Goal: Task Accomplishment & Management: Manage account settings

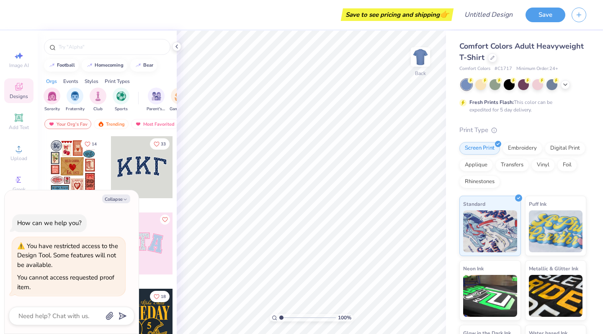
scroll to position [-2, 0]
type textarea "x"
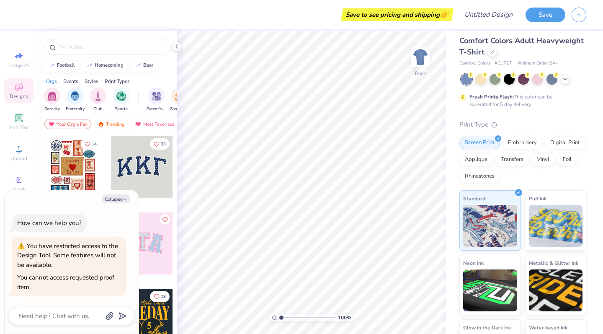
scroll to position [6, 0]
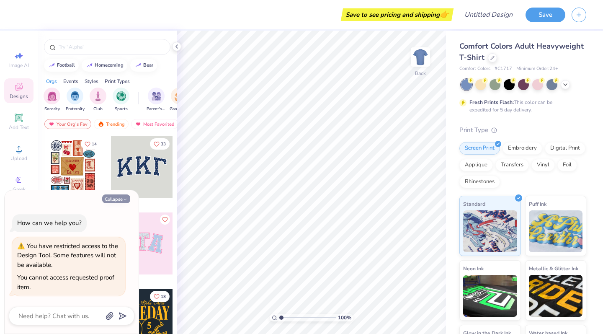
click at [118, 199] on button "Collapse" at bounding box center [116, 198] width 28 height 9
type textarea "x"
click at [176, 48] on icon at bounding box center [176, 46] width 7 height 7
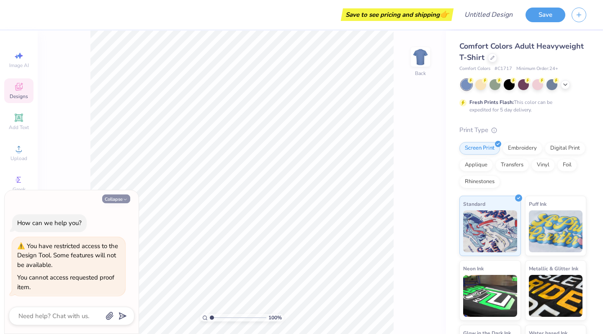
click at [124, 201] on icon "button" at bounding box center [125, 199] width 5 height 5
type textarea "x"
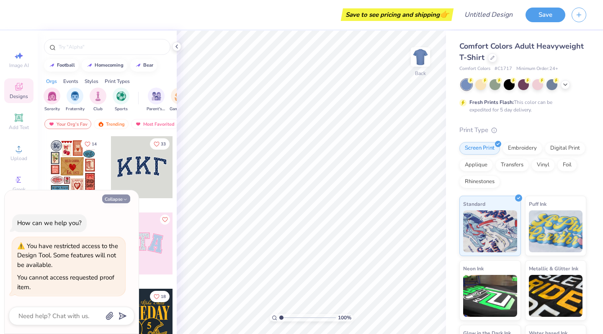
click at [120, 200] on button "Collapse" at bounding box center [116, 198] width 28 height 9
type textarea "x"
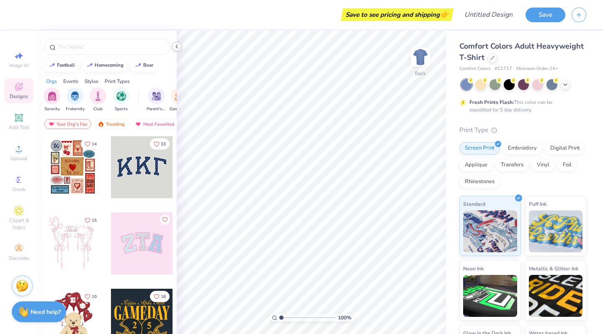
click at [178, 48] on icon at bounding box center [176, 46] width 7 height 7
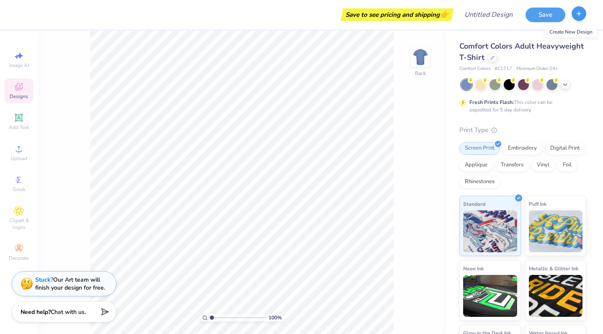
click at [582, 13] on icon "button" at bounding box center [579, 13] width 7 height 7
click at [583, 15] on button "button" at bounding box center [579, 13] width 15 height 15
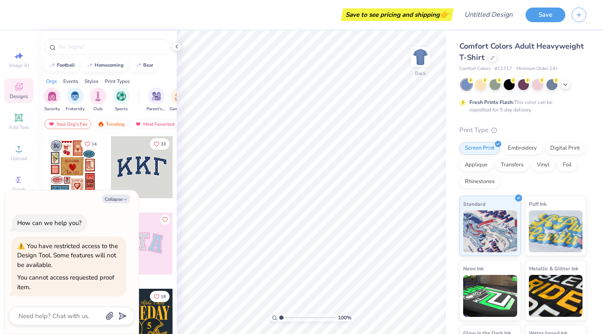
type textarea "x"
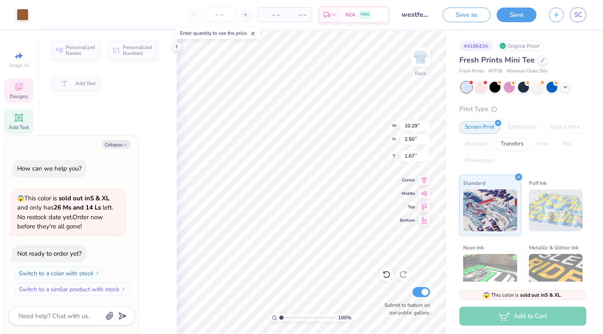
type textarea "x"
type input "2.50"
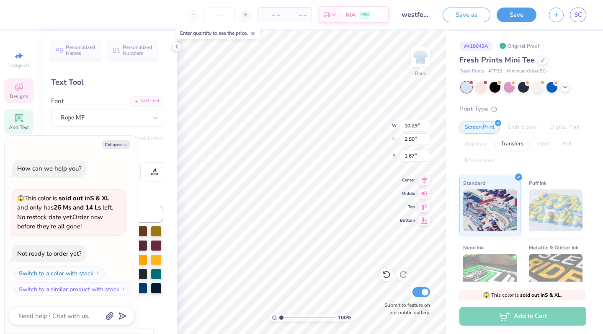
type textarea "x"
type textarea "Wes Fest"
type textarea "x"
type textarea "We Fest"
type textarea "x"
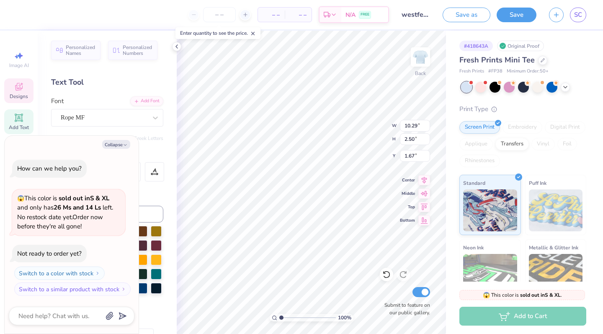
type textarea "W Fest"
type textarea "x"
type textarea "Fest"
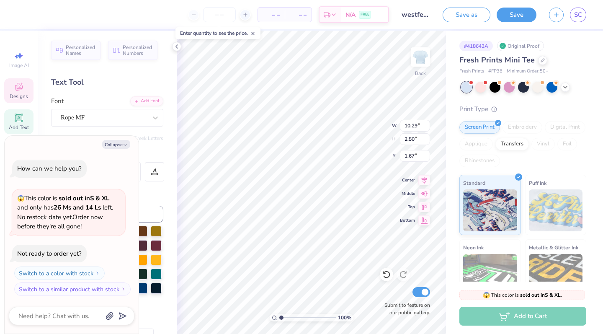
type textarea "x"
type textarea "T Fest"
type textarea "x"
type textarea "TX Fest"
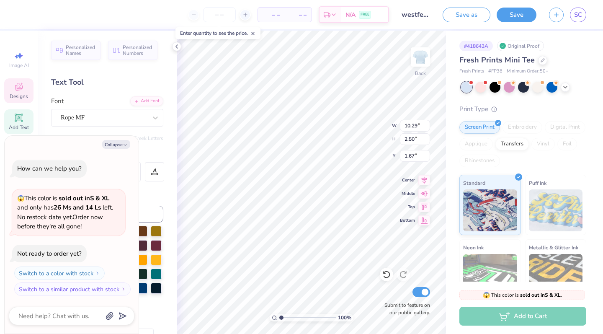
type textarea "x"
type textarea "TX Fes"
type textarea "x"
type textarea "TX F"
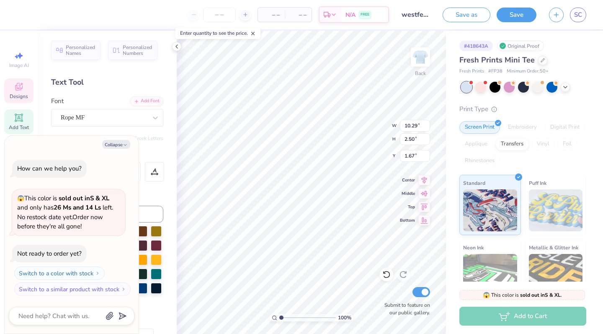
type textarea "x"
type textarea "TX"
type textarea "x"
type textarea "TX OU"
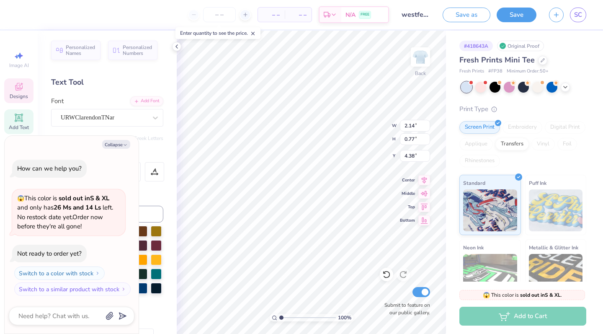
type textarea "x"
type input "1.56"
type textarea "x"
type textarea "T"
type textarea "x"
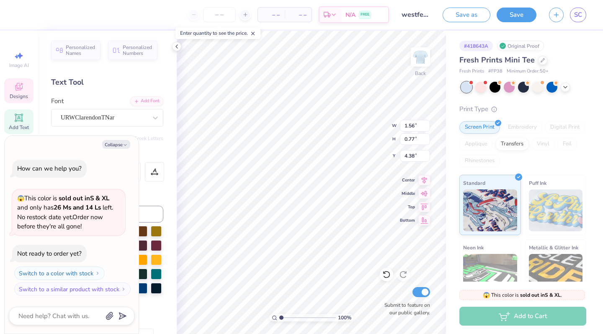
type textarea "x"
type textarea "Z"
type textarea "x"
type textarea "Ze"
type textarea "x"
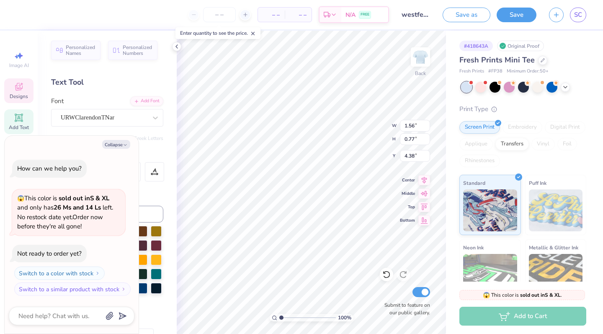
type textarea "Z"
type textarea "x"
type textarea "ZE"
type textarea "x"
type textarea "ZET"
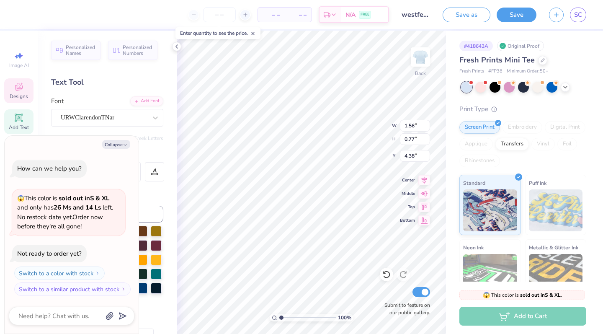
type textarea "x"
type textarea "ZETA"
type textarea "x"
type input "2.14"
type textarea "x"
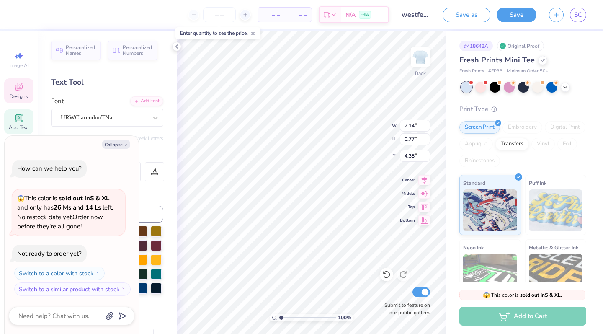
type input "2.94"
type textarea "x"
type input "2.14"
type textarea "x"
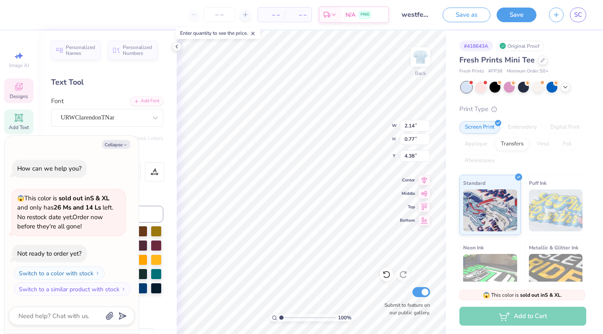
type input "6.74"
type input "6.77"
type textarea "x"
type input "6.74"
type input "6.77"
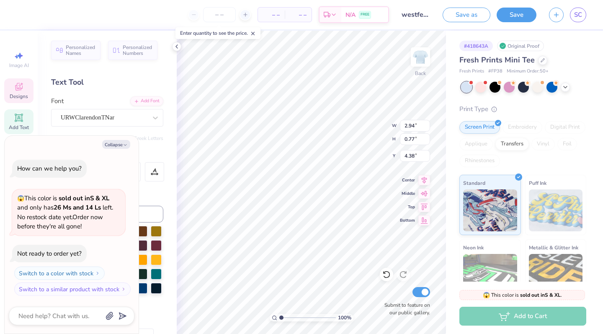
type textarea "x"
type input "2.51"
type input "0.66"
type input "4.50"
type textarea "x"
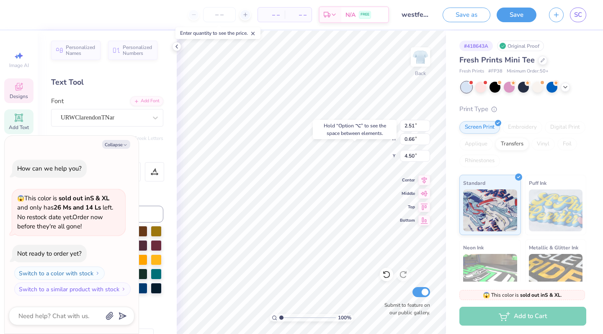
type input "4.44"
type textarea "x"
type input "2.80"
type input "0.73"
type input "4.37"
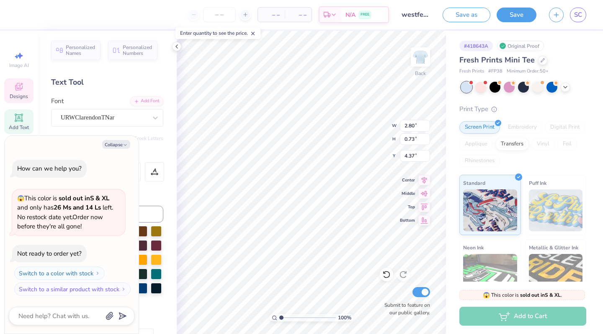
type textarea "x"
type textarea "ZET"
type textarea "x"
type textarea "ZE"
type textarea "x"
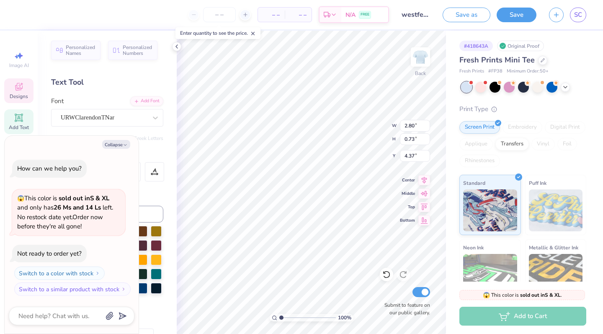
type textarea "Z"
type textarea "x"
type textarea "20"
type textarea "x"
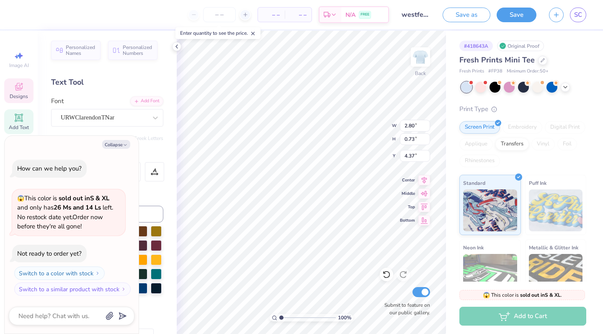
type textarea "202"
type textarea "x"
type textarea "2025"
type textarea "x"
type input "6.74"
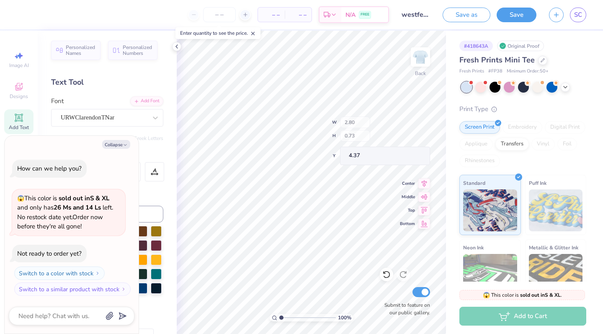
type input "6.77"
type input "4.38"
type textarea "x"
type input "1.78"
click at [425, 177] on icon at bounding box center [425, 179] width 12 height 10
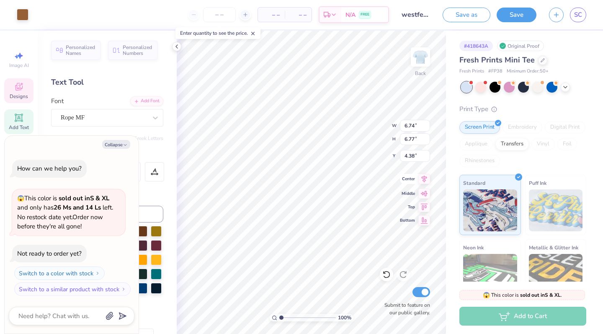
click at [422, 178] on icon at bounding box center [425, 179] width 12 height 10
click at [471, 82] on div at bounding box center [471, 82] width 3 height 3
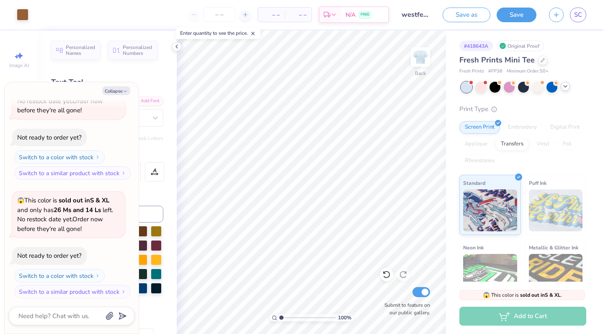
click at [566, 88] on icon at bounding box center [565, 86] width 7 height 7
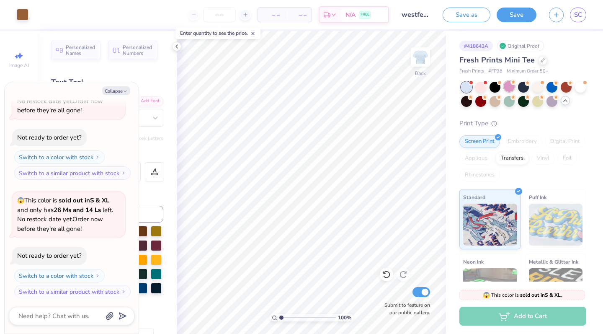
click at [510, 87] on div at bounding box center [509, 86] width 11 height 11
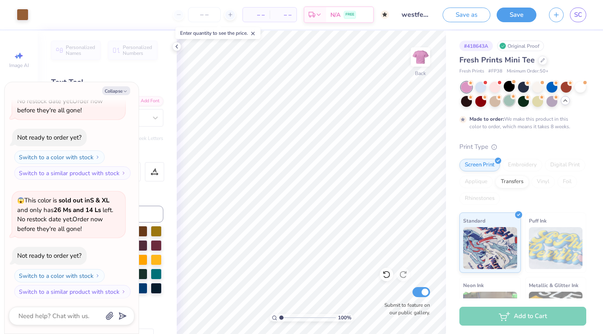
scroll to position [132, 0]
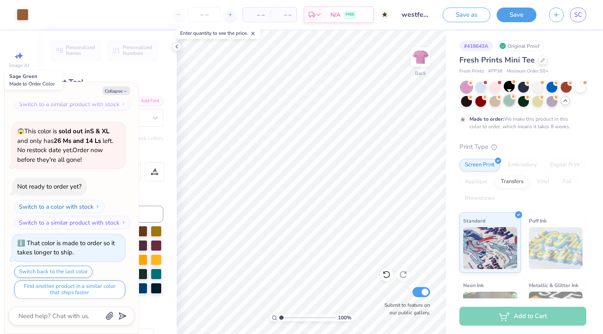
click at [511, 102] on div at bounding box center [509, 100] width 11 height 11
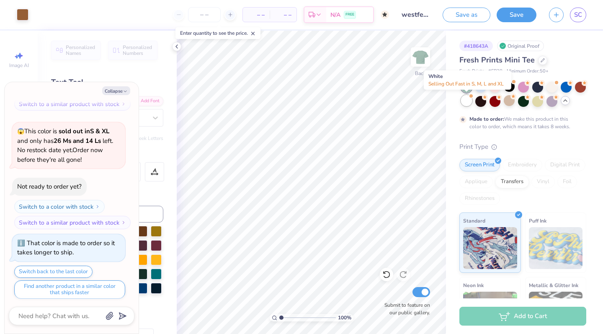
click at [469, 101] on div at bounding box center [466, 100] width 11 height 11
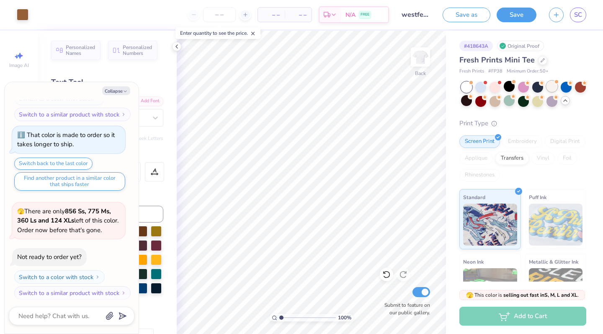
scroll to position [281, 0]
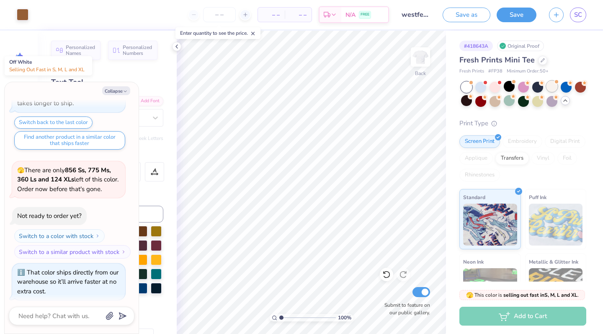
click at [553, 87] on div at bounding box center [552, 86] width 11 height 11
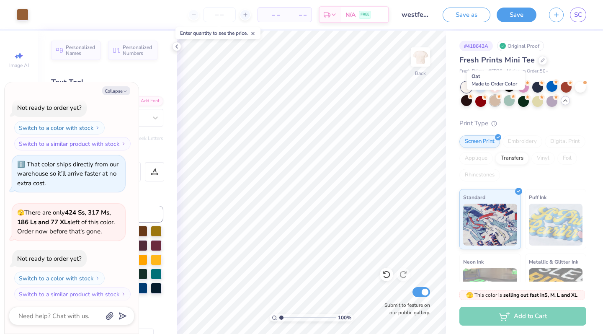
click at [495, 99] on div at bounding box center [495, 100] width 11 height 11
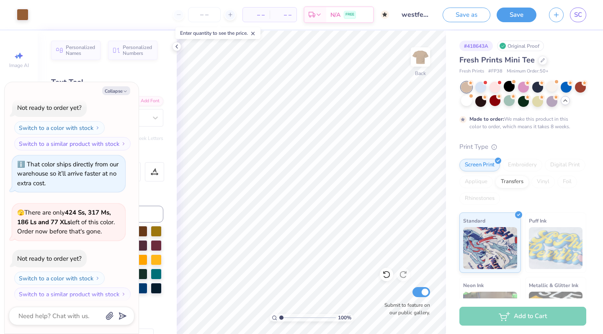
scroll to position [458, 0]
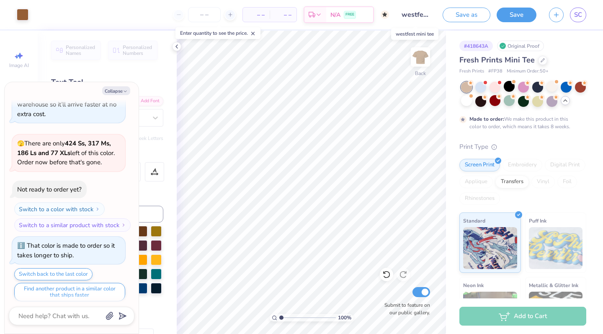
drag, startPoint x: 414, startPoint y: 13, endPoint x: 419, endPoint y: 14, distance: 5.5
click at [414, 14] on input "westfest mini tee" at bounding box center [416, 14] width 41 height 17
click at [425, 13] on input "westfest mini tee" at bounding box center [416, 14] width 41 height 17
click at [426, 13] on input "westfest mini tee" at bounding box center [416, 14] width 41 height 17
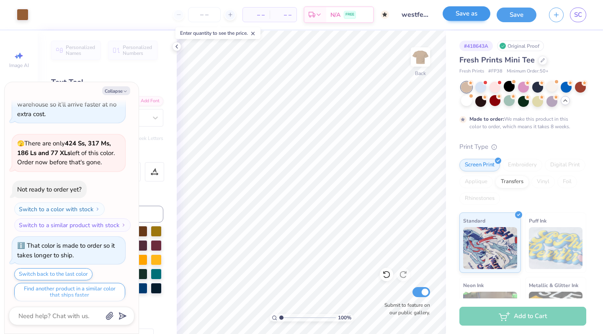
click at [468, 14] on button "Save as" at bounding box center [467, 13] width 48 height 15
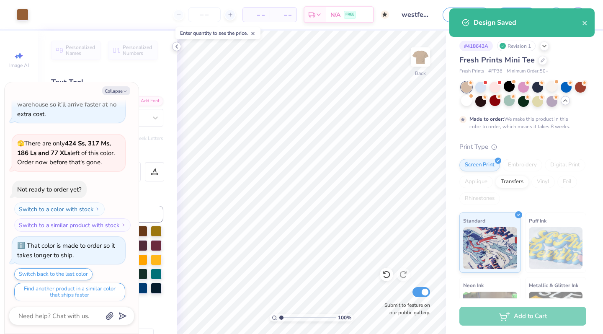
click at [177, 48] on icon at bounding box center [176, 46] width 7 height 7
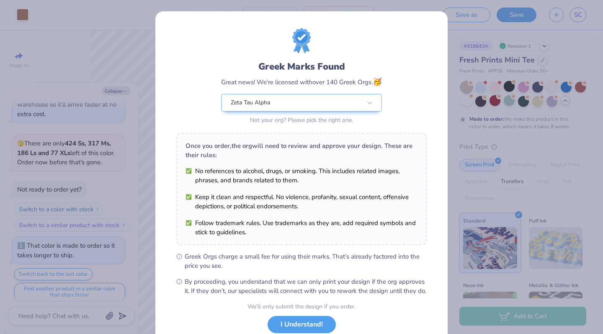
click at [587, 46] on button "close" at bounding box center [585, 51] width 6 height 10
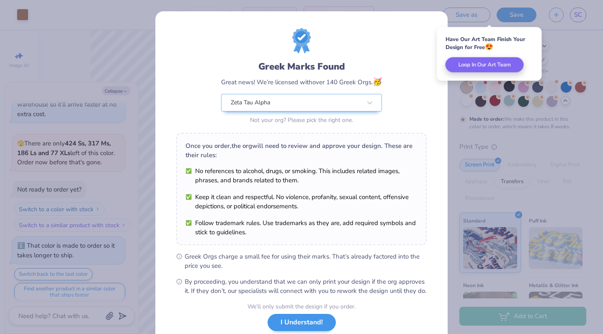
click at [315, 328] on button "I Understand!" at bounding box center [302, 322] width 68 height 17
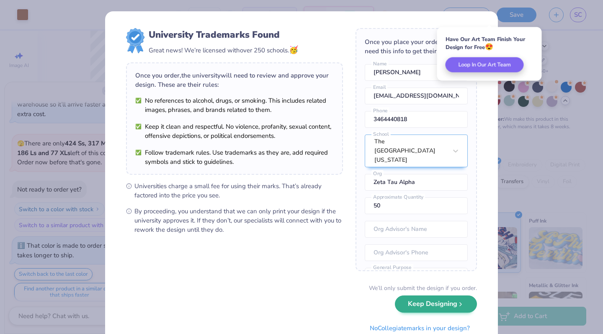
click at [427, 309] on button "Keep Designing" at bounding box center [436, 303] width 82 height 17
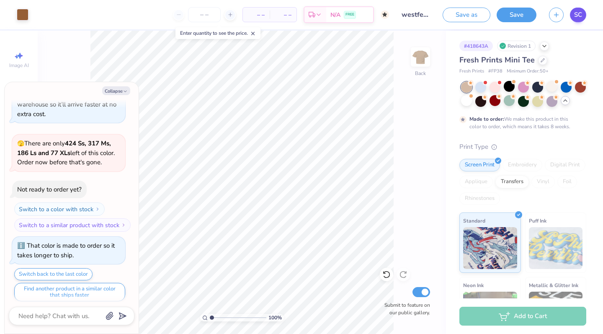
type textarea "x"
click at [578, 17] on span "SC" at bounding box center [578, 15] width 8 height 10
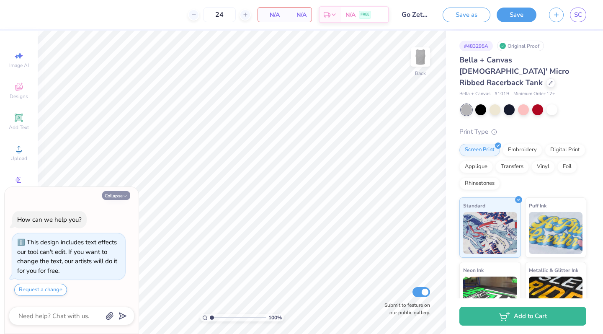
click at [114, 196] on button "Collapse" at bounding box center [116, 195] width 28 height 9
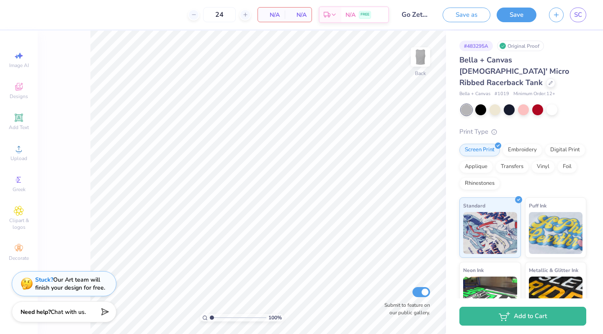
click at [121, 197] on button "Collapse" at bounding box center [116, 195] width 28 height 9
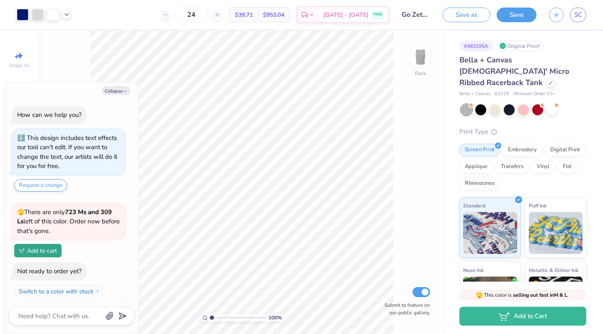
scroll to position [16, 0]
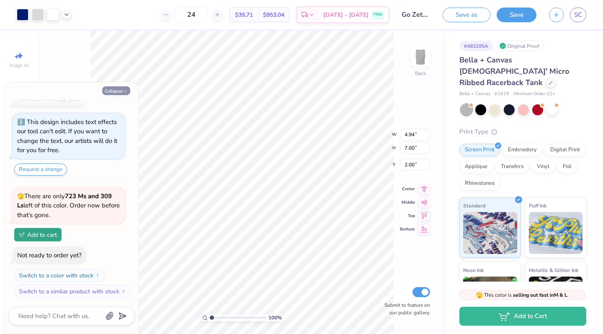
click at [119, 93] on button "Collapse" at bounding box center [116, 90] width 28 height 9
type textarea "x"
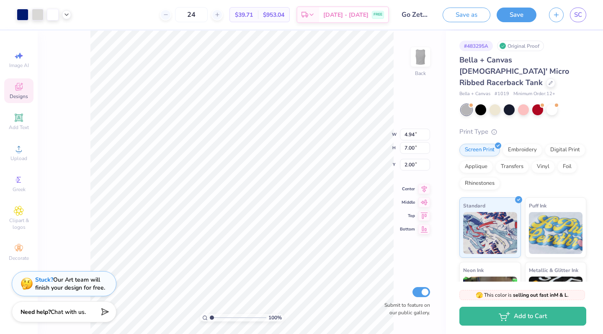
click at [18, 88] on icon at bounding box center [19, 87] width 8 height 8
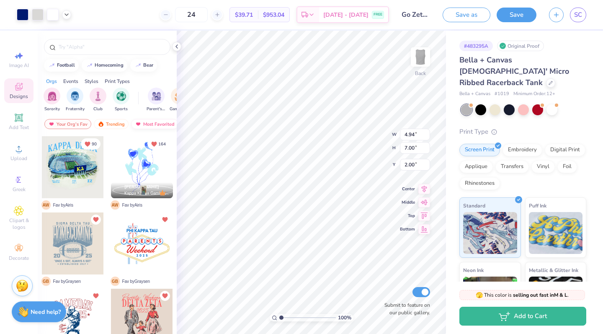
scroll to position [56, 0]
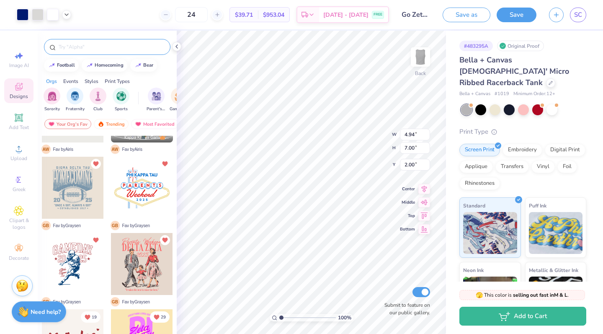
click at [110, 50] on input "text" at bounding box center [111, 47] width 107 height 8
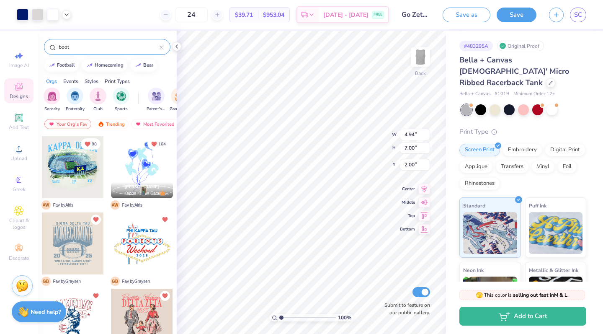
type input "boot"
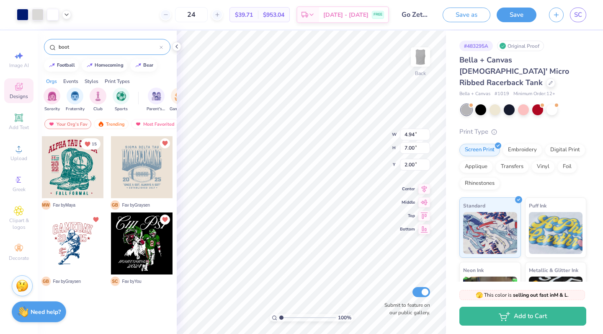
click at [75, 171] on div at bounding box center [73, 167] width 62 height 62
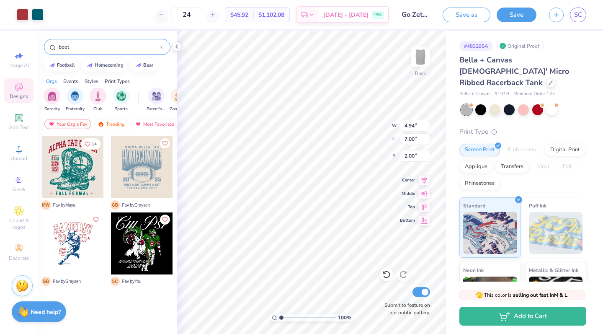
type input "7.45"
type input "8.54"
type input "3.73"
type input "10.27"
type input "2.00"
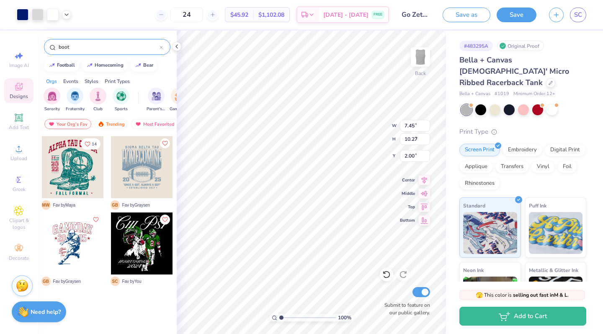
type input "8.54"
type input "3.73"
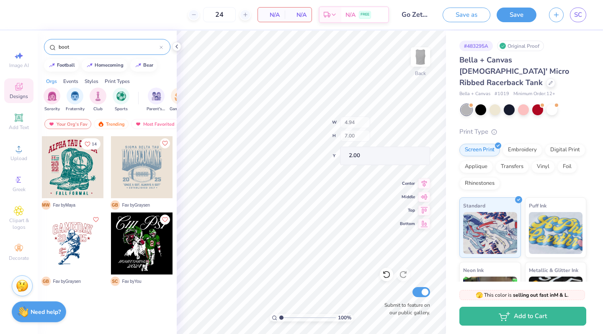
click at [576, 14] on span "SC" at bounding box center [578, 15] width 8 height 10
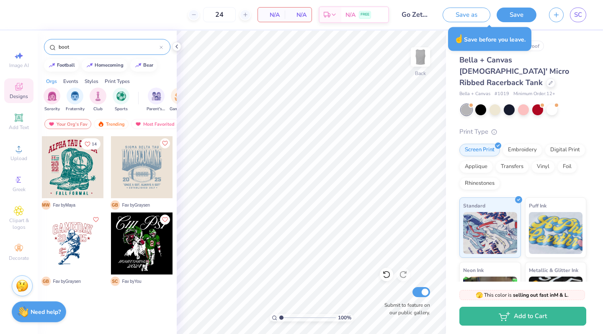
click at [578, 16] on span "SC" at bounding box center [578, 15] width 8 height 10
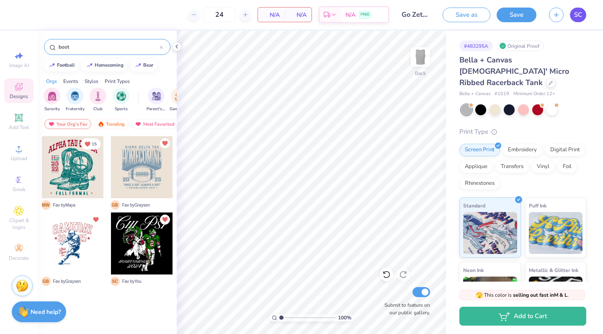
click at [584, 13] on link "SC" at bounding box center [578, 15] width 16 height 15
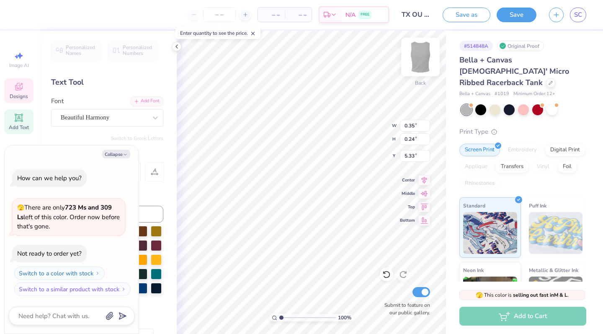
type textarea "x"
type input "0.27"
type input "0.25"
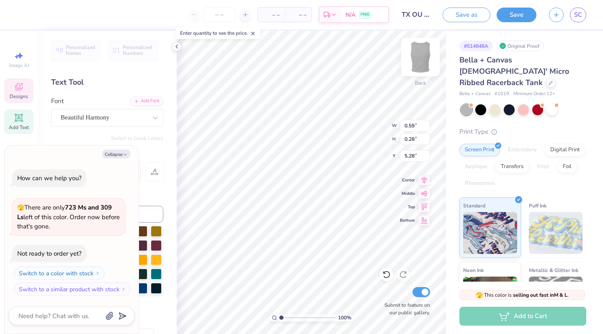
type input "5.29"
type textarea "x"
type input "9.51"
type textarea "x"
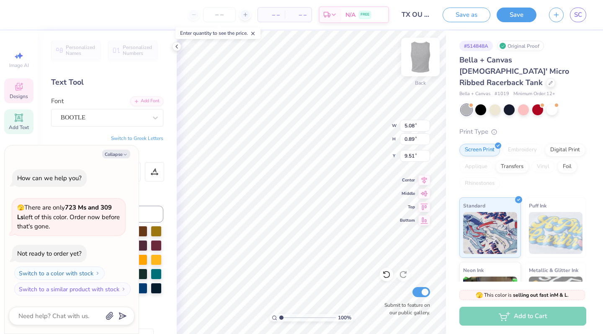
type input "9.55"
click at [109, 154] on button "Collapse" at bounding box center [116, 154] width 28 height 9
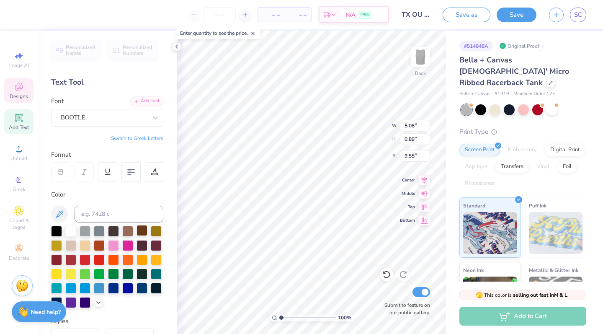
type textarea "x"
click at [144, 230] on div at bounding box center [142, 230] width 11 height 11
type input "5.13"
type input "1.39"
type input "10.45"
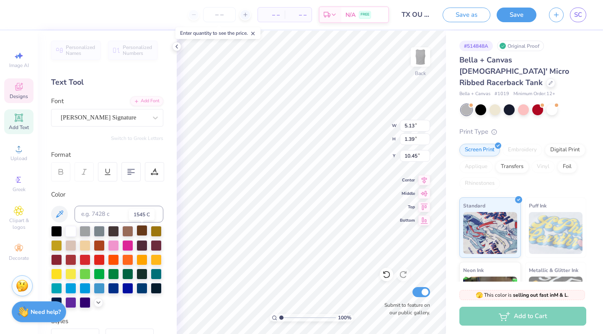
click at [142, 228] on div at bounding box center [142, 230] width 11 height 11
type input "2.74"
type input "5.08"
type input "0.89"
type input "9.55"
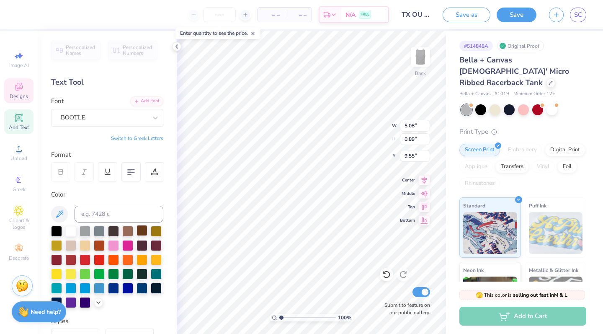
type input "5.13"
type input "1.39"
type input "9.51"
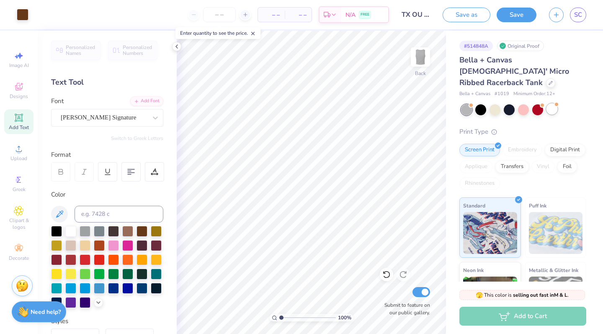
click at [550, 103] on div at bounding box center [552, 108] width 11 height 11
click at [497, 103] on div at bounding box center [495, 108] width 11 height 11
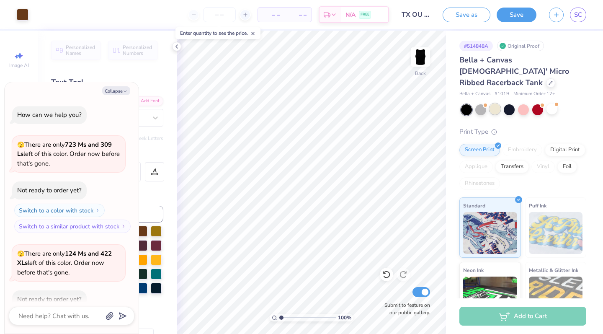
scroll to position [44, 0]
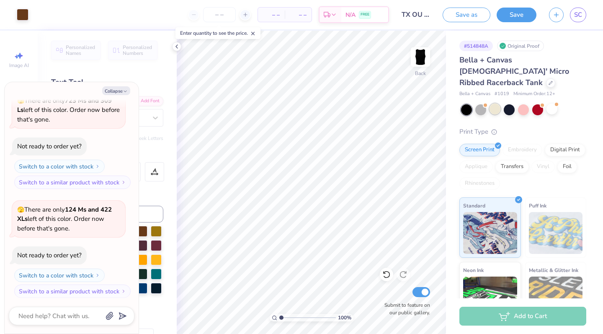
click at [493, 103] on div at bounding box center [495, 108] width 11 height 11
click at [553, 103] on div at bounding box center [552, 108] width 11 height 11
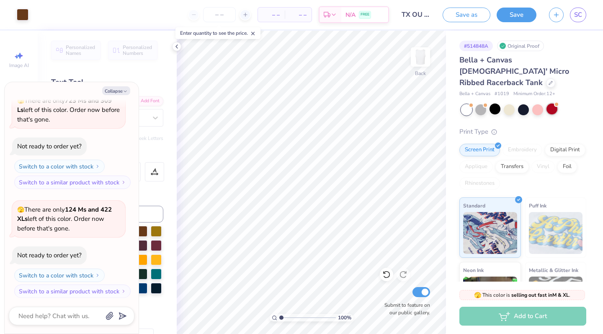
scroll to position [152, 0]
click at [516, 15] on button "Save" at bounding box center [517, 13] width 40 height 15
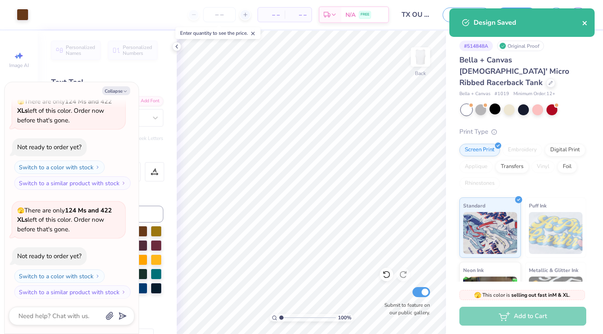
click at [584, 21] on icon "close" at bounding box center [585, 23] width 6 height 7
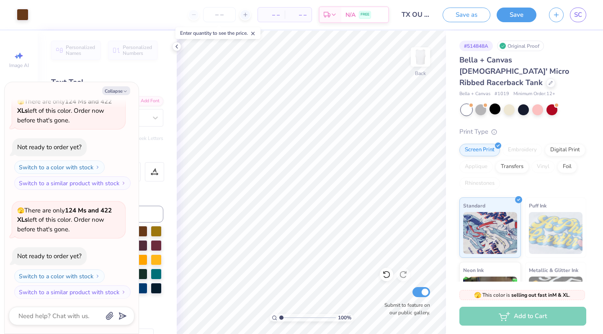
click at [577, 10] on div "Design Saved" at bounding box center [522, 8] width 149 height 3
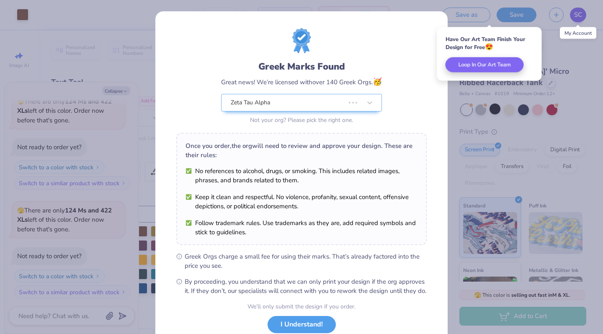
click at [576, 14] on div "Greek Marks Found Great news! We’re licensed with over 140 Greek Orgs. 🥳 Zeta T…" at bounding box center [301, 167] width 603 height 334
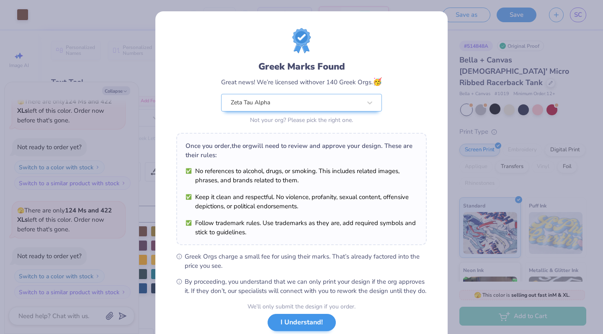
click at [297, 331] on button "I Understand!" at bounding box center [302, 322] width 68 height 17
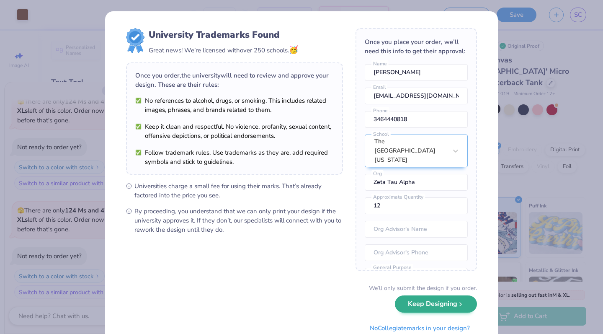
click at [413, 305] on button "Keep Designing" at bounding box center [436, 303] width 82 height 17
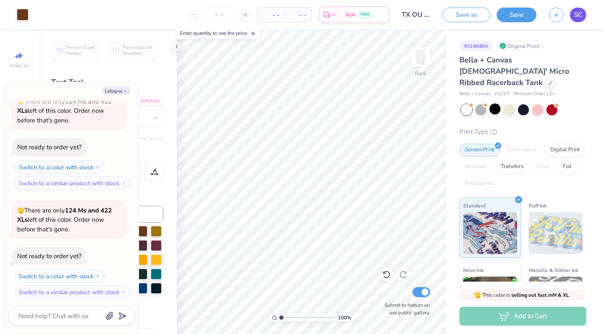
click at [580, 13] on span "SC" at bounding box center [578, 15] width 8 height 10
type textarea "x"
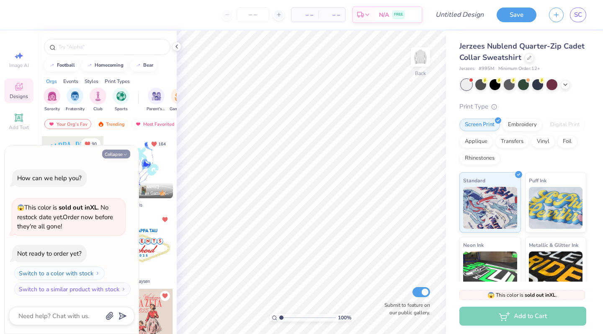
click at [125, 154] on icon "button" at bounding box center [125, 154] width 5 height 5
type textarea "x"
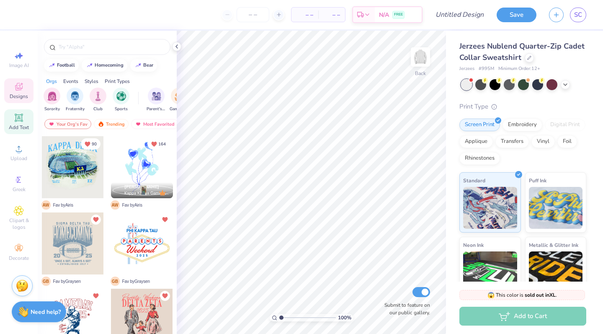
click at [21, 122] on icon at bounding box center [19, 118] width 10 height 10
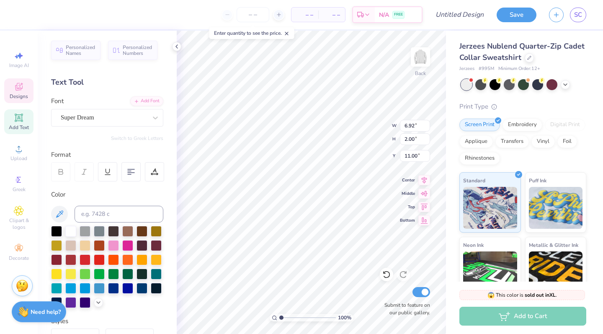
click at [10, 87] on div "Designs" at bounding box center [18, 90] width 29 height 25
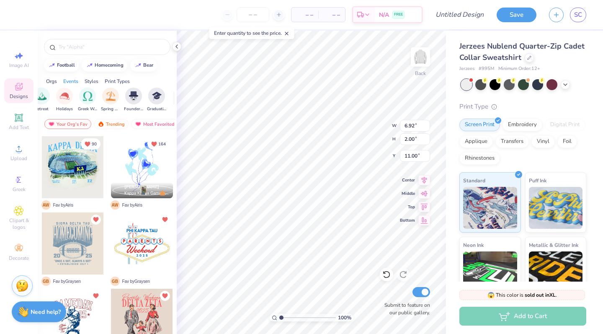
scroll to position [0, 304]
click at [79, 98] on img "filter for Greek Week" at bounding box center [83, 96] width 10 height 10
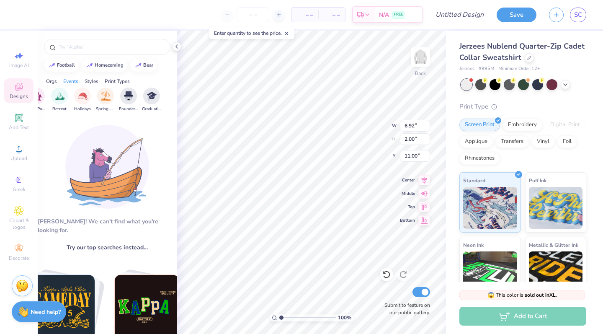
type textarea "T"
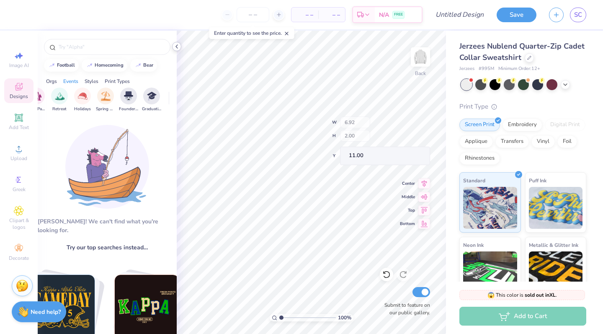
click at [178, 43] on div at bounding box center [176, 46] width 9 height 9
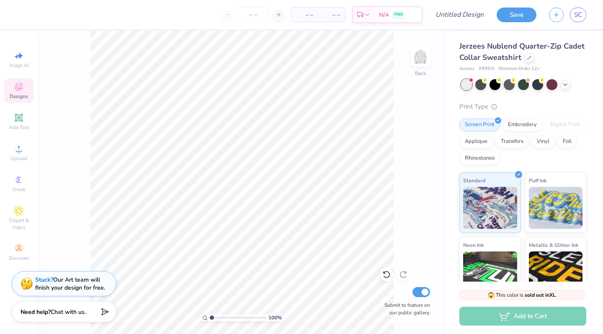
click at [14, 86] on icon at bounding box center [19, 87] width 10 height 10
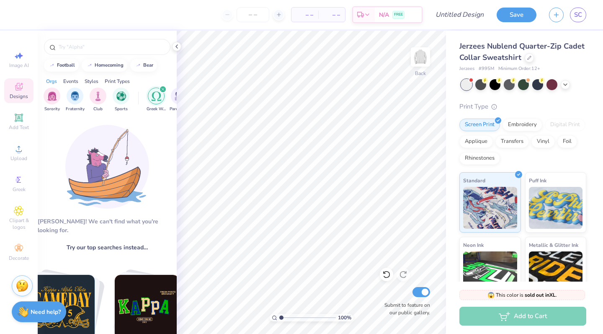
click at [154, 95] on img "filter for Greek Week" at bounding box center [157, 96] width 10 height 10
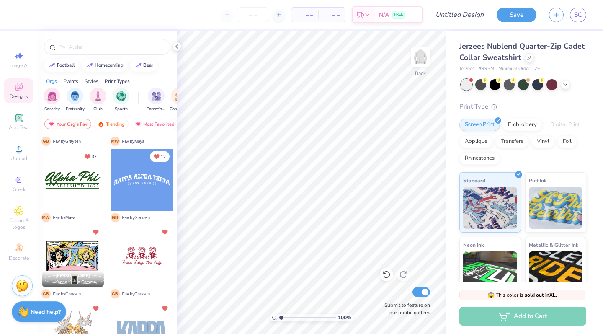
scroll to position [445, 0]
click at [73, 183] on div at bounding box center [73, 180] width 62 height 62
type input "2.53"
type input "1.26"
type textarea "x"
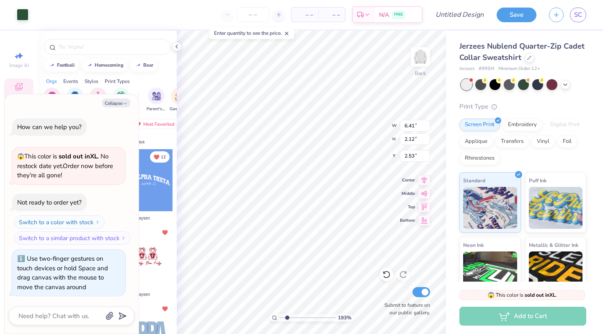
type input "2.08"
drag, startPoint x: 283, startPoint y: 316, endPoint x: 287, endPoint y: 316, distance: 4.6
click at [287, 316] on input "range" at bounding box center [307, 318] width 57 height 8
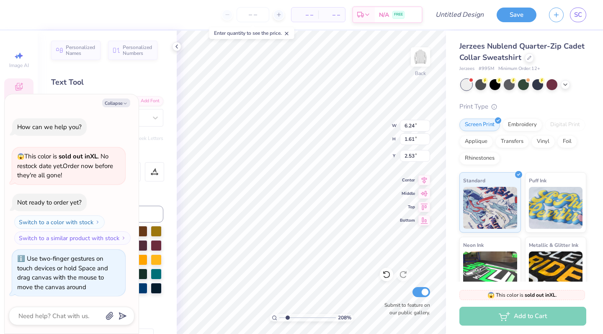
type textarea "x"
type textarea "Alpha Ph"
type textarea "x"
type textarea "Alpha P"
type textarea "x"
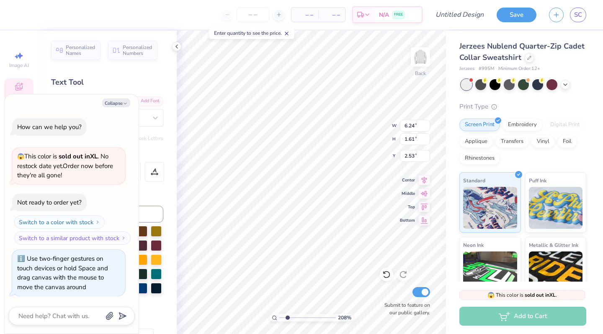
type textarea "Alpha"
type textarea "x"
type textarea "Alpha"
type textarea "x"
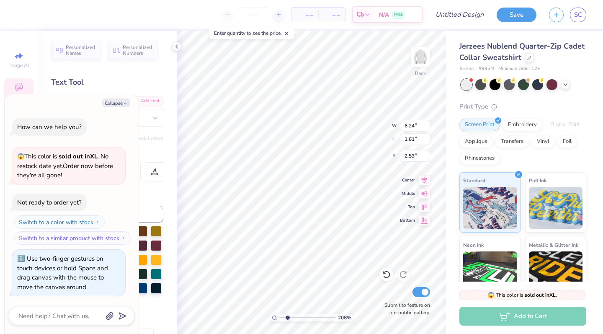
type textarea "Alph"
type textarea "x"
type textarea "Alp"
type textarea "x"
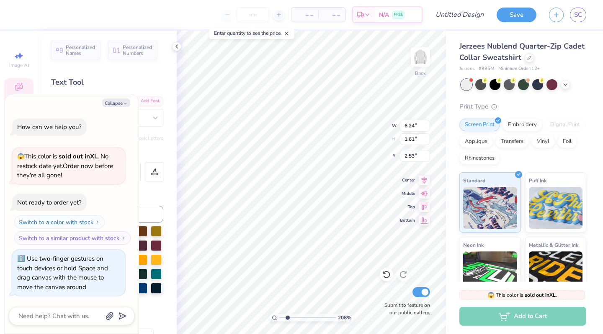
type textarea "Al"
type textarea "x"
type textarea "A"
type textarea "x"
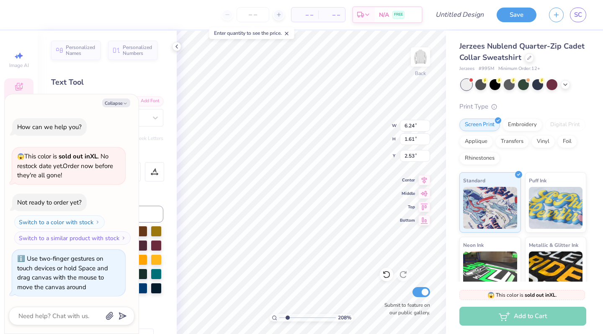
type textarea "T"
type textarea "x"
type textarea "Te"
type textarea "x"
type textarea "Tex"
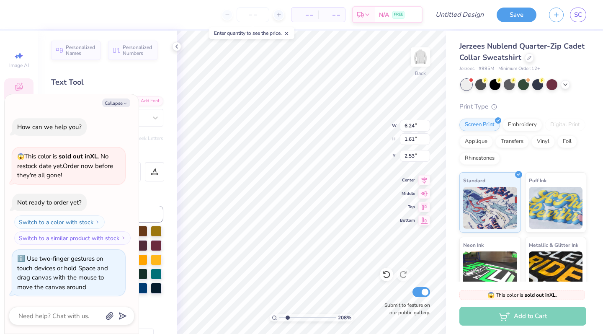
type textarea "x"
type textarea "Texa"
type textarea "x"
type textarea "Texas"
type textarea "x"
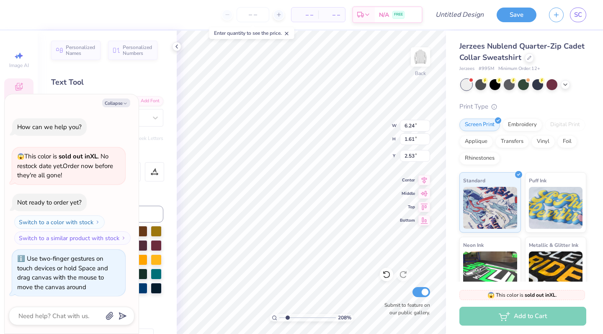
type textarea "Texas"
type textarea "x"
type textarea "Texas Z"
type textarea "x"
type textarea "Texas Ze"
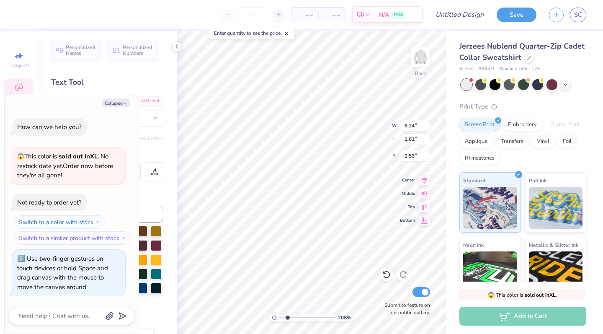
type textarea "x"
type textarea "Texas Zet"
type textarea "x"
type textarea "Texas Zeta"
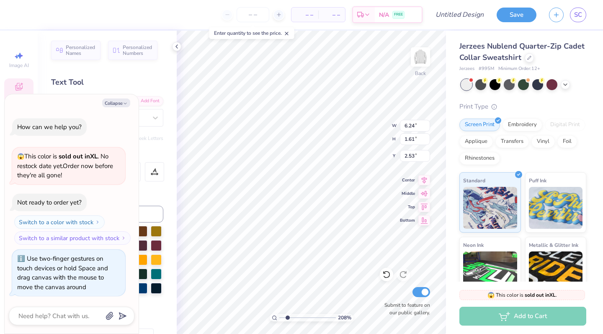
type textarea "x"
type input "6.37"
type input "0.36"
type input "4.17"
type textarea "x"
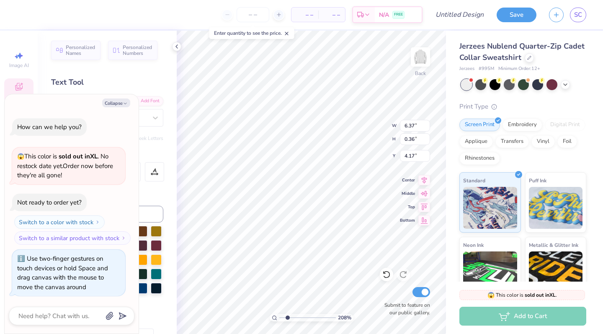
type textarea "E S T A B L I S H E D 1 8 7"
type textarea "x"
type textarea "E S T A B L I S H E D 1 8 7"
type textarea "x"
type textarea "E S T A B L I S H E D 1 8"
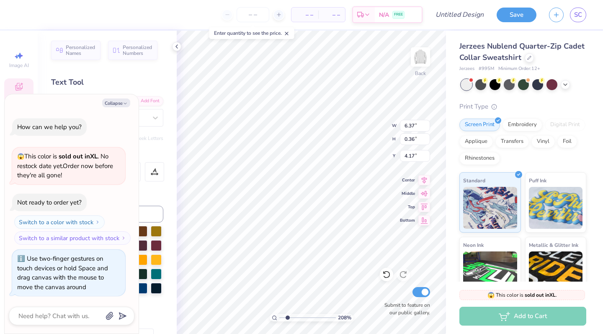
type textarea "x"
type textarea "E S T A B L I S H E D 1 8 9"
type textarea "x"
type textarea "E S T A B L I S H E D 1 8 98"
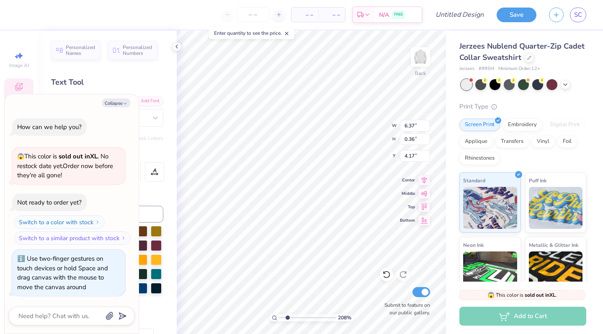
type textarea "x"
type textarea "E S T A B L I S H E D 1 8 9"
type textarea "x"
type textarea "E S T A B L I S H E D 1 8 9"
type textarea "x"
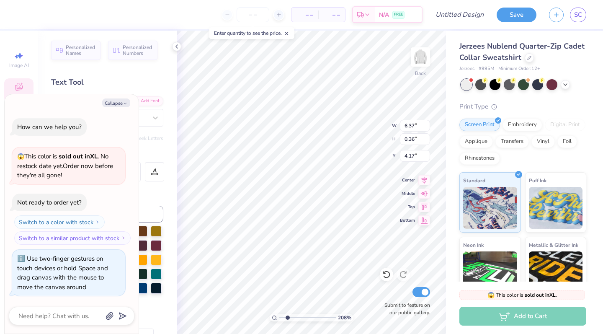
type textarea "E S T A B L I S H E D 1 8 9 8"
type textarea "x"
type input "6.72"
type input "1.24"
type input "2.65"
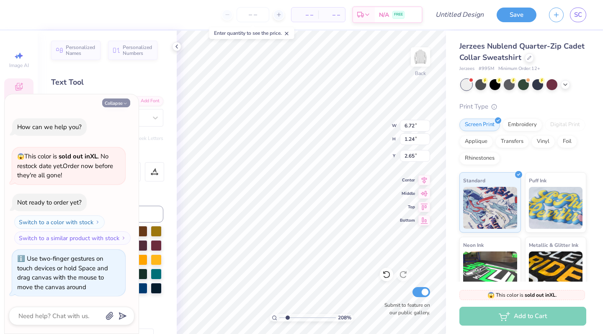
click at [123, 104] on icon "button" at bounding box center [125, 103] width 5 height 5
type textarea "x"
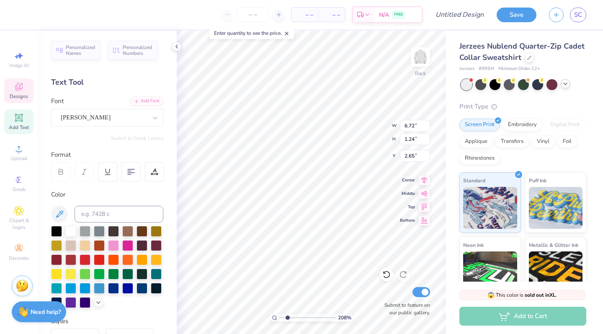
click at [564, 85] on icon at bounding box center [565, 83] width 7 height 7
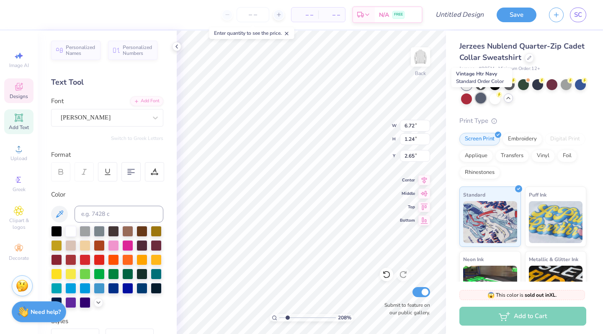
click at [484, 101] on div at bounding box center [481, 98] width 11 height 11
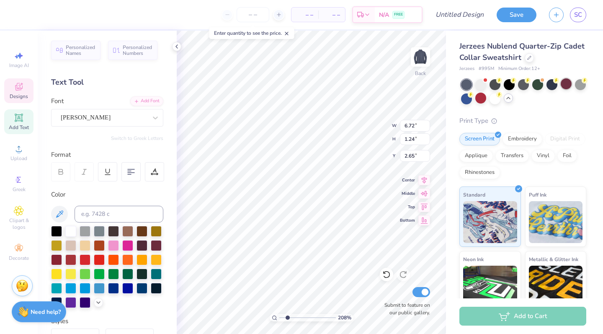
click at [567, 84] on div at bounding box center [566, 83] width 11 height 11
click at [567, 85] on div at bounding box center [566, 83] width 11 height 11
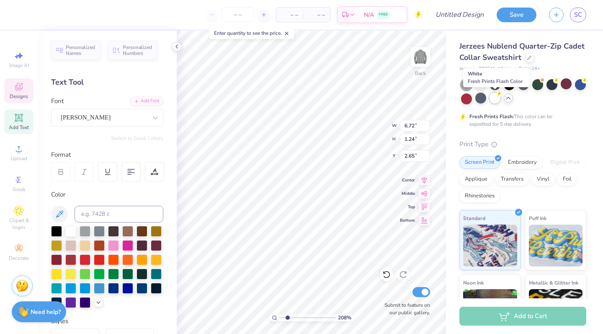
click at [496, 96] on div at bounding box center [495, 98] width 11 height 11
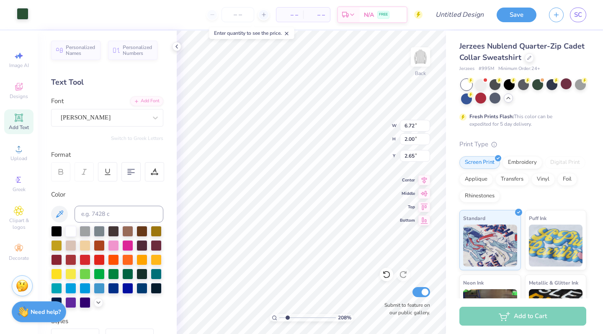
click at [23, 14] on div at bounding box center [23, 14] width 12 height 12
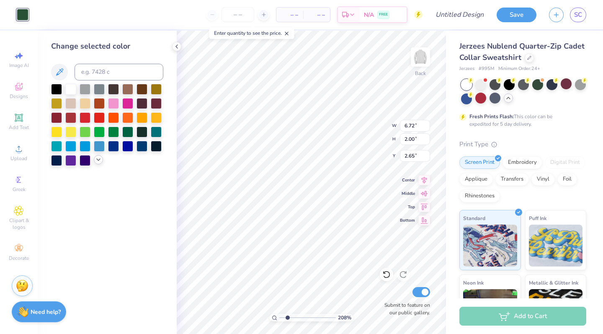
click at [98, 163] on icon at bounding box center [98, 159] width 7 height 7
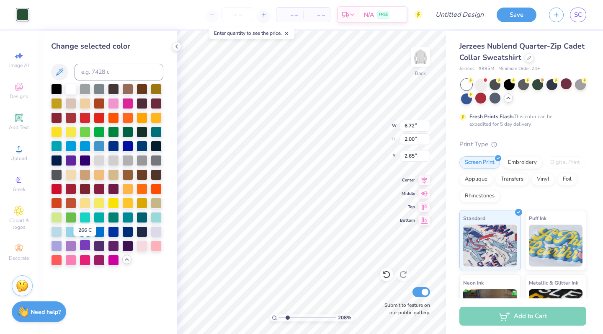
click at [85, 246] on div at bounding box center [85, 245] width 11 height 11
click at [143, 89] on div at bounding box center [142, 88] width 11 height 11
click at [86, 258] on div at bounding box center [85, 259] width 11 height 11
click at [75, 263] on div at bounding box center [70, 259] width 11 height 11
click at [146, 246] on div at bounding box center [142, 245] width 11 height 11
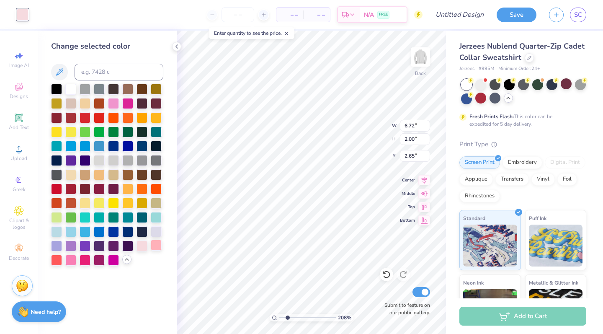
click at [158, 246] on div at bounding box center [156, 245] width 11 height 11
click at [157, 230] on div at bounding box center [156, 230] width 11 height 11
click at [158, 218] on div at bounding box center [156, 216] width 11 height 11
click at [160, 246] on div at bounding box center [156, 245] width 11 height 11
click at [158, 159] on div at bounding box center [156, 159] width 11 height 11
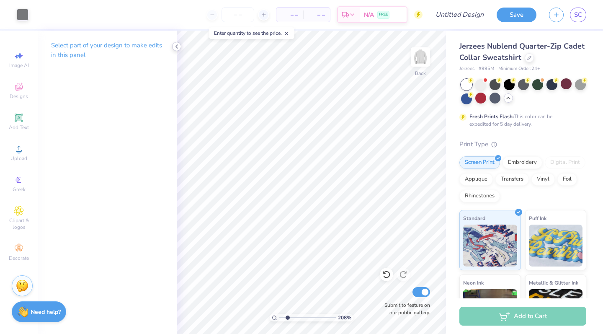
click at [177, 47] on icon at bounding box center [176, 46] width 7 height 7
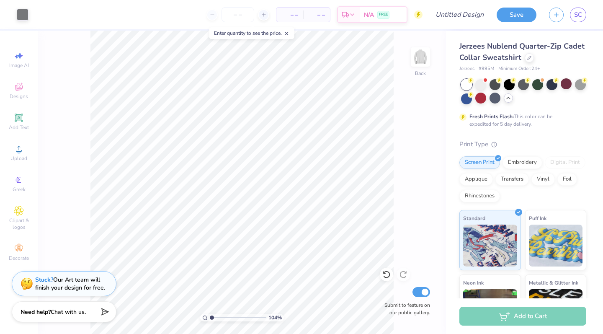
drag, startPoint x: 217, startPoint y: 317, endPoint x: 212, endPoint y: 317, distance: 5.9
type input "1"
click at [212, 317] on input "range" at bounding box center [238, 318] width 57 height 8
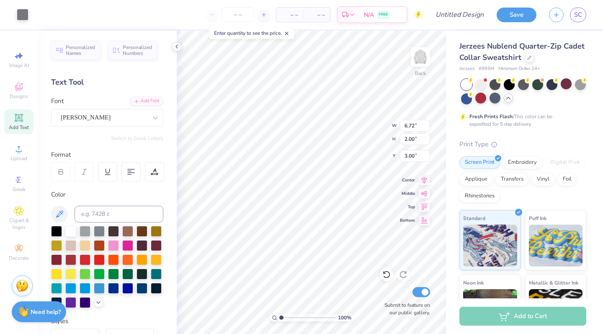
type input "2.64"
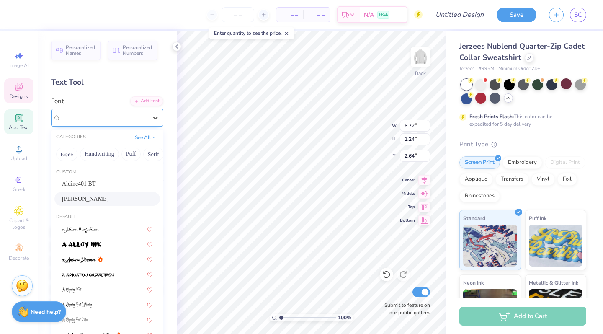
click at [110, 112] on div at bounding box center [104, 117] width 86 height 11
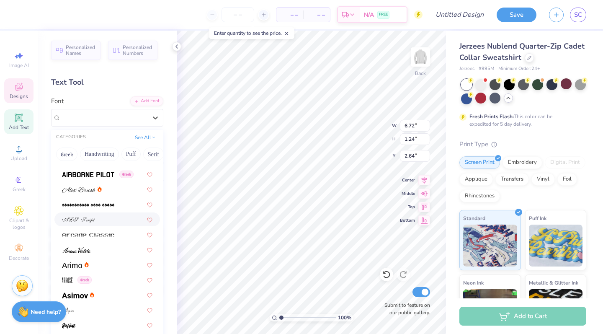
scroll to position [221, 0]
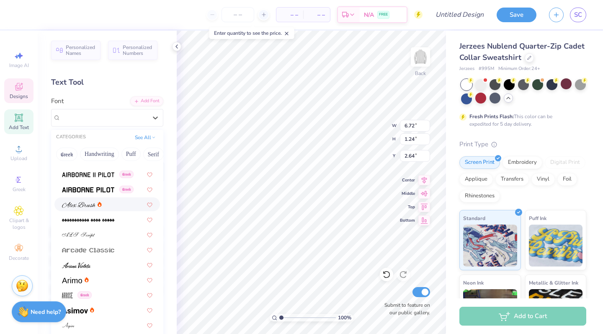
click at [82, 208] on span at bounding box center [79, 204] width 34 height 9
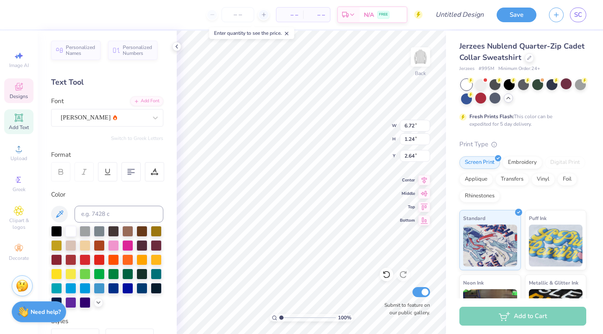
type input "7.12"
type input "1.46"
type input "2.53"
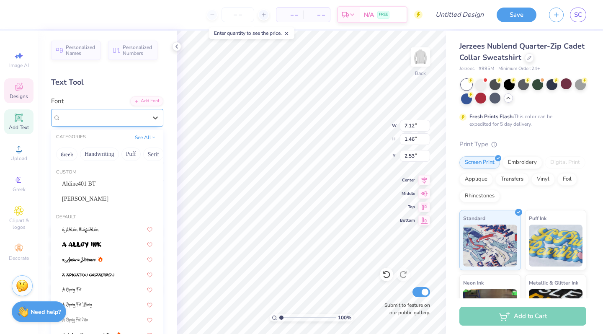
click at [138, 110] on div "Alex Brush" at bounding box center [107, 118] width 112 height 18
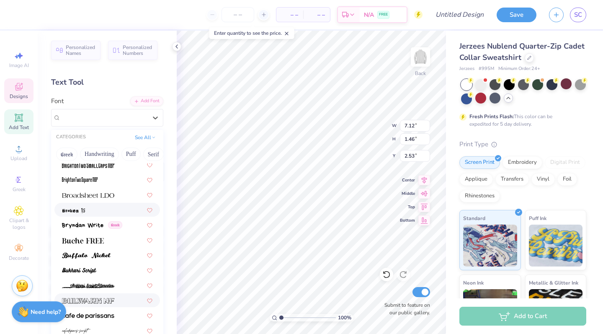
scroll to position [743, 0]
click at [113, 197] on img at bounding box center [88, 196] width 52 height 6
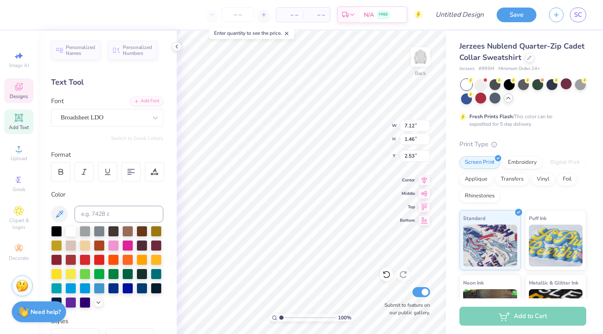
type input "7.38"
type input "0.91"
type input "2.80"
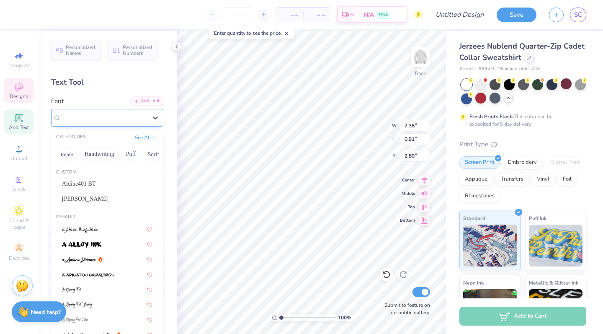
click at [143, 117] on div "Broadsheet LDO" at bounding box center [104, 117] width 88 height 13
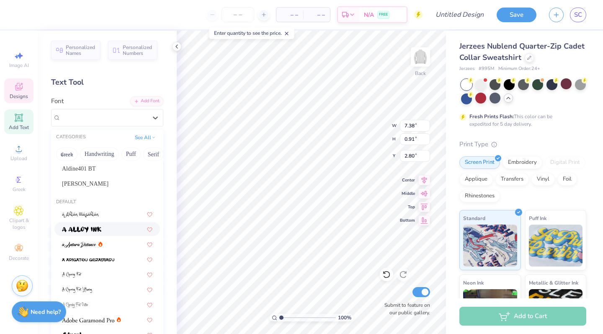
scroll to position [16, 0]
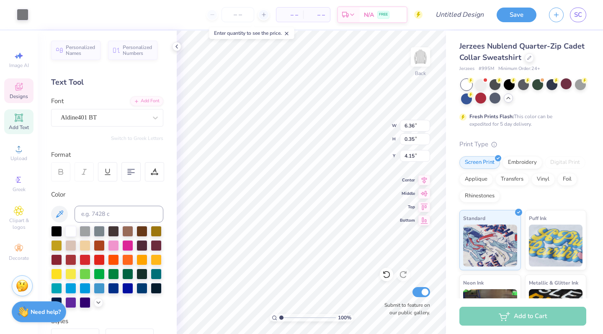
type input "4.15"
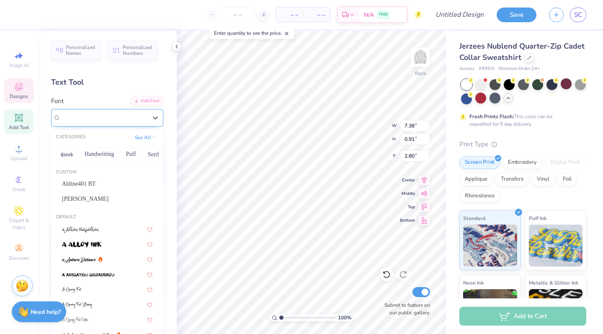
click at [103, 113] on span "Broadsheet LDO" at bounding box center [82, 118] width 43 height 10
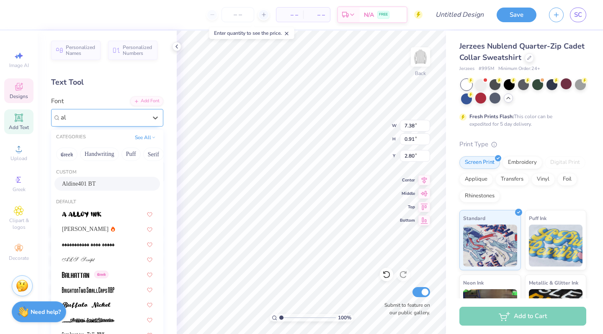
click at [76, 181] on span "Aldine401 BT" at bounding box center [79, 183] width 34 height 9
type input "al"
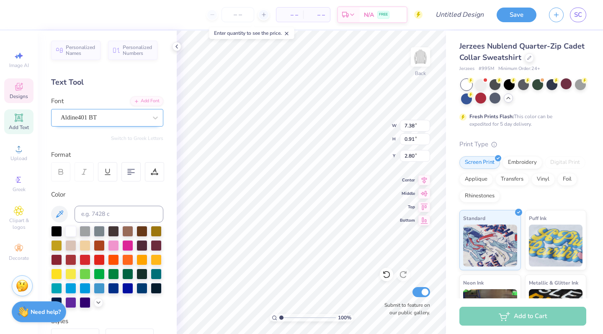
type input "5.91"
type input "0.96"
type input "2.78"
type textarea "TEXAS ZETA"
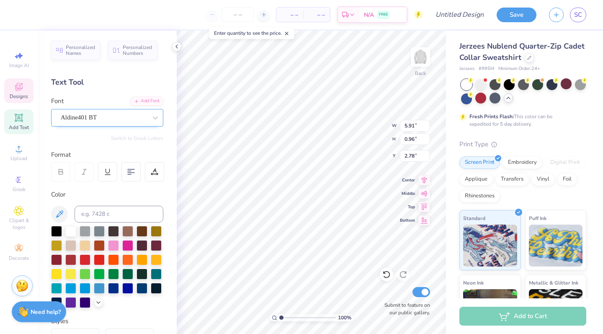
scroll to position [0, 2]
type input "6.95"
type input "0.82"
type input "2.87"
type input "3.00"
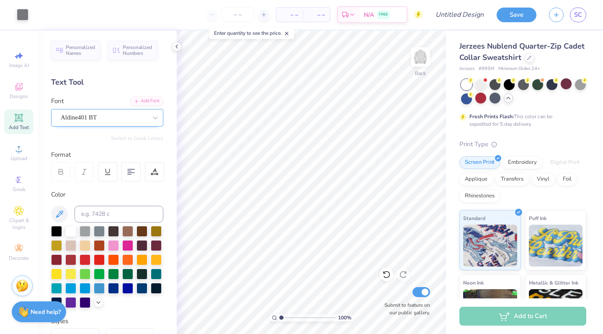
click at [461, 25] on div "Design Title" at bounding box center [460, 14] width 62 height 29
click at [463, 20] on input "Design Title" at bounding box center [470, 14] width 41 height 17
type input "TX OU Half Zip"
click at [512, 16] on button "Save" at bounding box center [517, 13] width 40 height 15
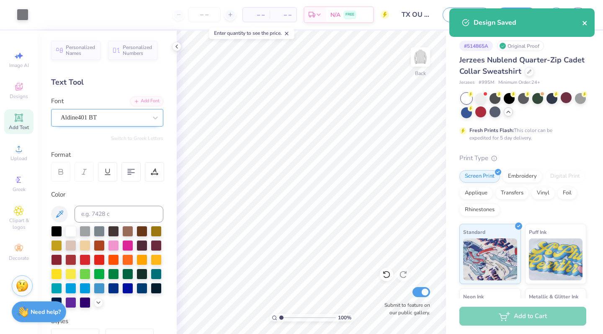
click at [586, 23] on icon "close" at bounding box center [585, 23] width 6 height 7
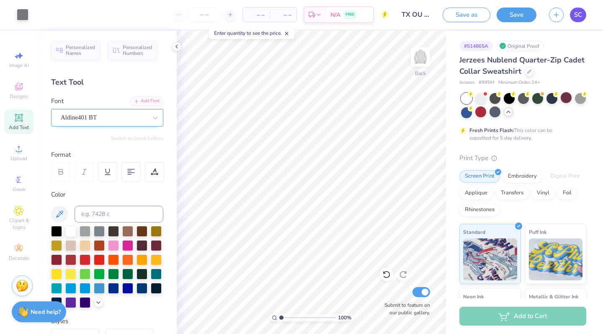
click at [582, 16] on span "SC" at bounding box center [578, 15] width 8 height 10
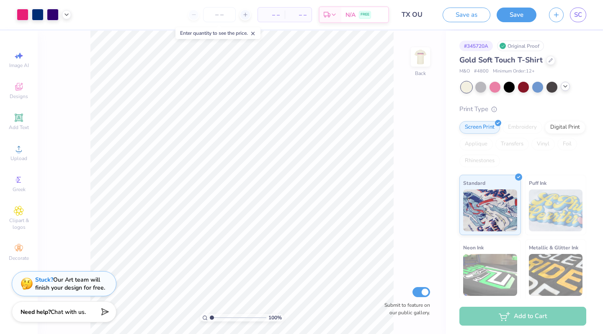
click at [566, 88] on icon at bounding box center [565, 86] width 7 height 7
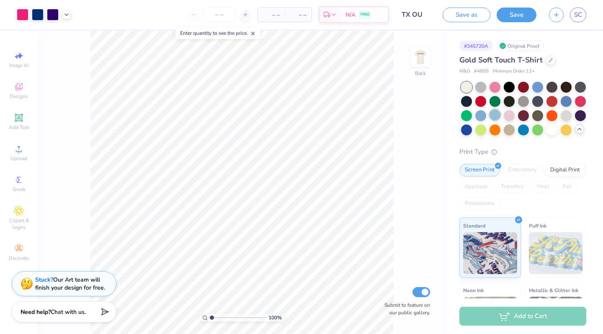
click at [492, 114] on div at bounding box center [495, 114] width 11 height 11
click at [493, 114] on div at bounding box center [495, 114] width 11 height 11
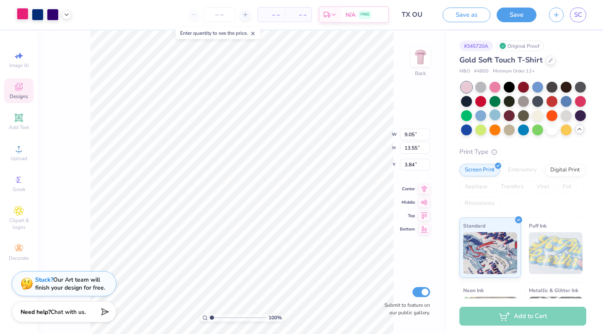
click at [22, 13] on div at bounding box center [23, 14] width 12 height 12
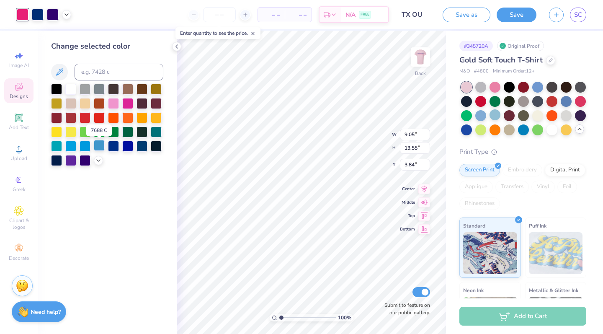
click at [100, 148] on div at bounding box center [99, 145] width 11 height 11
click at [130, 88] on div at bounding box center [127, 88] width 11 height 11
click at [100, 161] on icon at bounding box center [98, 159] width 7 height 7
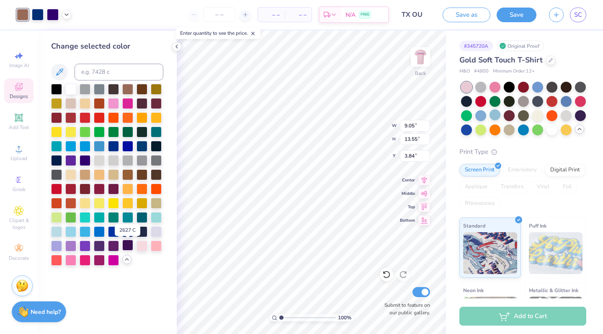
click at [129, 246] on div at bounding box center [127, 245] width 11 height 11
click at [100, 160] on div at bounding box center [99, 159] width 11 height 11
click at [124, 160] on div at bounding box center [127, 159] width 11 height 11
click at [131, 101] on div at bounding box center [127, 102] width 11 height 11
click at [72, 258] on div at bounding box center [70, 259] width 11 height 11
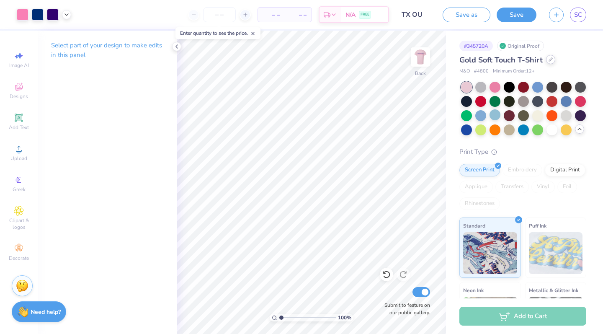
click at [555, 61] on div at bounding box center [550, 59] width 9 height 9
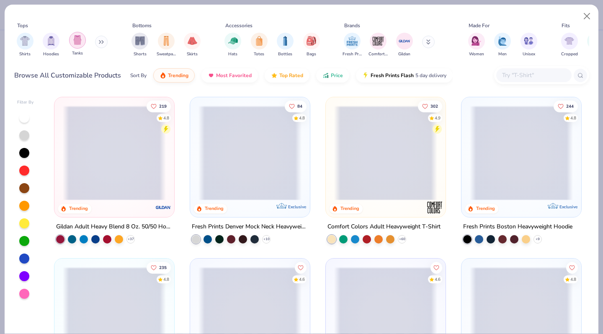
click at [79, 42] on img "filter for Tanks" at bounding box center [77, 40] width 9 height 10
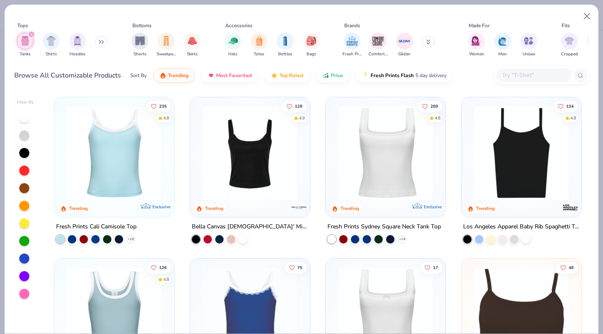
click at [98, 41] on button at bounding box center [101, 42] width 13 height 13
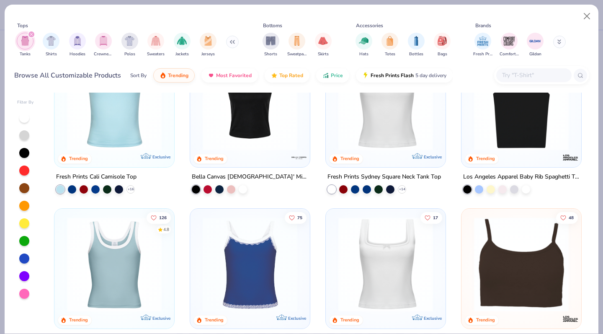
scroll to position [3, 0]
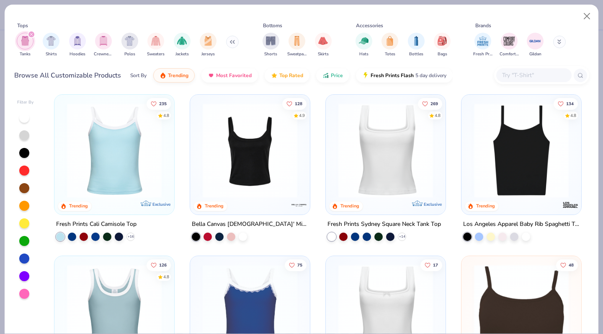
click at [519, 186] on img at bounding box center [521, 150] width 103 height 95
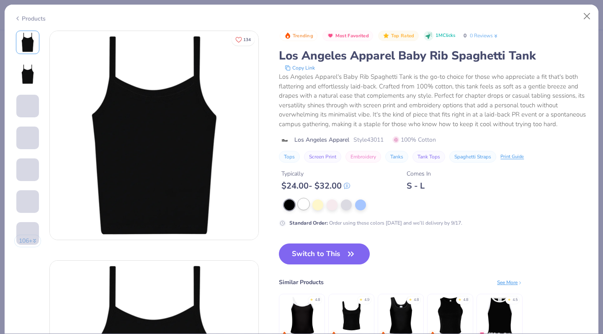
click at [303, 206] on div at bounding box center [303, 204] width 11 height 11
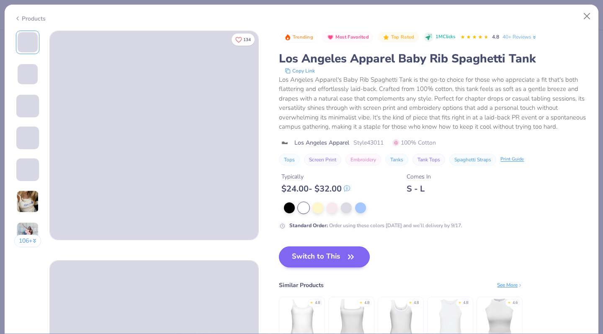
click at [323, 257] on button "Switch to This" at bounding box center [324, 256] width 91 height 21
click at [350, 255] on icon "button" at bounding box center [351, 257] width 5 height 4
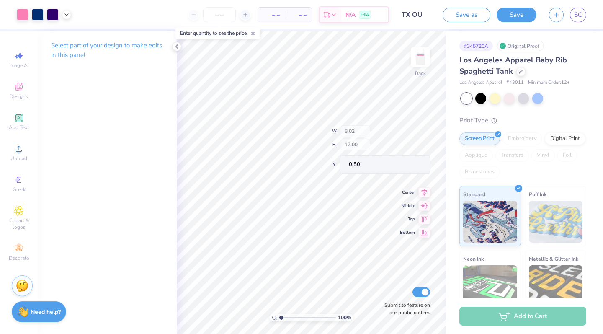
click at [426, 191] on icon at bounding box center [425, 192] width 12 height 10
click at [566, 116] on div "Print Type" at bounding box center [523, 121] width 127 height 10
click at [513, 18] on button "Save" at bounding box center [517, 13] width 40 height 15
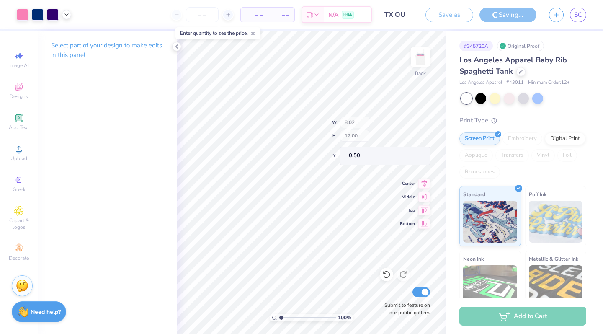
type input "2.31"
type input "1.05"
type input "2.51"
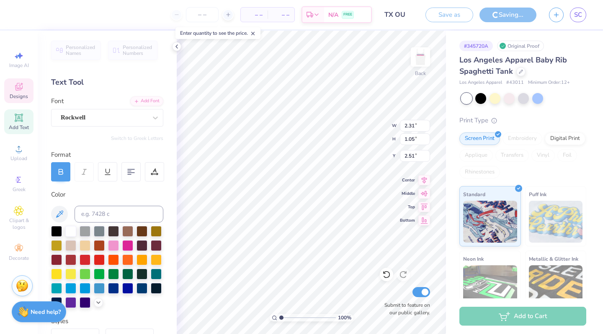
type textarea "2025"
click at [518, 114] on div "Los Angeles Apparel Baby Rib Spaghetti Tank Los Angeles Apparel # 43011 Minimum…" at bounding box center [523, 214] width 127 height 321
type input "2.28"
type input "1.04"
type input "2.52"
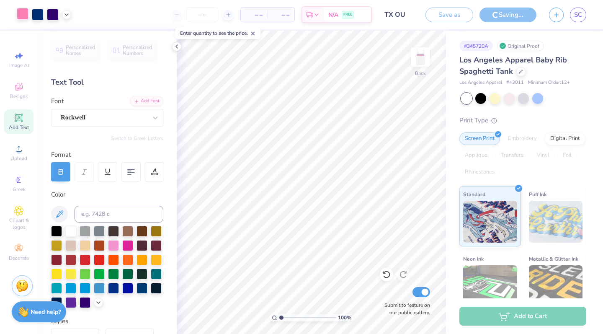
click at [24, 14] on div at bounding box center [23, 14] width 12 height 12
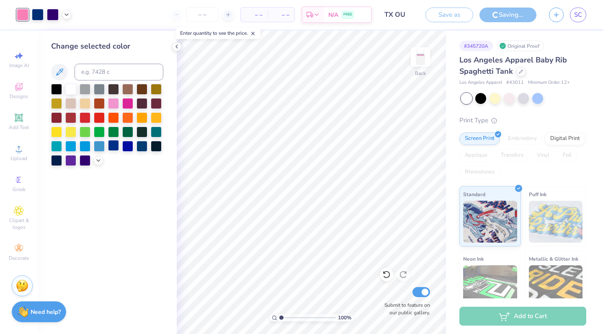
click at [111, 150] on div at bounding box center [113, 145] width 11 height 11
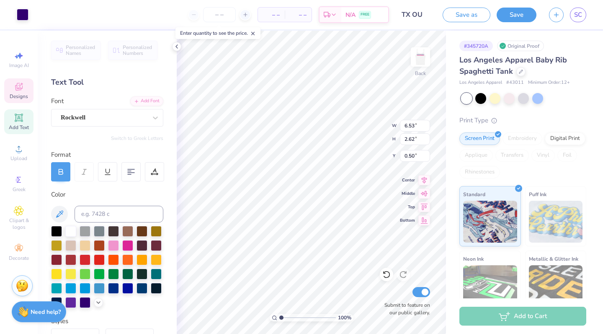
type input "6.53"
type input "2.62"
type input "0.50"
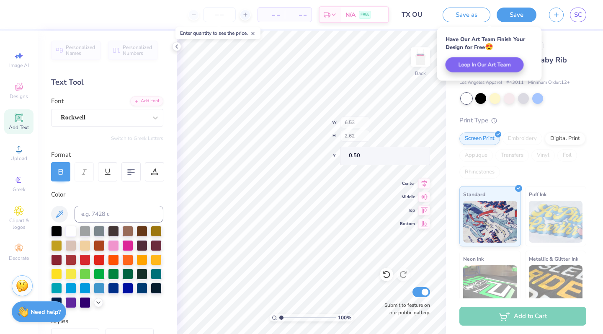
click at [248, 135] on body "– – Per Item – – Total Est. Delivery N/A FREE Design Title TX OU Save as Save S…" at bounding box center [301, 167] width 603 height 334
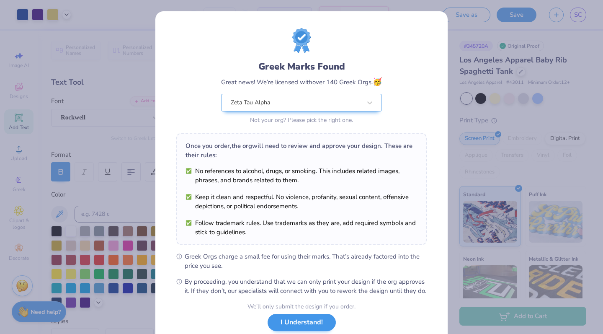
click at [314, 330] on button "I Understand!" at bounding box center [302, 322] width 68 height 17
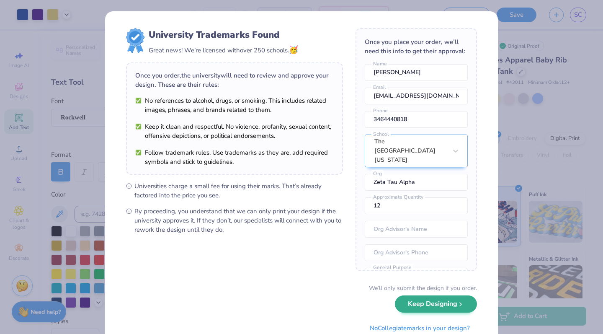
click at [440, 304] on button "Keep Designing" at bounding box center [436, 303] width 82 height 17
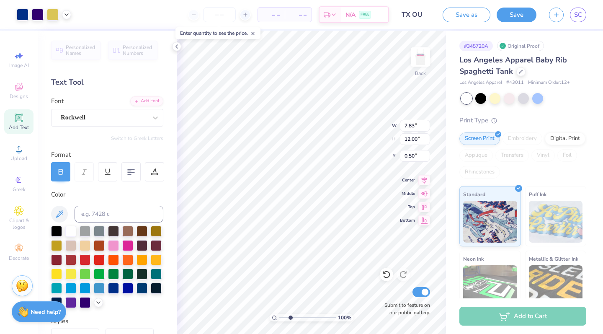
drag, startPoint x: 282, startPoint y: 318, endPoint x: 290, endPoint y: 318, distance: 8.0
click at [290, 318] on input "range" at bounding box center [307, 318] width 57 height 8
type input "1.04"
drag, startPoint x: 290, startPoint y: 317, endPoint x: 282, endPoint y: 317, distance: 8.8
click at [282, 317] on input "range" at bounding box center [307, 318] width 57 height 8
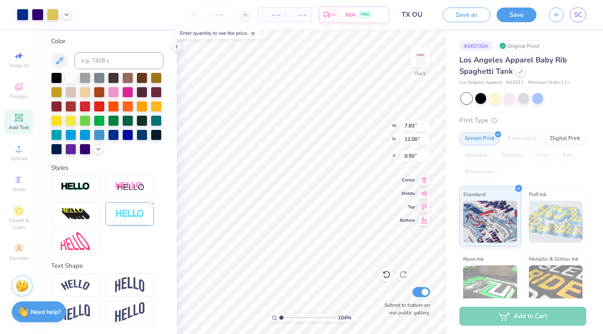
scroll to position [153, 0]
click at [420, 65] on img at bounding box center [421, 57] width 34 height 34
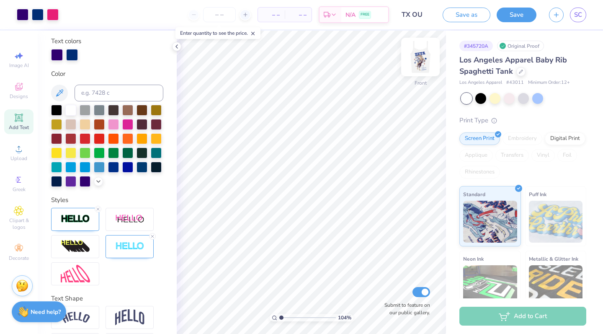
click at [421, 57] on img at bounding box center [421, 57] width 34 height 34
click at [420, 52] on img at bounding box center [421, 57] width 34 height 34
click at [419, 56] on img at bounding box center [421, 57] width 34 height 34
click at [523, 18] on button "Save" at bounding box center [517, 13] width 40 height 15
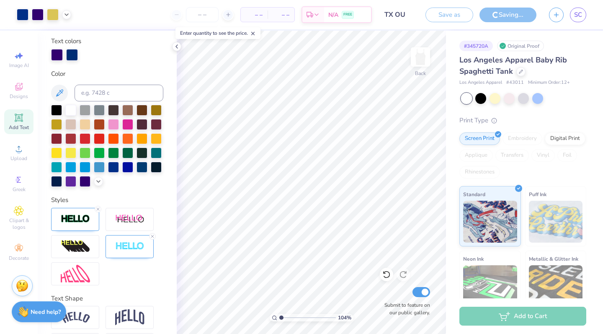
click at [472, 15] on div "Save as" at bounding box center [450, 15] width 48 height 15
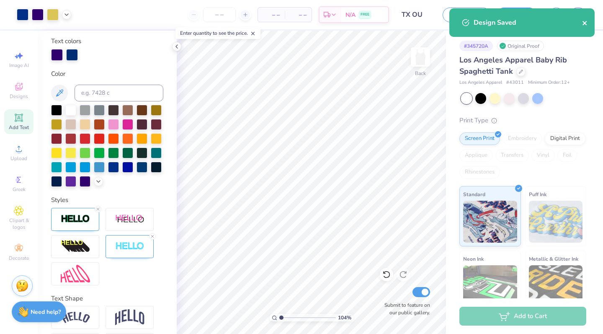
click at [583, 25] on icon "close" at bounding box center [585, 23] width 4 height 4
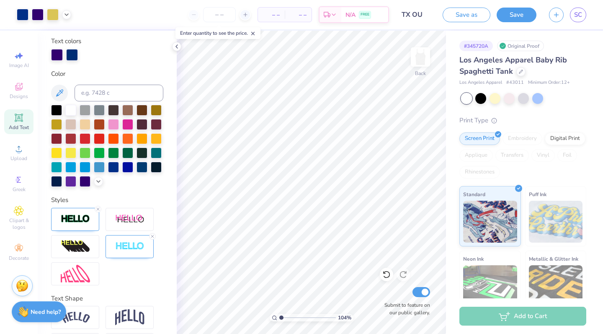
click at [580, 17] on div "Art colors – – Per Item – – Total Est. Delivery N/A FREE Design Title TX OU Sav…" at bounding box center [301, 167] width 603 height 334
click at [576, 15] on span "SC" at bounding box center [578, 15] width 8 height 10
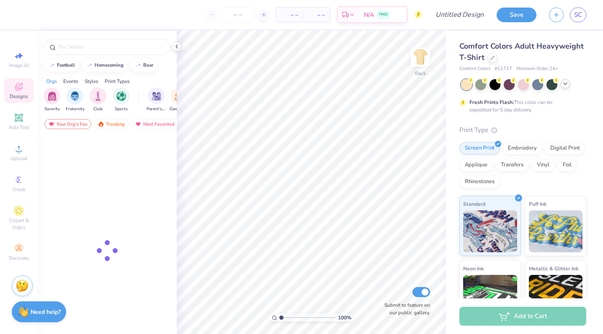
click at [567, 84] on icon at bounding box center [565, 83] width 7 height 7
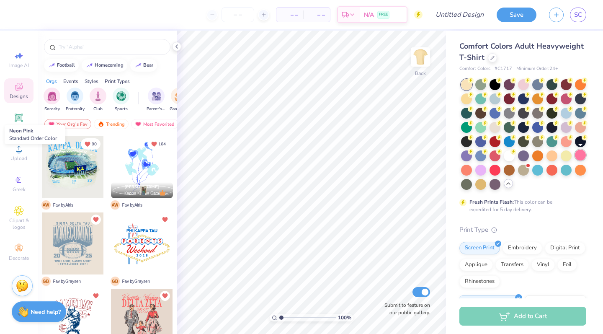
click at [580, 155] on div at bounding box center [580, 155] width 11 height 11
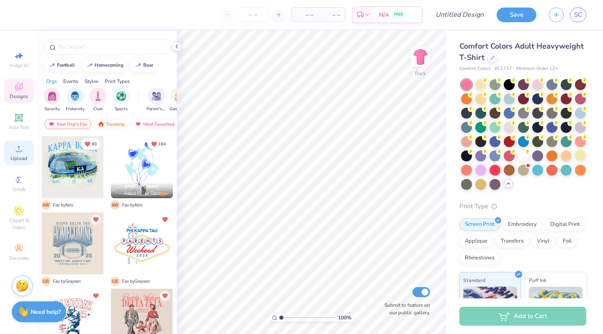
click at [20, 150] on circle at bounding box center [18, 151] width 5 height 5
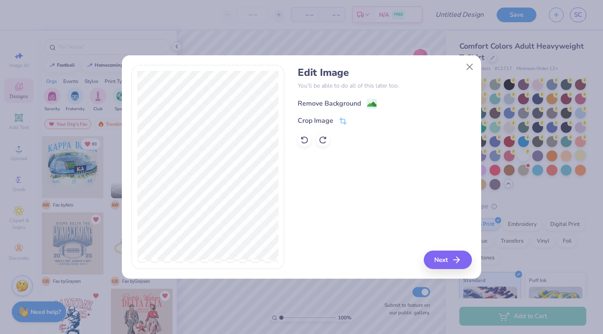
click at [373, 103] on image at bounding box center [371, 104] width 9 height 9
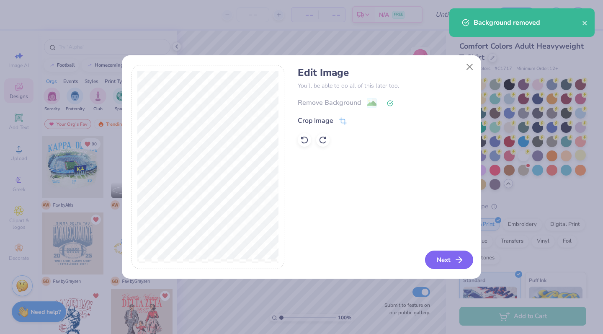
click at [448, 257] on button "Next" at bounding box center [449, 260] width 48 height 18
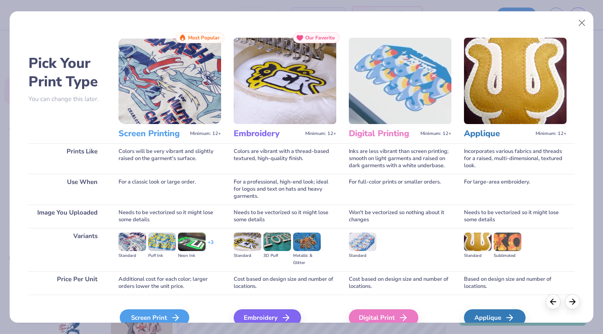
click at [157, 316] on div "Screen Print" at bounding box center [155, 317] width 70 height 17
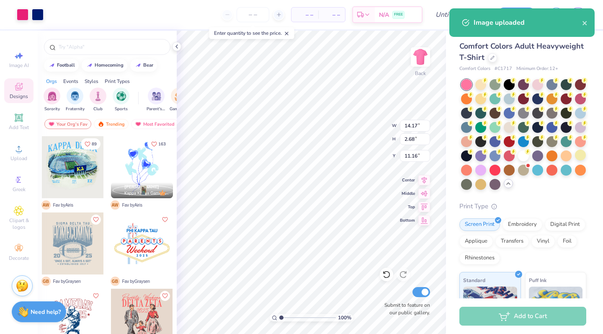
type input "11.74"
type input "2.22"
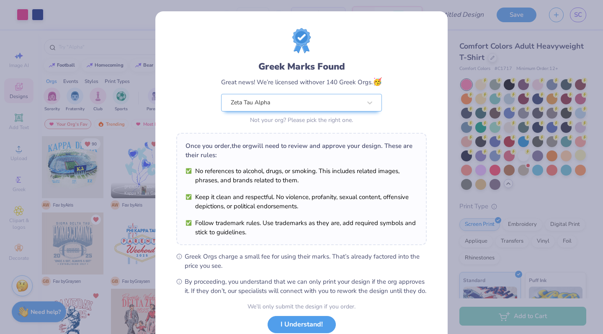
click at [329, 126] on body "Art colors – – Per Item – – Total Est. Delivery N/A FREE Design Title Save SC I…" at bounding box center [301, 167] width 603 height 334
click at [294, 329] on button "I Understand!" at bounding box center [302, 322] width 68 height 17
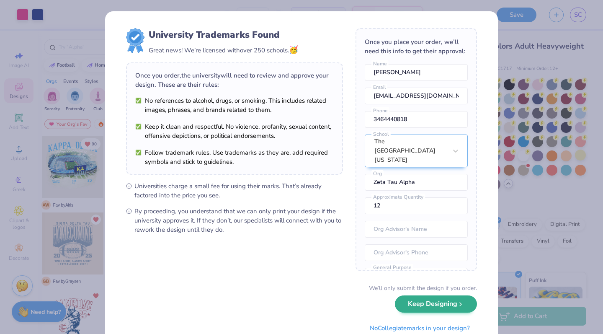
click at [427, 312] on button "Keep Designing" at bounding box center [436, 303] width 82 height 17
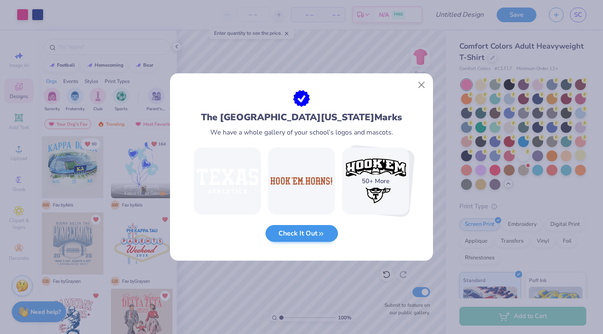
click at [306, 232] on button "Check It Out" at bounding box center [302, 233] width 72 height 17
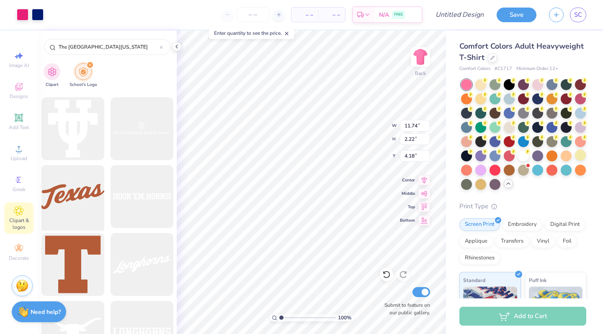
scroll to position [962, 0]
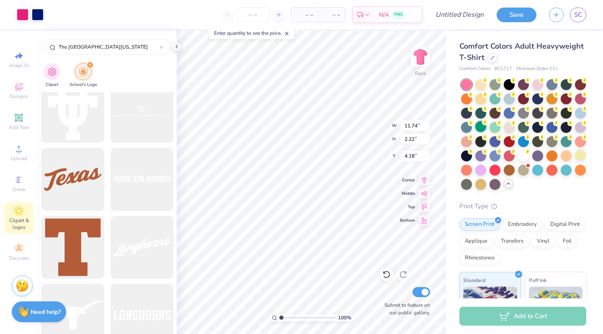
type input "3.26"
click at [525, 158] on div at bounding box center [523, 155] width 11 height 11
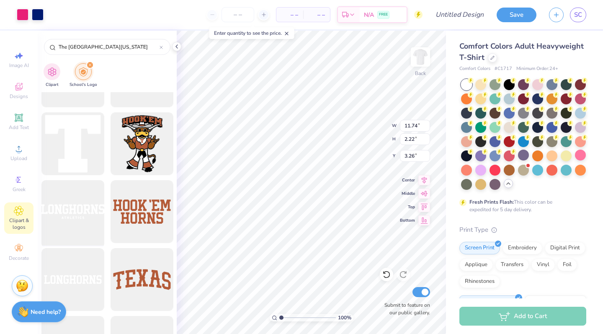
scroll to position [1280, 0]
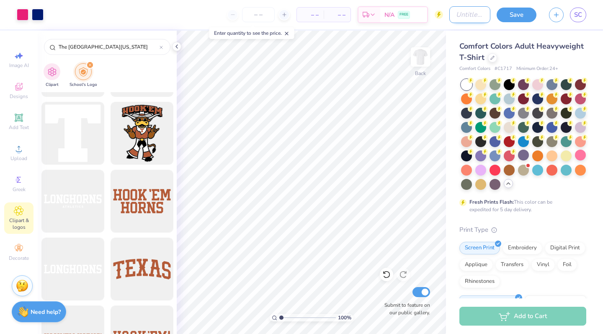
click at [461, 15] on input "Design Title" at bounding box center [470, 14] width 41 height 17
type input "TX OU Shirt"
click at [514, 16] on button "Save" at bounding box center [517, 13] width 40 height 15
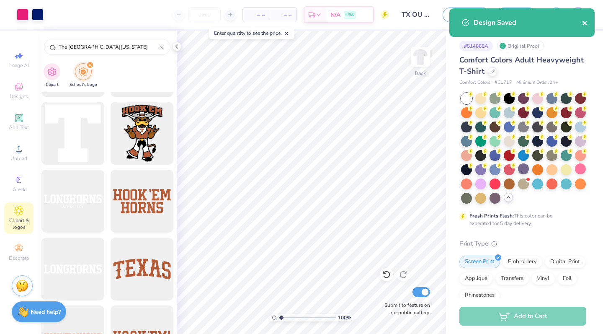
click at [584, 20] on icon "close" at bounding box center [585, 23] width 6 height 7
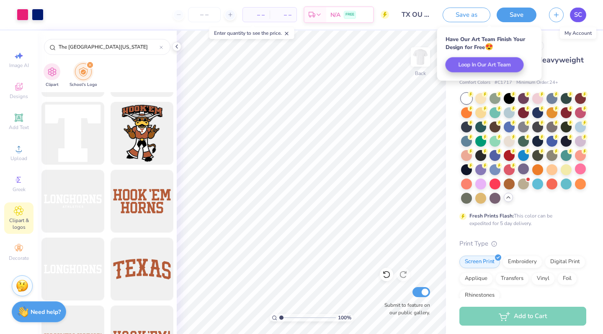
click at [578, 17] on span "SC" at bounding box center [578, 15] width 8 height 10
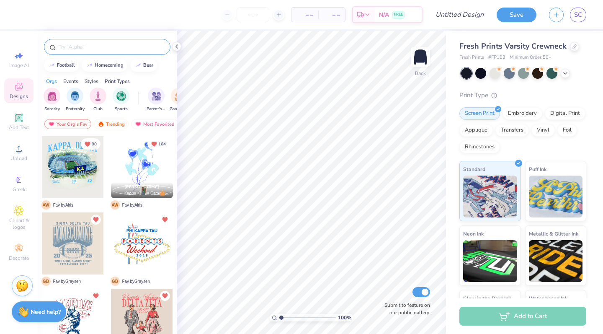
click at [90, 52] on div at bounding box center [107, 47] width 127 height 16
click at [88, 47] on input "text" at bounding box center [111, 47] width 107 height 8
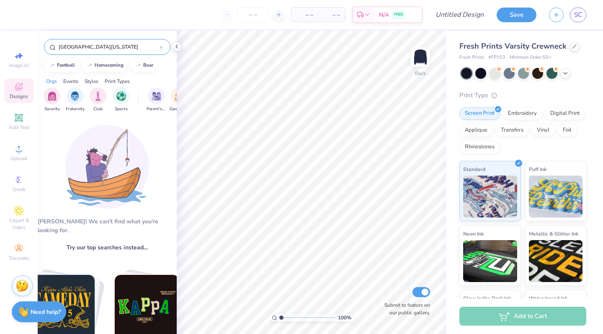
type input "[GEOGRAPHIC_DATA][US_STATE]"
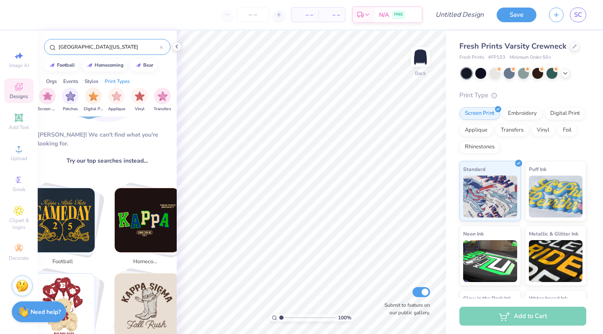
scroll to position [100, 0]
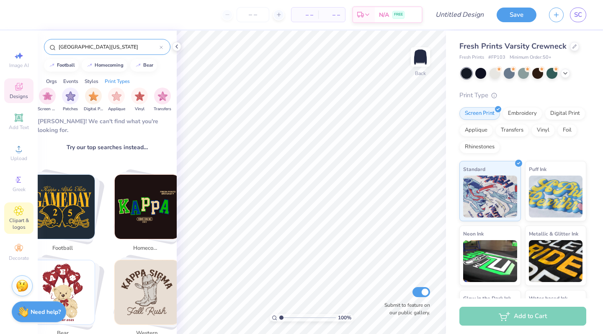
click at [15, 224] on span "Clipart & logos" at bounding box center [18, 223] width 29 height 13
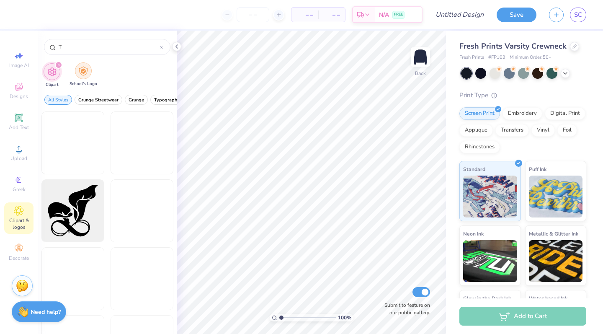
type input "T"
click at [88, 69] on div "filter for School's Logo" at bounding box center [83, 70] width 17 height 17
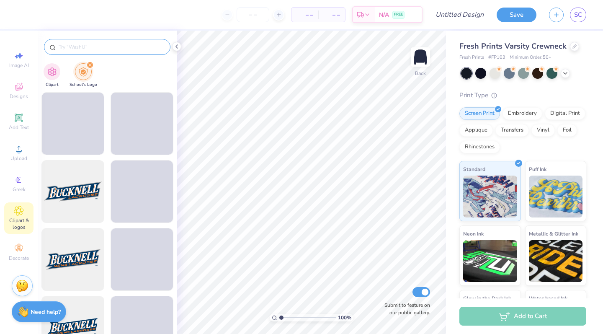
click at [75, 44] on input "text" at bounding box center [111, 47] width 107 height 8
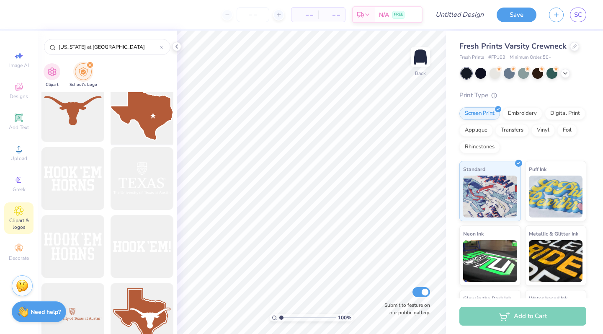
scroll to position [352, 0]
type input "[US_STATE] at [GEOGRAPHIC_DATA]"
click at [93, 191] on div at bounding box center [72, 178] width 69 height 69
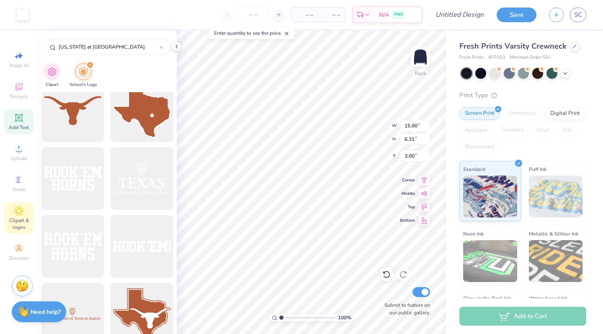
click at [20, 119] on icon at bounding box center [19, 117] width 6 height 6
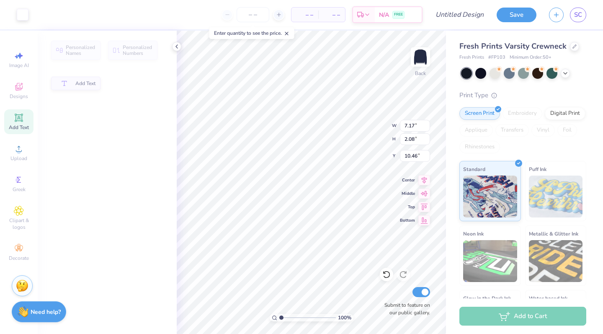
type input "7.17"
type input "2.08"
type input "10.46"
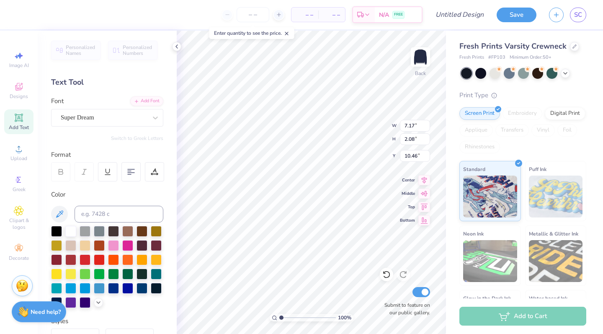
type input "15.00"
type input "6.31"
type input "3.00"
type input "7.17"
type input "2.08"
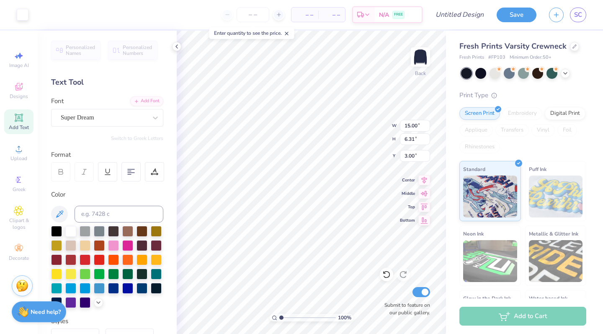
type input "10.46"
type textarea "T"
click at [140, 120] on div "Super Dream" at bounding box center [104, 117] width 88 height 13
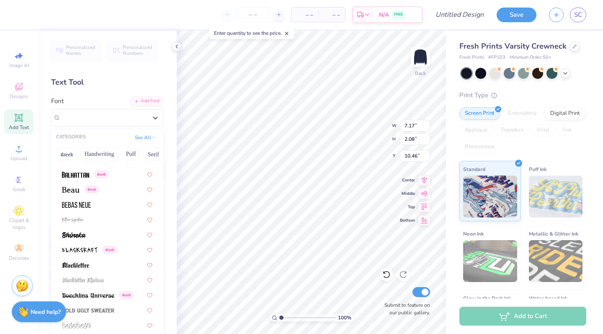
scroll to position [370, 0]
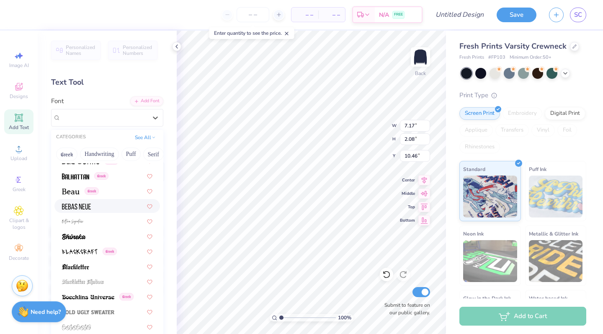
click at [69, 204] on span at bounding box center [76, 206] width 29 height 9
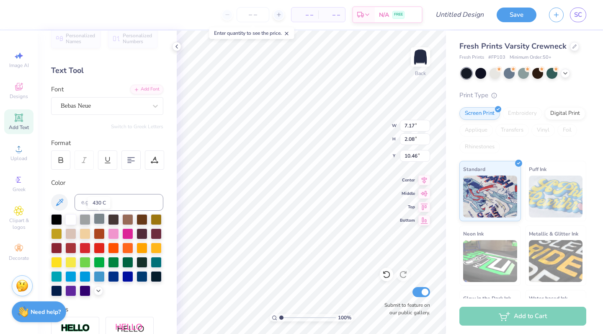
scroll to position [0, 0]
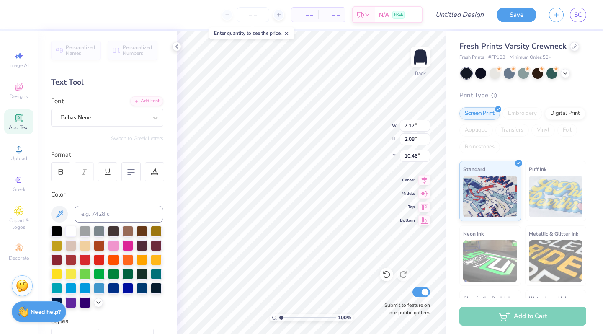
type textarea "."
type input "15.00"
type input "6.31"
type input "3.00"
type input "12.92"
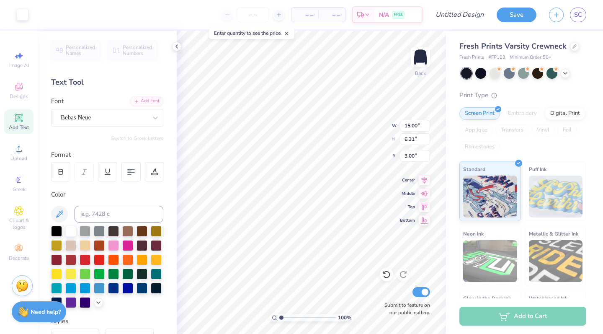
type input "5.43"
type input "3.77"
click at [427, 181] on icon at bounding box center [425, 179] width 12 height 10
click at [17, 215] on icon at bounding box center [19, 211] width 10 height 10
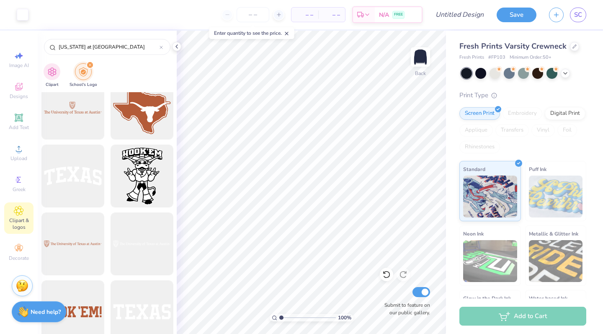
scroll to position [551, 0]
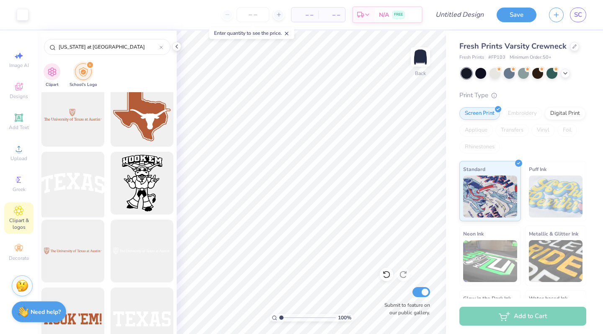
click at [84, 200] on div at bounding box center [72, 183] width 69 height 69
type input "9.02"
click at [334, 141] on div "Hold “Option ⌥” to see the space between elements." at bounding box center [329, 138] width 84 height 19
type input "12.92"
type input "5.43"
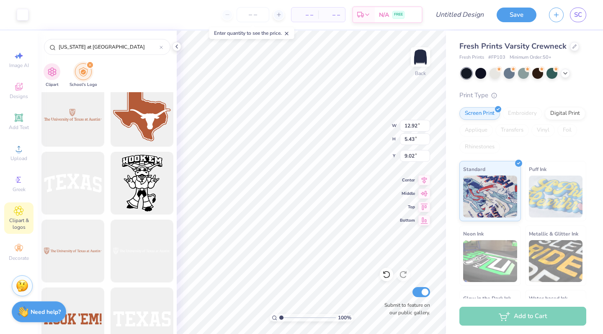
type input "3.77"
type input "2.29"
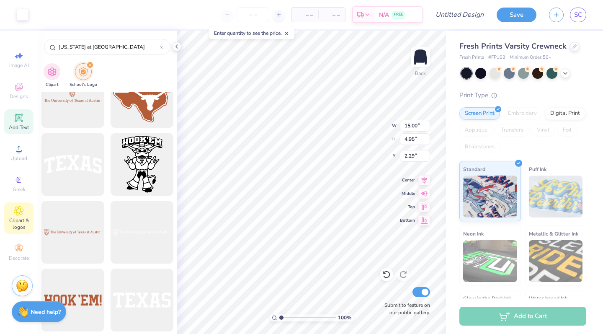
click at [20, 127] on span "Add Text" at bounding box center [19, 127] width 20 height 7
type input "7.17"
type input "2.08"
type input "10.46"
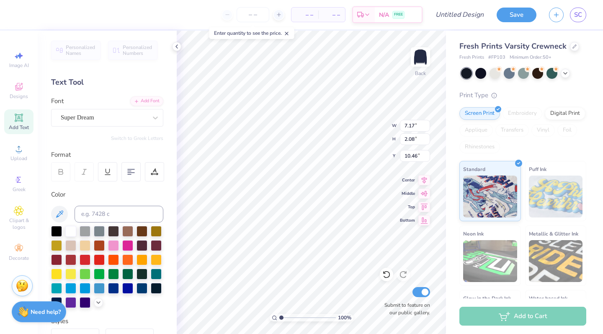
type textarea "T"
type textarea "ZETA"
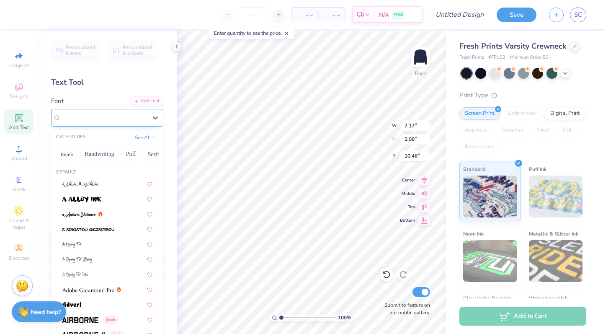
click at [109, 110] on div "Super Dream" at bounding box center [107, 118] width 112 height 18
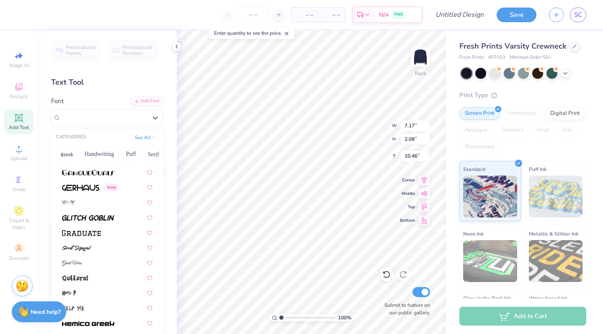
scroll to position [1999, 0]
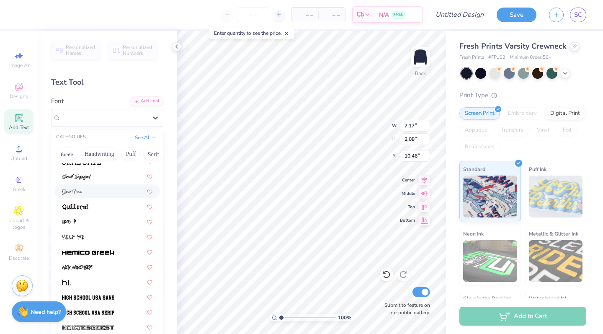
click at [99, 190] on div at bounding box center [107, 191] width 91 height 9
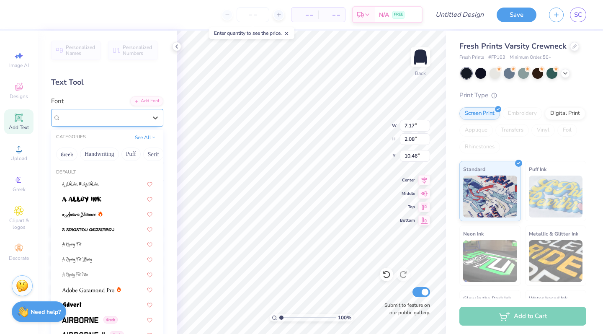
click at [111, 113] on div "Great Vibes" at bounding box center [104, 117] width 88 height 13
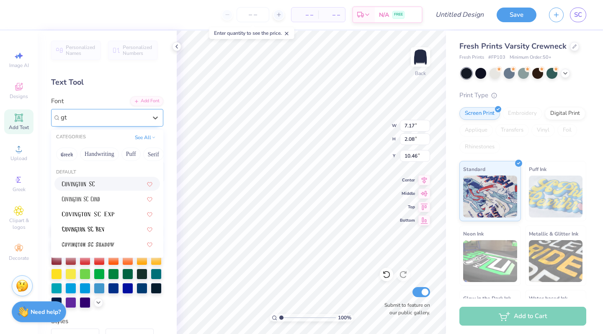
scroll to position [0, 0]
type input "g"
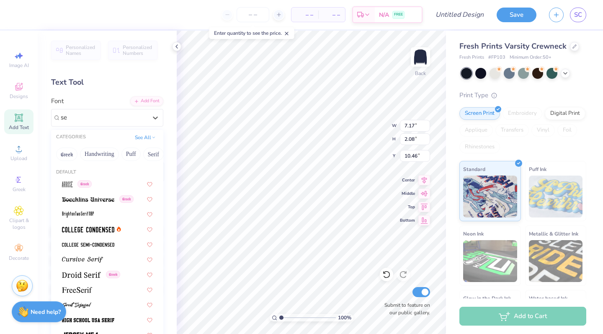
type input "s"
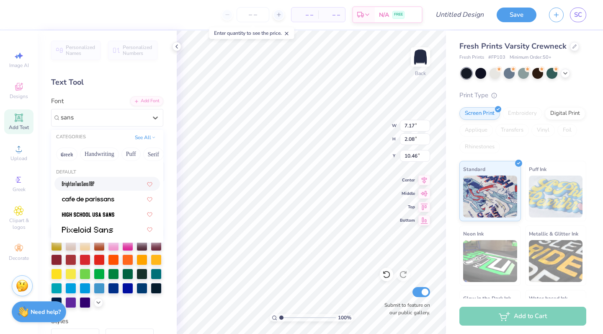
click at [112, 187] on div at bounding box center [107, 183] width 91 height 9
type input "sans"
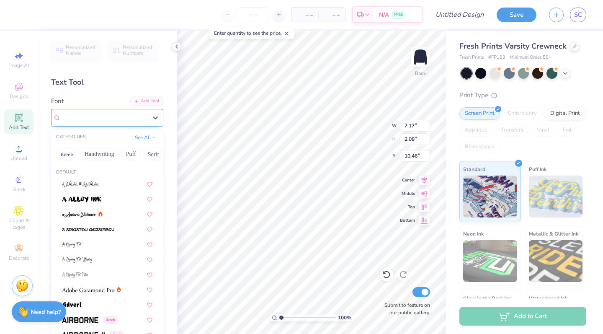
click at [129, 115] on div "BrightonTwo Sans NBP" at bounding box center [104, 117] width 88 height 13
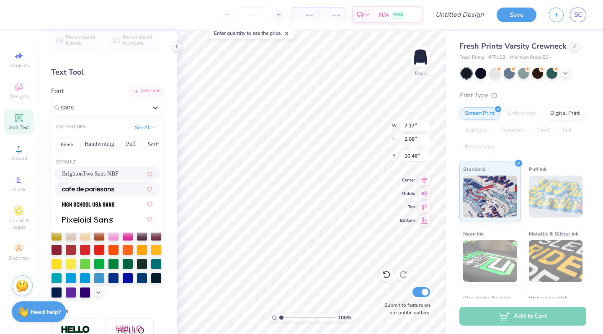
scroll to position [8, 0]
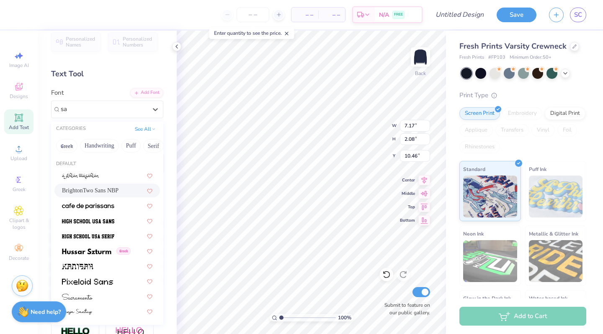
type input "s"
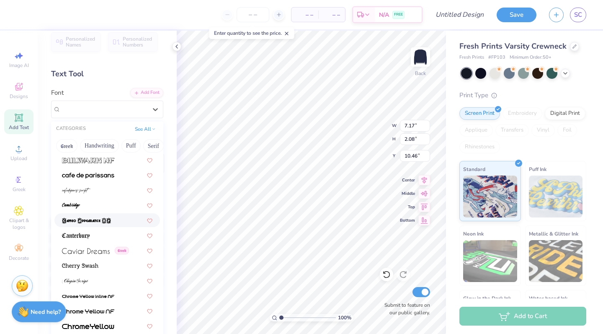
scroll to position [813, 0]
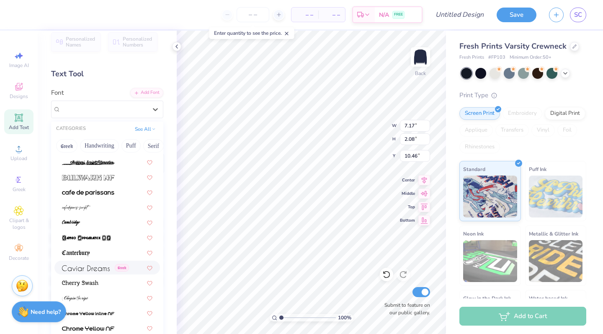
click at [94, 269] on img at bounding box center [86, 268] width 48 height 6
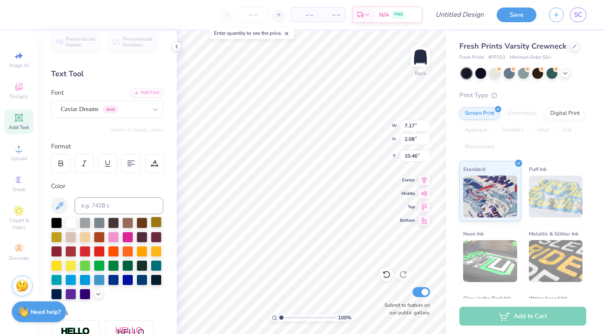
scroll to position [0, 0]
type textarea "Zeta Tau Alpha"
type input "7.14"
type input "1.00"
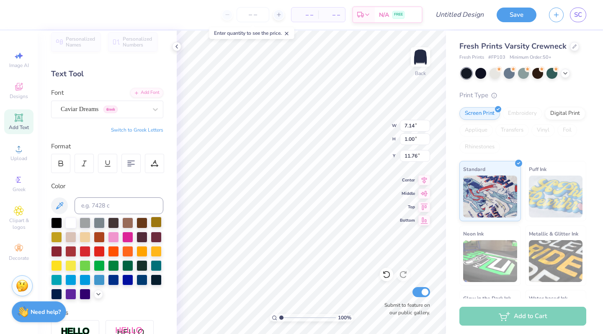
type input "6.74"
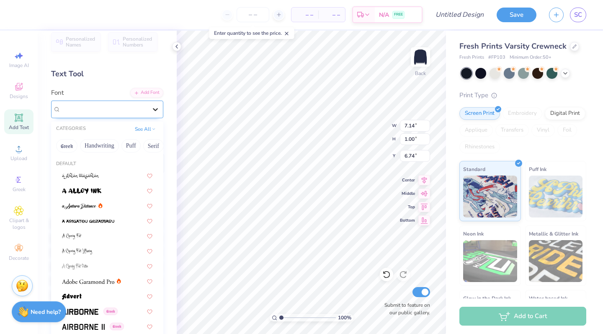
click at [154, 114] on div at bounding box center [155, 109] width 15 height 15
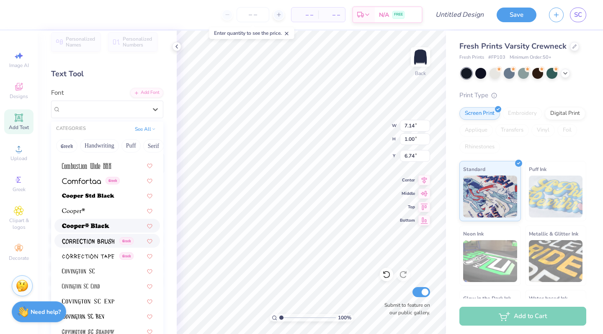
scroll to position [1232, 0]
click at [109, 213] on div at bounding box center [107, 210] width 91 height 9
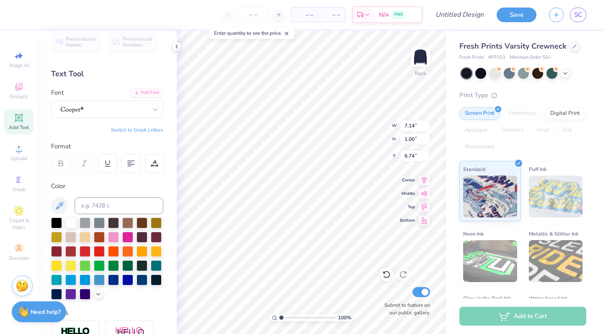
type input "6.33"
type input "0.92"
type input "6.78"
type input "7.24"
click at [20, 216] on div "Clipart & logos" at bounding box center [18, 217] width 29 height 31
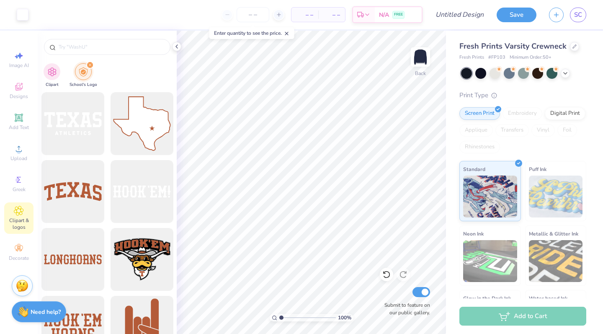
type input "texas at austin"
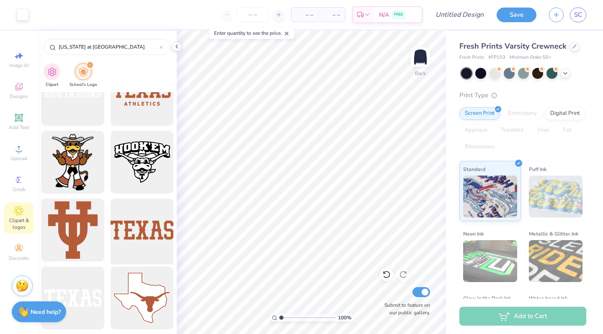
scroll to position [1584, 0]
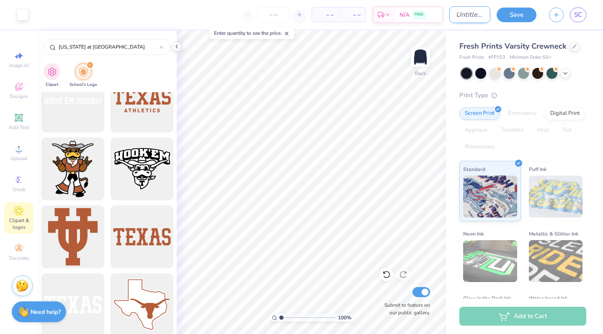
drag, startPoint x: 414, startPoint y: 3, endPoint x: 465, endPoint y: 16, distance: 51.8
click at [465, 16] on input "Design Title" at bounding box center [470, 14] width 41 height 17
type input "TX OU Crewneck"
click at [524, 14] on button "Save" at bounding box center [517, 13] width 40 height 15
click at [177, 45] on icon at bounding box center [176, 46] width 7 height 7
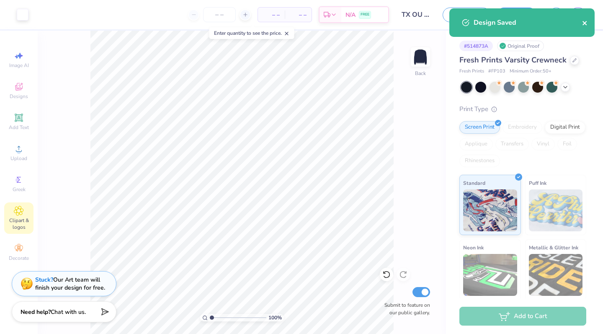
click at [587, 23] on icon "close" at bounding box center [585, 23] width 6 height 7
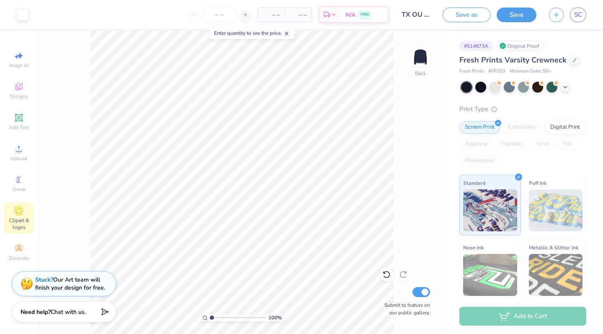
click at [580, 10] on div "Art colors – – Per Item – – Total Est. Delivery N/A FREE Design Title TX OU Cre…" at bounding box center [301, 167] width 603 height 334
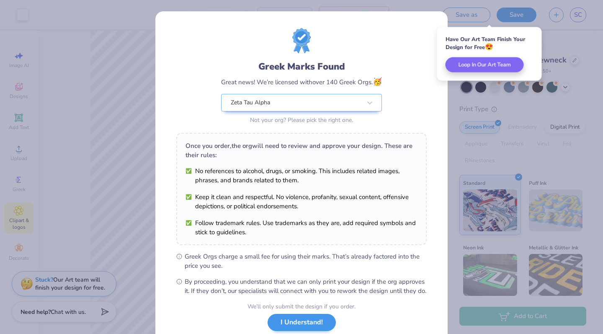
click at [292, 331] on button "I Understand!" at bounding box center [302, 322] width 68 height 17
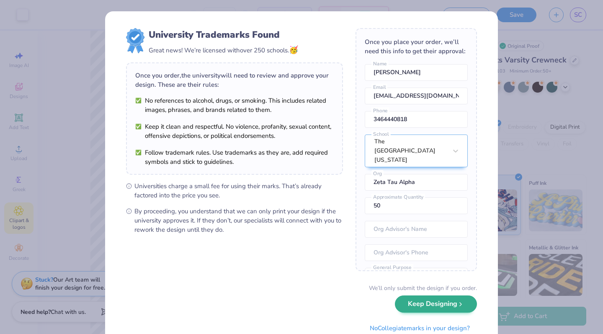
click at [407, 300] on button "Keep Designing" at bounding box center [436, 303] width 82 height 17
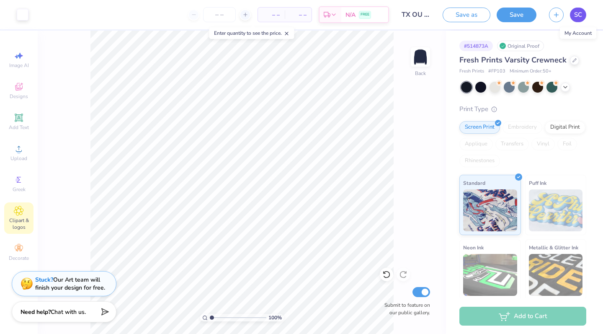
click at [581, 15] on span "SC" at bounding box center [578, 15] width 8 height 10
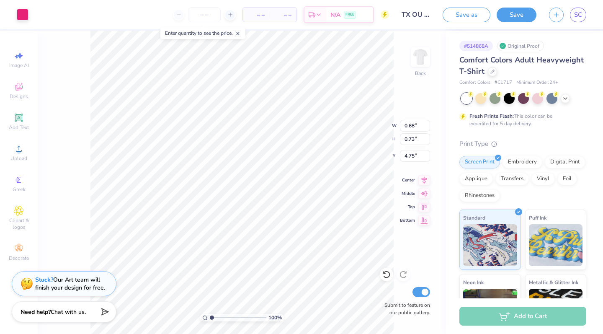
type input "0.56"
click at [16, 150] on icon at bounding box center [19, 149] width 10 height 10
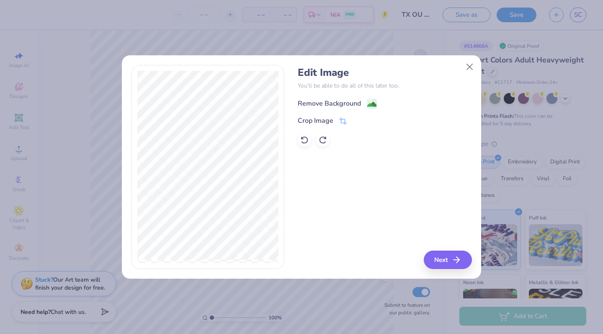
click at [365, 99] on div "Remove Background" at bounding box center [337, 103] width 79 height 10
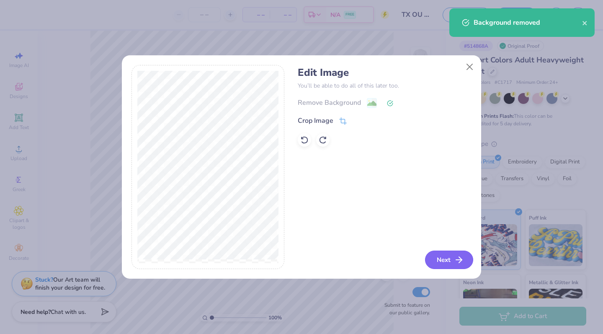
click at [439, 257] on button "Next" at bounding box center [449, 260] width 48 height 18
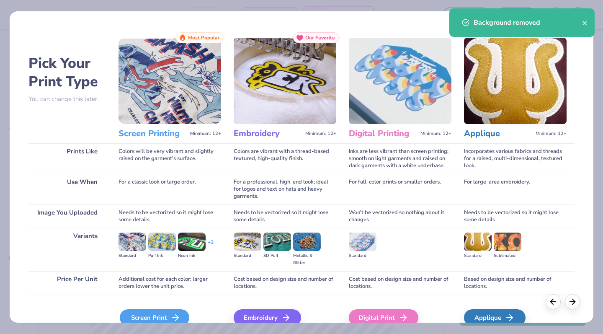
click at [167, 315] on div "Screen Print" at bounding box center [155, 317] width 70 height 17
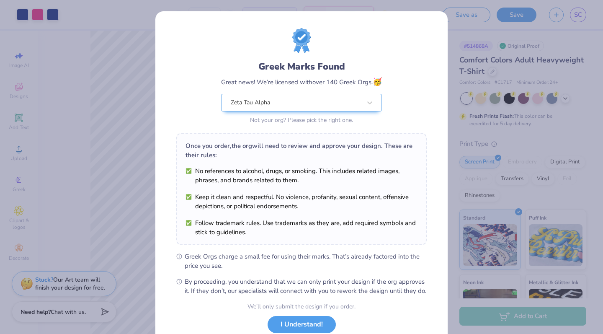
click at [237, 123] on body "Art colors – – Per Item – – Total Est. Delivery N/A FREE Design Title TX OU Shi…" at bounding box center [301, 167] width 603 height 334
type input "4.30"
click at [290, 327] on button "I Understand!" at bounding box center [302, 322] width 68 height 17
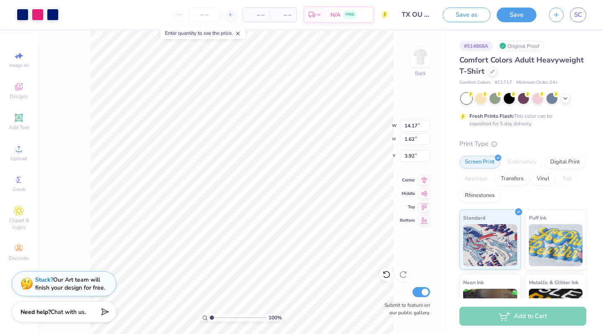
type input "3.92"
click at [515, 16] on button "Save" at bounding box center [517, 13] width 40 height 15
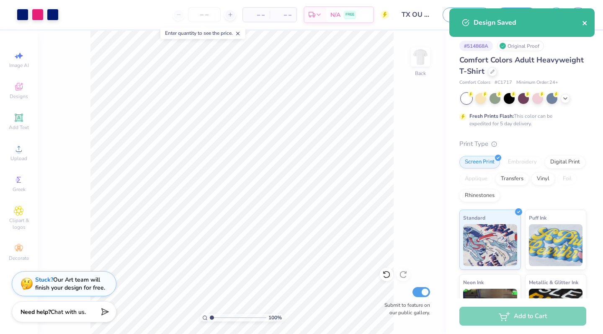
click at [585, 22] on icon "close" at bounding box center [585, 23] width 4 height 4
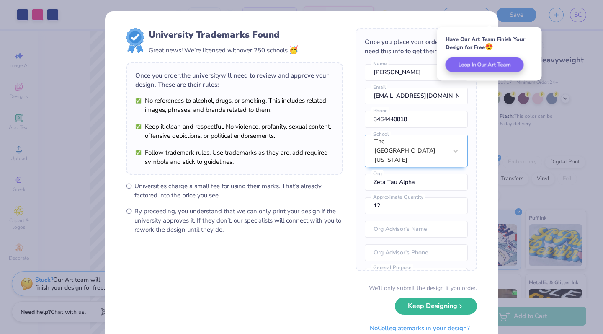
click at [223, 118] on ul "No references to alcohol, drugs, or smoking. This includes related images, phra…" at bounding box center [234, 131] width 199 height 70
click at [431, 306] on button "Keep Designing" at bounding box center [436, 303] width 82 height 17
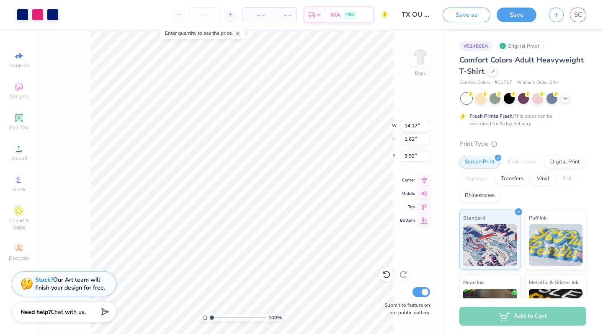
type input "3.96"
type input "4.64"
type input "1.61"
type input "2.58"
click at [17, 114] on icon at bounding box center [19, 118] width 10 height 10
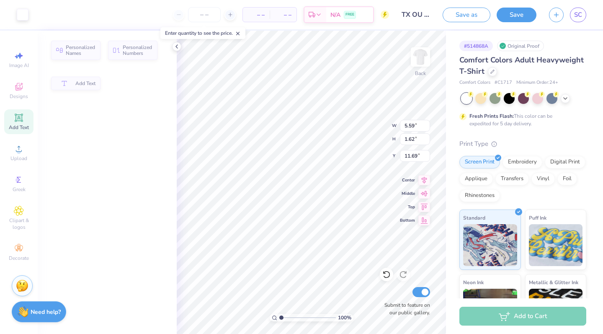
type input "5.59"
type input "1.62"
type input "11.69"
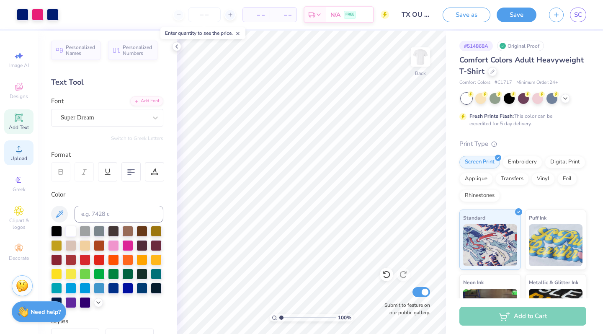
click at [20, 154] on div "Upload" at bounding box center [18, 152] width 29 height 25
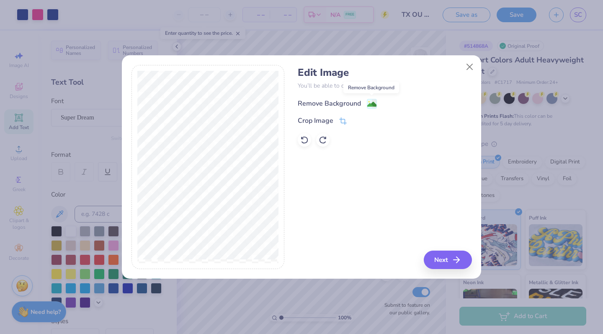
click at [370, 101] on image at bounding box center [371, 104] width 9 height 9
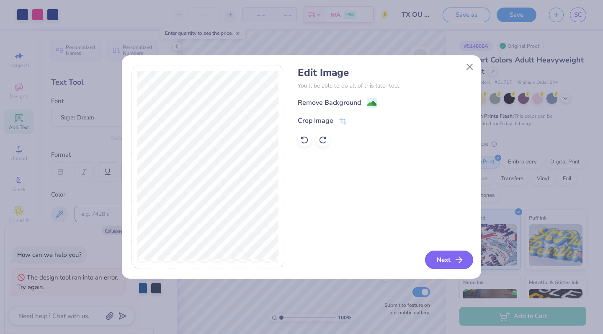
click at [444, 262] on button "Next" at bounding box center [449, 260] width 48 height 18
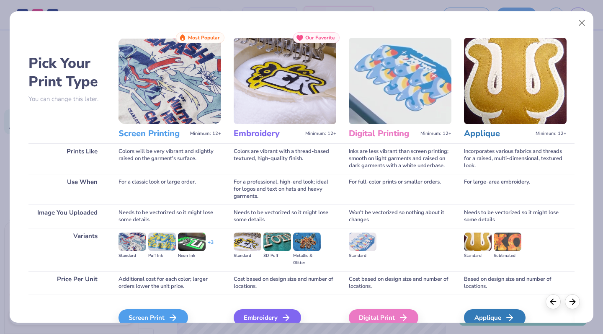
drag, startPoint x: 145, startPoint y: 315, endPoint x: 262, endPoint y: 260, distance: 129.7
click at [145, 315] on div "Screen Print" at bounding box center [154, 317] width 70 height 17
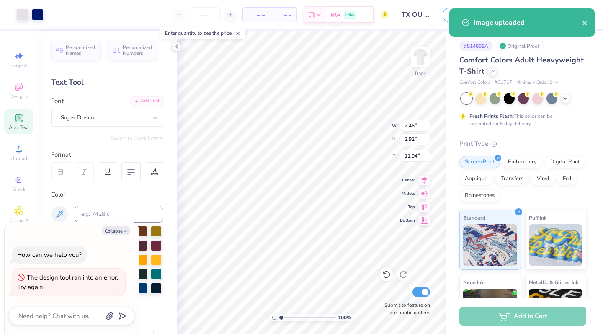
click at [283, 117] on body "Art colors – – Per Item – – Total Est. Delivery N/A FREE Design Title TX OU Shi…" at bounding box center [301, 167] width 603 height 334
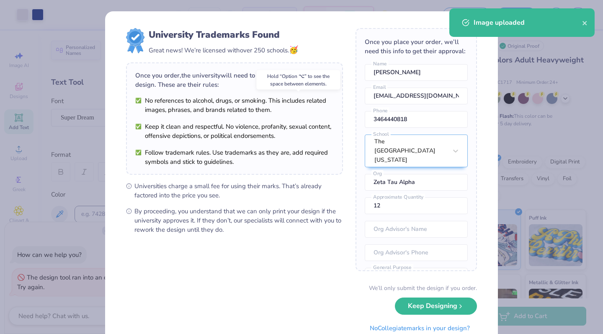
type textarea "x"
type input "3.00"
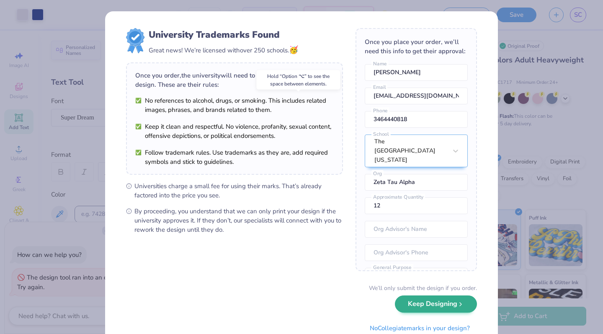
click at [435, 309] on button "Keep Designing" at bounding box center [436, 303] width 82 height 17
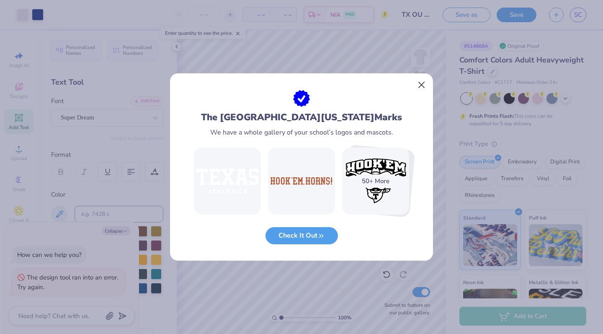
click at [422, 83] on button "Close" at bounding box center [422, 85] width 16 height 16
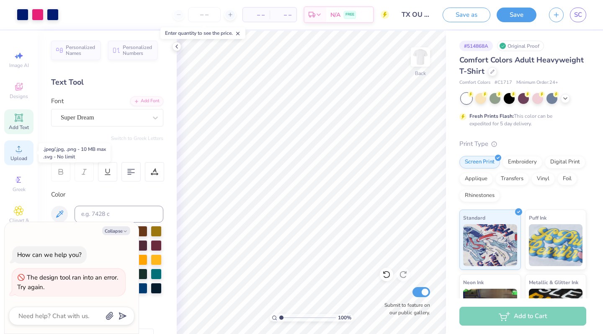
click at [21, 152] on icon at bounding box center [19, 149] width 6 height 6
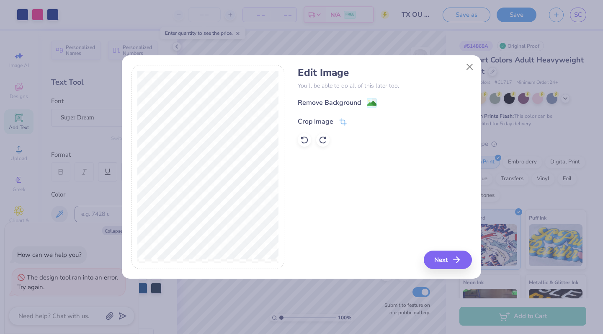
click at [341, 120] on icon at bounding box center [342, 122] width 5 height 5
click at [358, 120] on icon at bounding box center [357, 120] width 5 height 5
click at [368, 99] on rect at bounding box center [372, 104] width 10 height 10
click at [371, 101] on image at bounding box center [371, 103] width 9 height 9
click at [369, 100] on div "Remove Background Crop Image" at bounding box center [385, 122] width 174 height 49
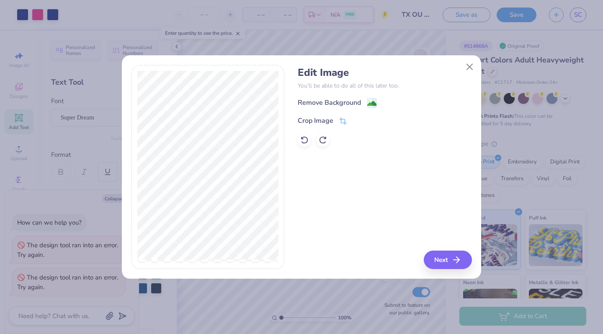
click at [446, 256] on div "Edit Image You’ll be able to do all of this later too. Remove Background Crop I…" at bounding box center [385, 167] width 174 height 204
click at [454, 260] on button "Next" at bounding box center [449, 260] width 48 height 18
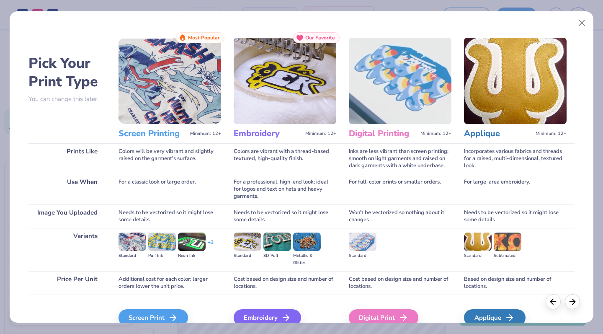
click at [149, 312] on div "Screen Print" at bounding box center [154, 317] width 70 height 17
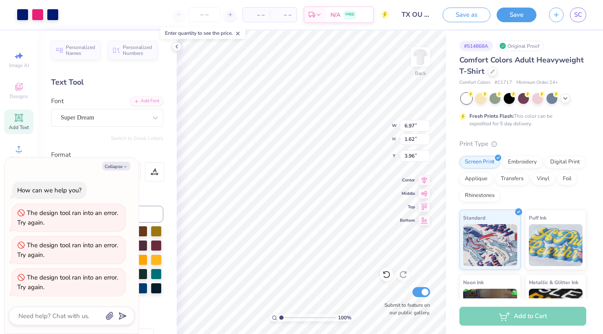
type textarea "x"
type input "9.09"
type input "2.11"
type textarea "x"
type input "5.26"
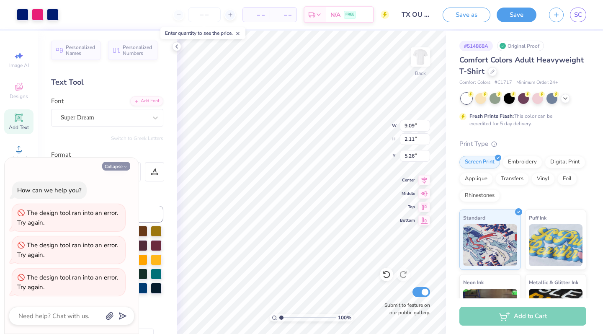
click at [115, 169] on button "Collapse" at bounding box center [116, 166] width 28 height 9
type textarea "x"
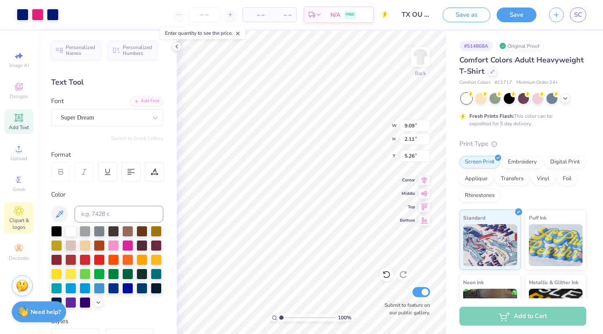
click at [21, 220] on span "Clipart & logos" at bounding box center [18, 223] width 29 height 13
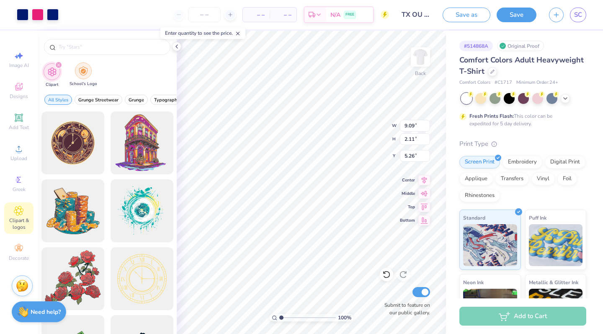
click at [84, 69] on img "filter for School's Logo" at bounding box center [83, 71] width 9 height 10
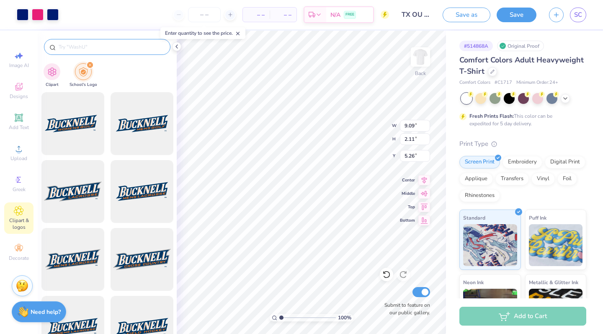
click at [111, 48] on input "text" at bounding box center [111, 47] width 107 height 8
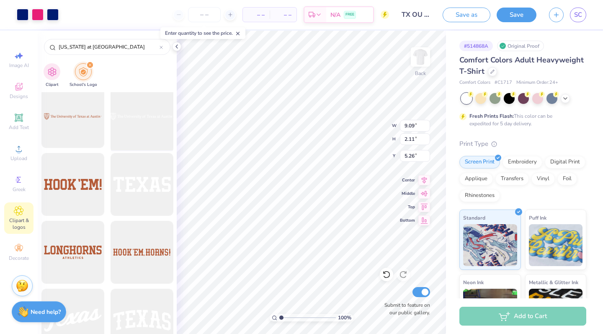
scroll to position [722, 0]
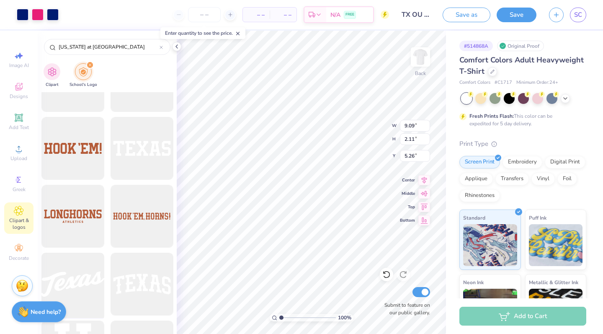
type input "[US_STATE] at [GEOGRAPHIC_DATA]"
click at [73, 266] on div at bounding box center [72, 284] width 69 height 69
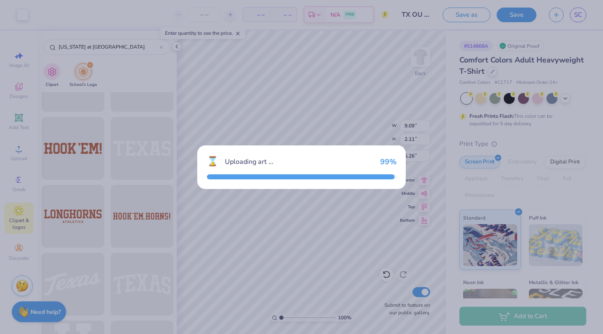
type input "14.17"
type input "5.63"
type input "3.00"
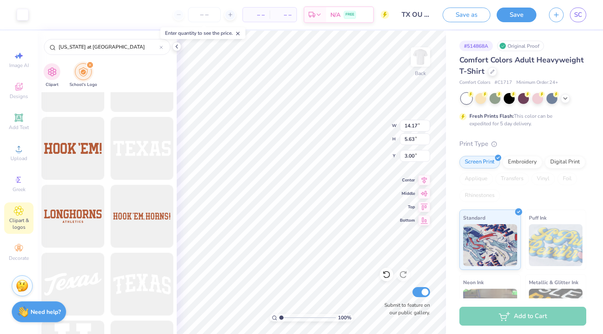
type input "10.98"
type input "4.36"
type input "4.27"
click at [27, 13] on div at bounding box center [23, 14] width 12 height 12
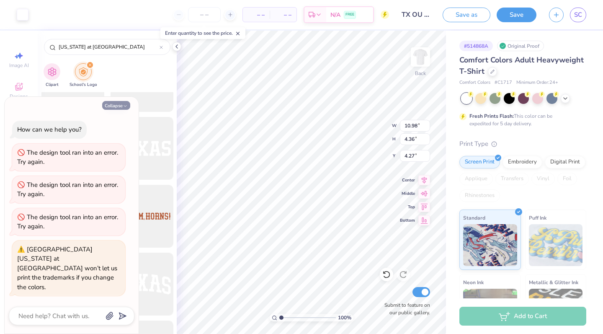
click at [122, 110] on button "Collapse" at bounding box center [116, 105] width 28 height 9
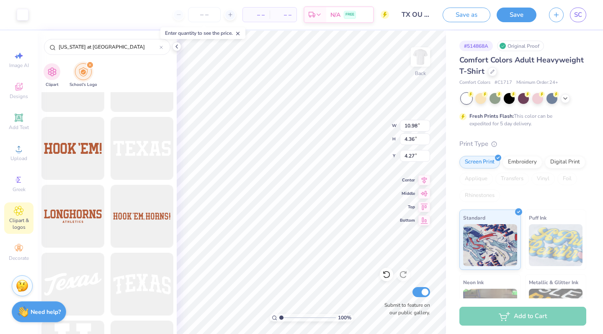
type textarea "x"
type input "2.38"
type input "2.10"
type input "2.11"
type input "5.26"
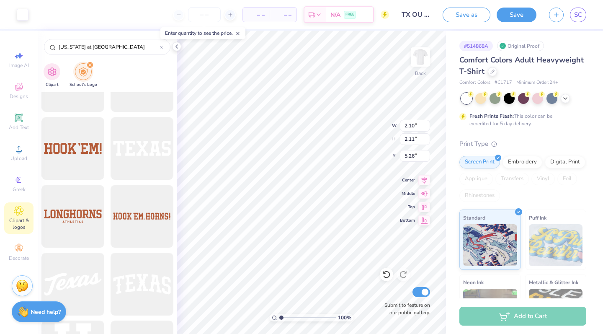
type input "10.98"
type input "4.36"
type input "2.38"
type input "2.08"
type input "1.58"
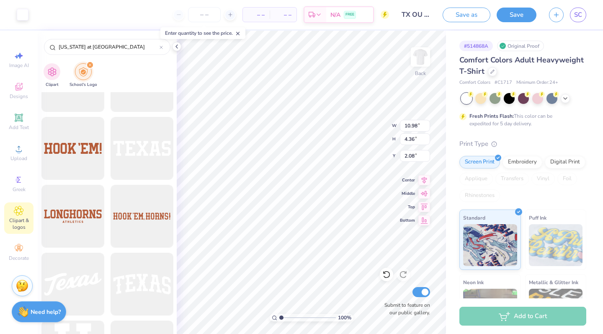
type input "2.11"
click at [424, 178] on icon at bounding box center [424, 178] width 5 height 7
click at [388, 275] on icon at bounding box center [387, 274] width 8 height 8
click at [387, 274] on icon at bounding box center [387, 274] width 8 height 8
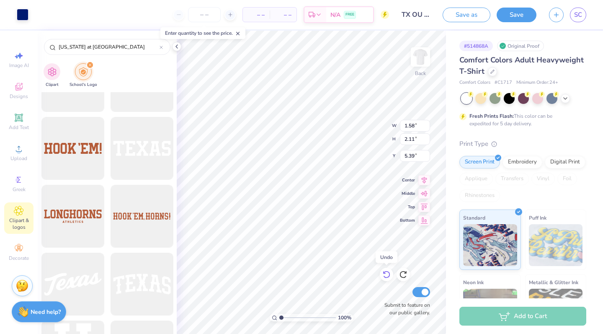
type input "5.26"
click at [387, 274] on icon at bounding box center [387, 274] width 8 height 8
type input "2.08"
click at [568, 99] on icon at bounding box center [565, 97] width 7 height 7
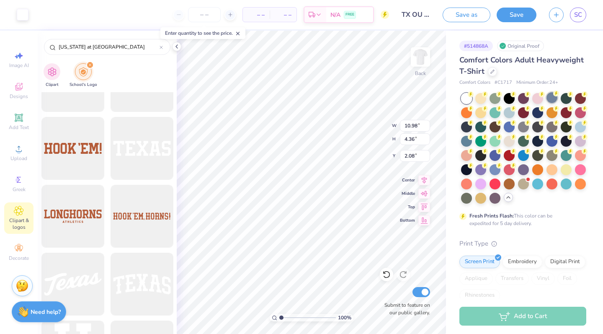
click at [551, 96] on div at bounding box center [552, 97] width 11 height 11
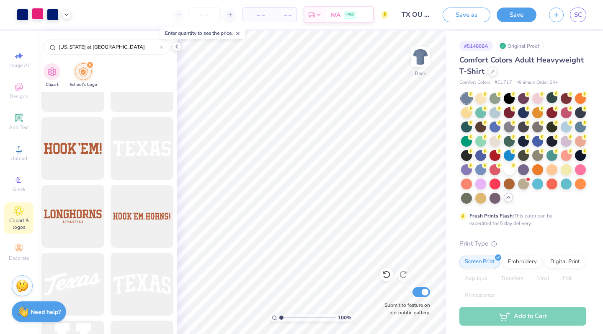
click at [36, 14] on div at bounding box center [38, 14] width 12 height 12
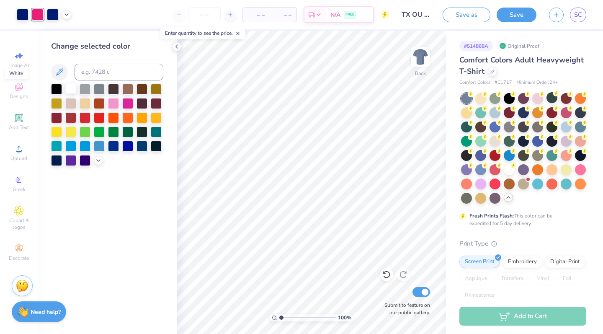
click at [72, 91] on div at bounding box center [70, 88] width 11 height 11
click at [27, 13] on div at bounding box center [23, 14] width 12 height 12
click at [74, 88] on div at bounding box center [70, 88] width 11 height 11
click at [41, 13] on div at bounding box center [38, 14] width 12 height 12
click at [71, 88] on div at bounding box center [70, 88] width 11 height 11
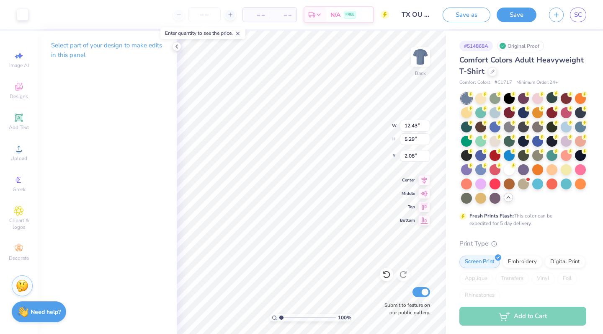
type input "1.37"
type input "13.31"
type input "5.67"
click at [517, 13] on button "Save" at bounding box center [517, 15] width 40 height 15
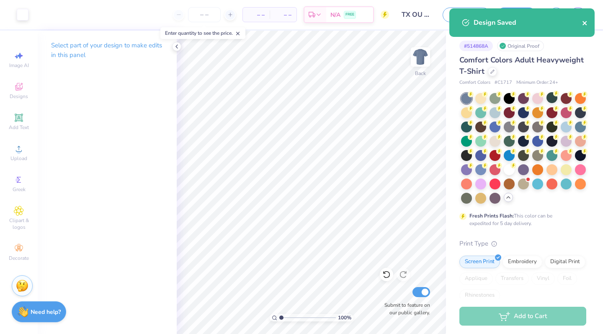
click at [583, 22] on icon "close" at bounding box center [585, 23] width 4 height 4
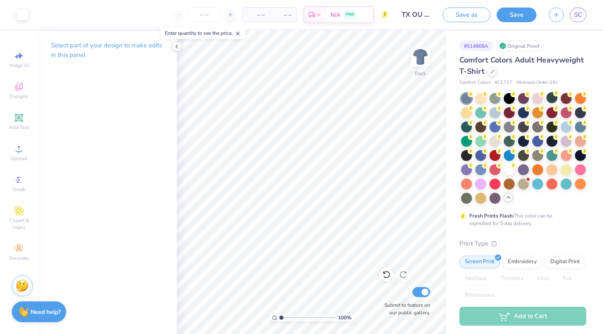
click at [581, 9] on div "Design Saved" at bounding box center [522, 8] width 149 height 3
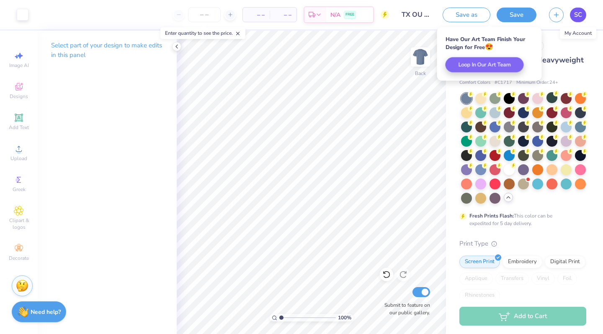
click at [579, 15] on span "SC" at bounding box center [578, 15] width 8 height 10
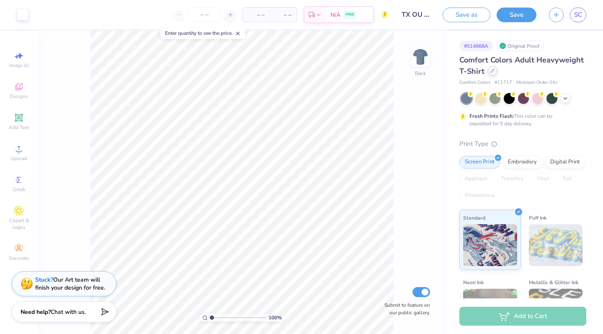
click at [494, 71] on icon at bounding box center [493, 71] width 4 height 4
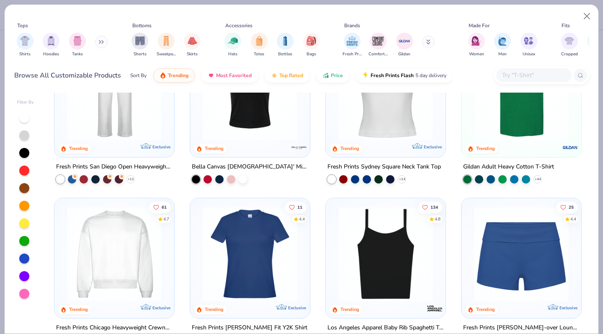
scroll to position [626, 0]
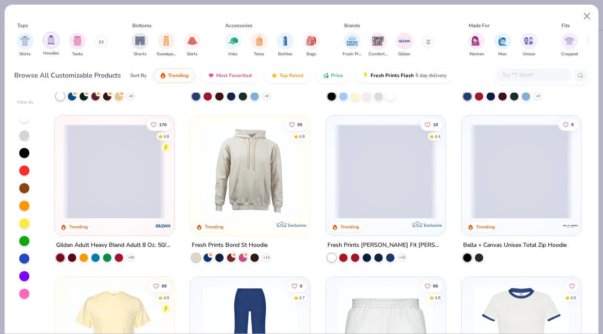
click at [53, 39] on img "filter for Hoodies" at bounding box center [51, 40] width 9 height 10
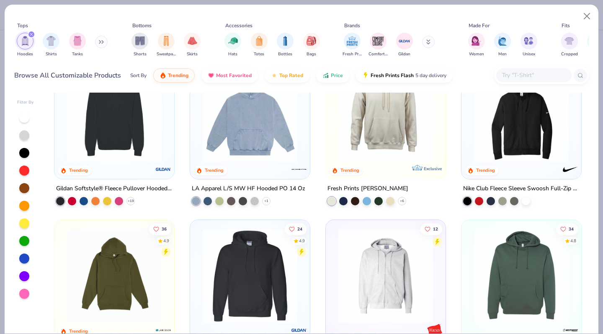
scroll to position [429, 0]
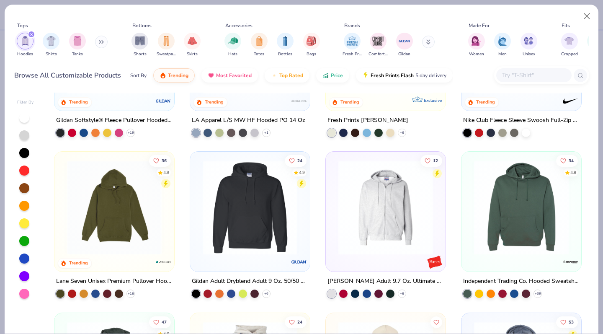
click at [266, 217] on img at bounding box center [250, 207] width 103 height 95
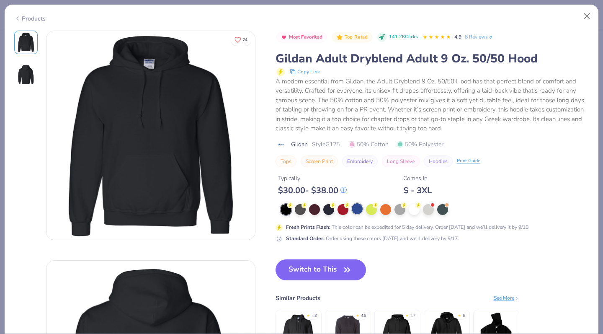
click at [356, 208] on div at bounding box center [357, 208] width 11 height 11
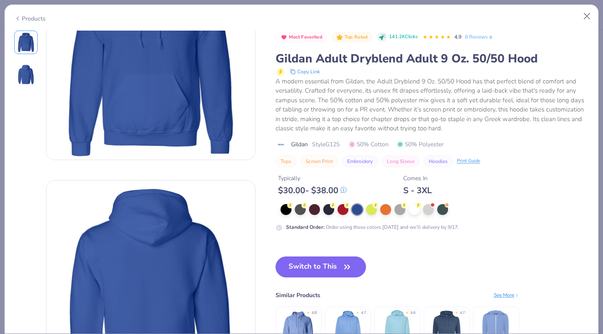
scroll to position [202, 0]
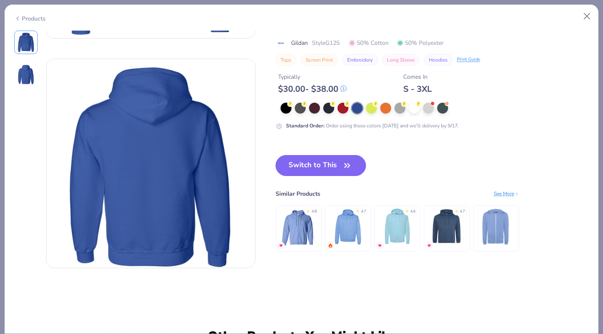
click at [505, 191] on div "See More" at bounding box center [507, 194] width 26 height 8
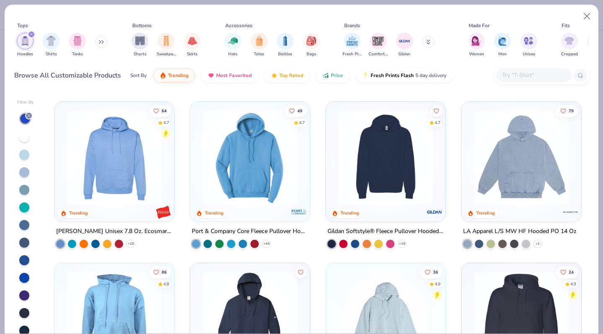
scroll to position [231, 0]
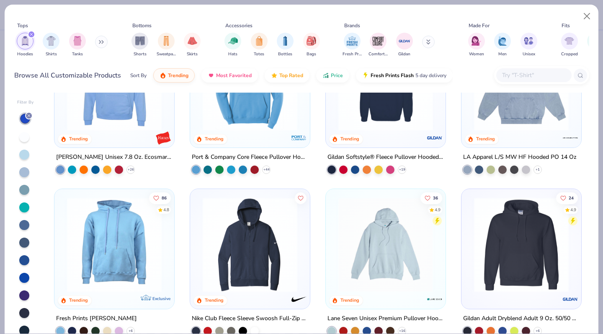
click at [391, 131] on img at bounding box center [385, 83] width 103 height 95
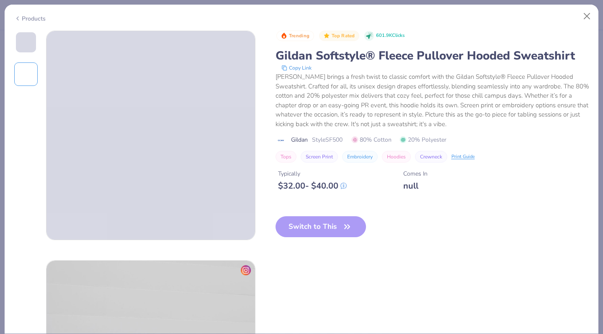
scroll to position [195, 0]
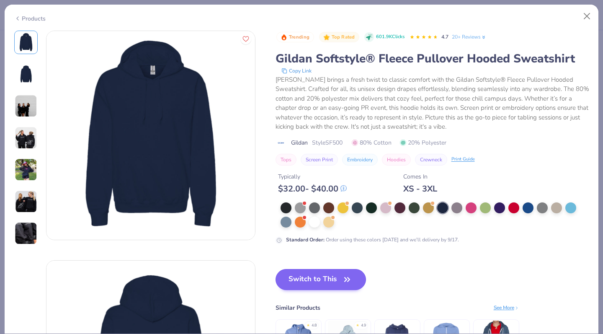
click at [319, 279] on button "Switch to This" at bounding box center [321, 279] width 91 height 21
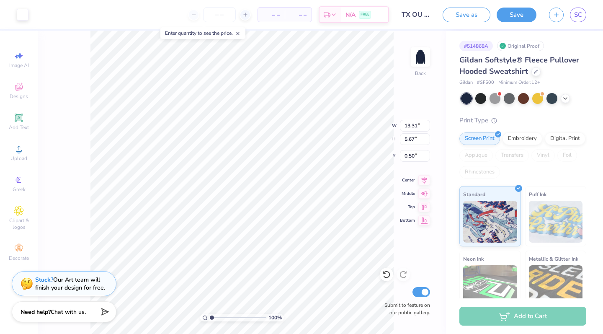
type input "4.31"
type input "14.72"
type input "6.27"
type input "3.71"
type input "3.00"
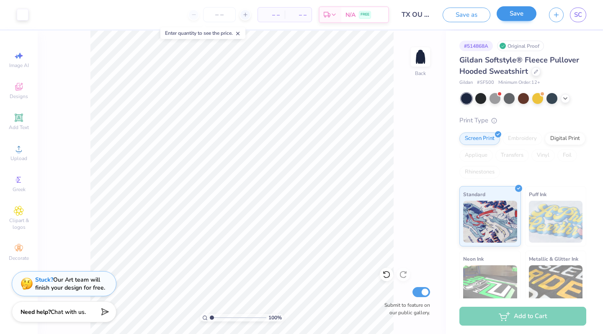
click at [516, 14] on button "Save" at bounding box center [517, 13] width 40 height 15
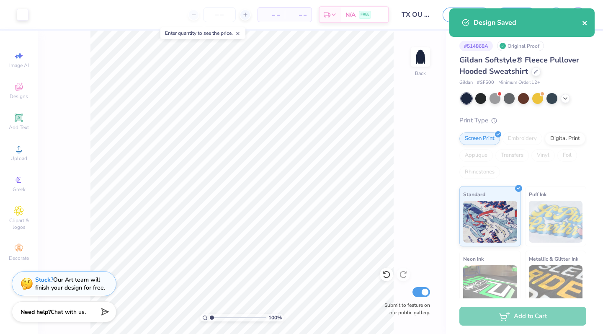
click at [584, 23] on icon "close" at bounding box center [585, 23] width 6 height 7
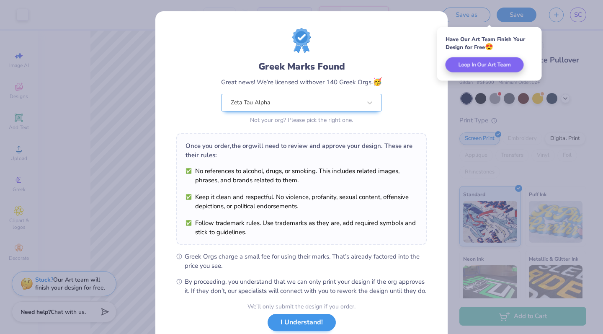
click at [286, 328] on button "I Understand!" at bounding box center [302, 322] width 68 height 17
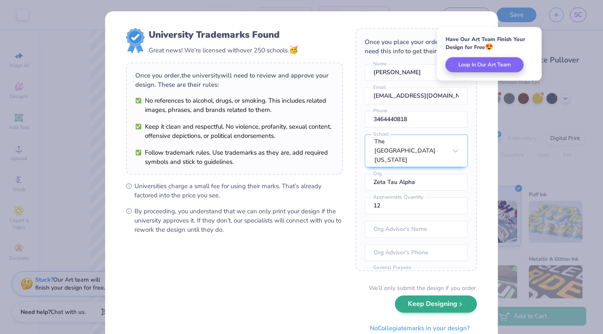
click at [432, 309] on button "Keep Designing" at bounding box center [436, 303] width 82 height 17
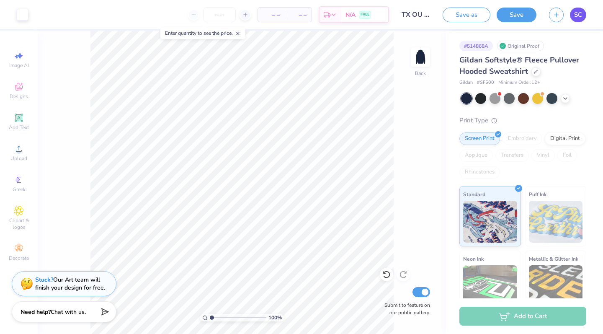
click at [574, 15] on link "SC" at bounding box center [578, 15] width 16 height 15
type input "13.08"
type input "5.19"
type input "2.97"
type input "13.29"
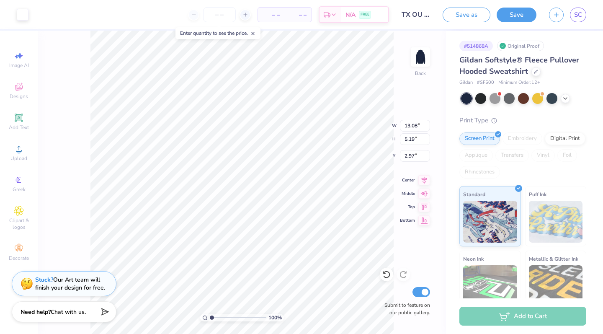
type input "4.81"
type input "2.88"
type input "3.00"
type input "12.77"
type input "7.18"
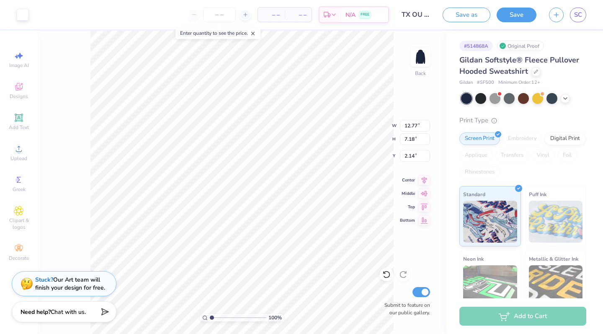
type input "1.62"
type input "10.77"
type input "2.50"
type input "7.00"
type input "10.76"
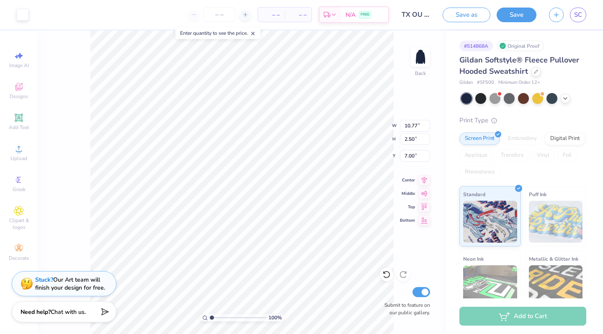
type input "4.37"
type input "5.21"
type input "12.77"
type input "7.18"
type input "1.62"
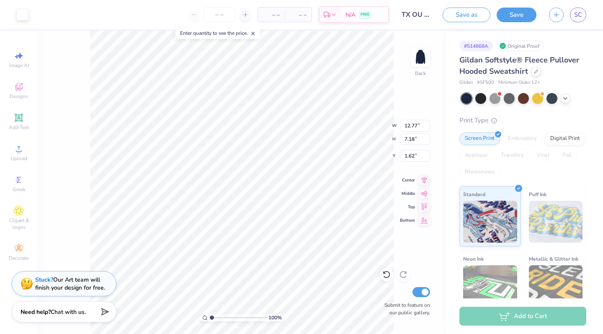
type input "12.91"
type input "6.42"
type input "1.83"
type input "10.76"
type input "4.37"
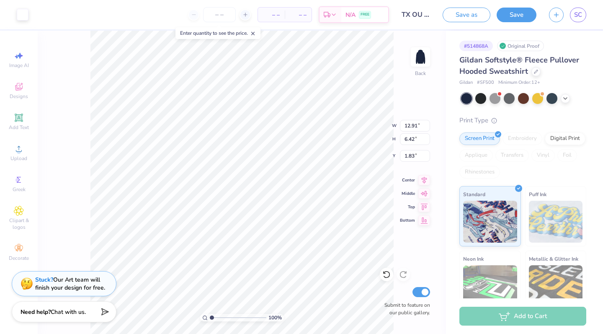
type input "5.21"
type input "8.83"
type input "3.59"
type input "5.66"
type input "4.66"
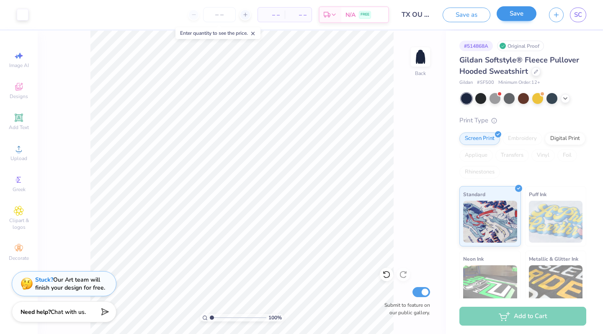
click at [511, 17] on button "Save" at bounding box center [517, 13] width 40 height 15
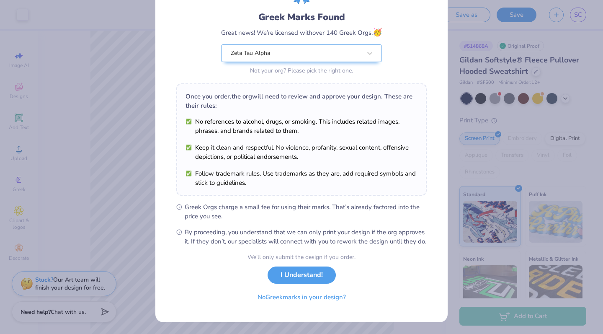
scroll to position [58, 0]
click at [298, 269] on button "I Understand!" at bounding box center [302, 272] width 68 height 17
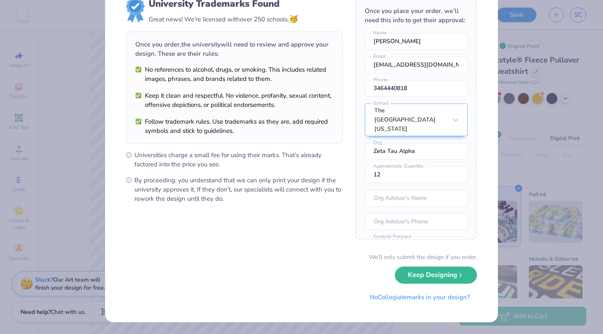
scroll to position [0, 0]
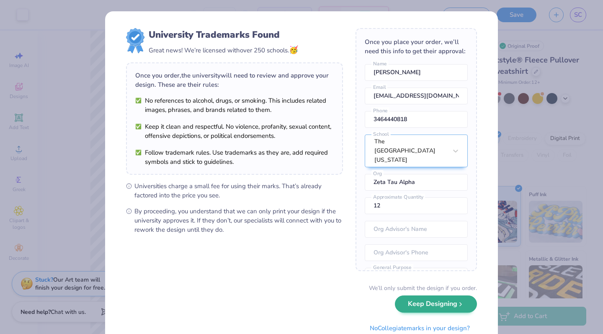
click at [463, 309] on button "Keep Designing" at bounding box center [436, 303] width 82 height 17
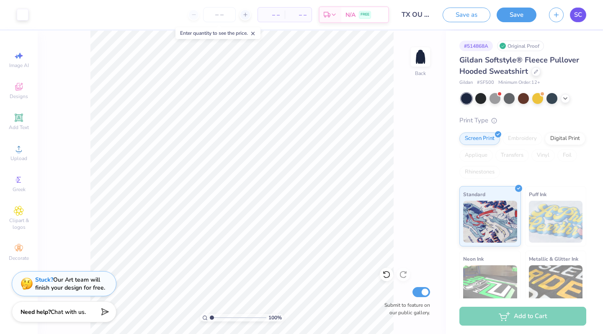
click at [579, 15] on span "SC" at bounding box center [578, 15] width 8 height 10
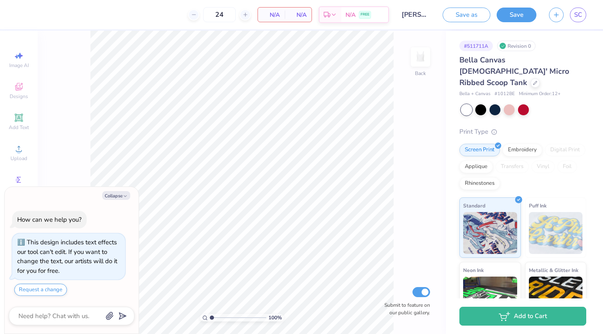
type textarea "x"
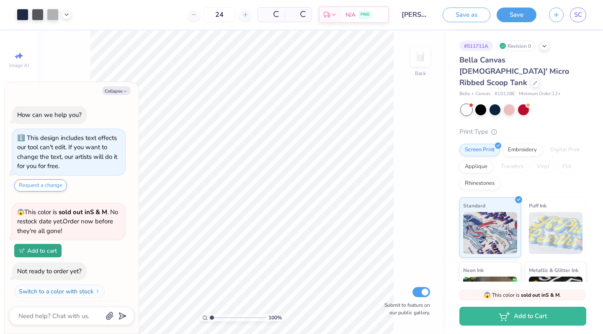
scroll to position [16, 0]
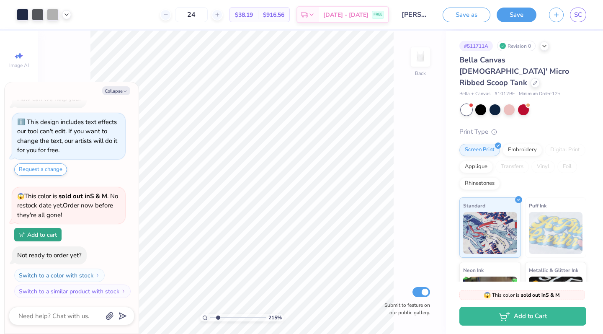
type input "2.15"
drag, startPoint x: 212, startPoint y: 317, endPoint x: 218, endPoint y: 317, distance: 6.7
click at [218, 317] on input "range" at bounding box center [238, 318] width 57 height 8
type textarea "x"
type input "0.12"
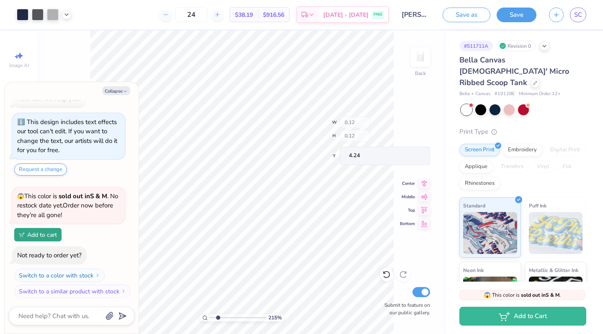
type input "0.12"
type input "4.24"
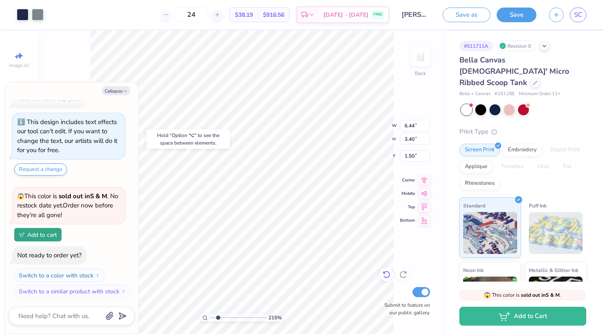
click at [387, 277] on icon at bounding box center [387, 274] width 8 height 8
type textarea "x"
type input "1.53"
type textarea "x"
type input "1.50"
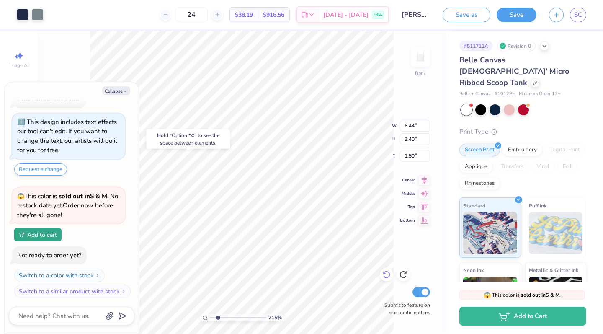
click at [384, 272] on icon at bounding box center [387, 274] width 8 height 8
click at [389, 273] on icon at bounding box center [386, 275] width 7 height 8
click at [404, 273] on icon at bounding box center [403, 274] width 8 height 8
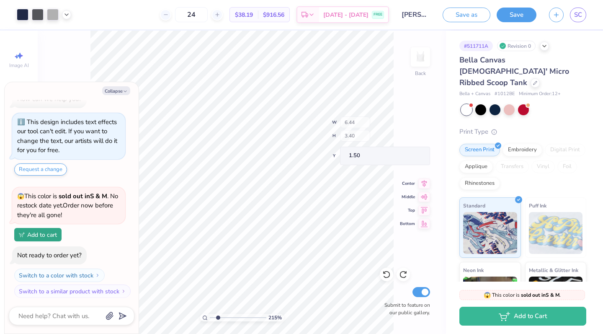
click at [398, 259] on div "215 % Back W 6.44 H 3.40 Y 1.50 Center Middle Top Bottom Submit to feature on o…" at bounding box center [242, 182] width 409 height 303
type textarea "x"
type input "4.26"
type textarea "x"
type input "0.21"
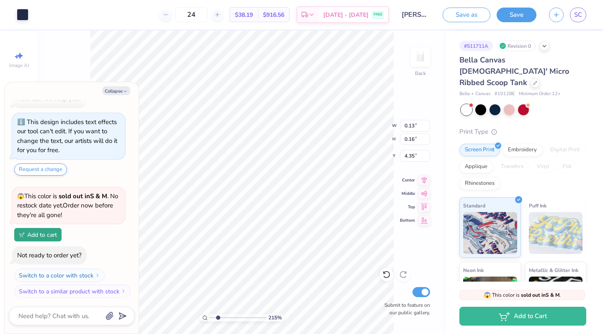
type input "0.22"
type input "4.26"
type textarea "x"
type input "4.37"
click at [113, 92] on button "Collapse" at bounding box center [116, 90] width 28 height 9
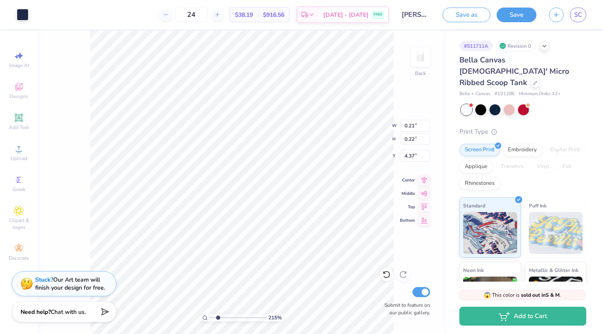
type textarea "x"
type input "5.28"
click at [18, 117] on icon at bounding box center [19, 117] width 6 height 6
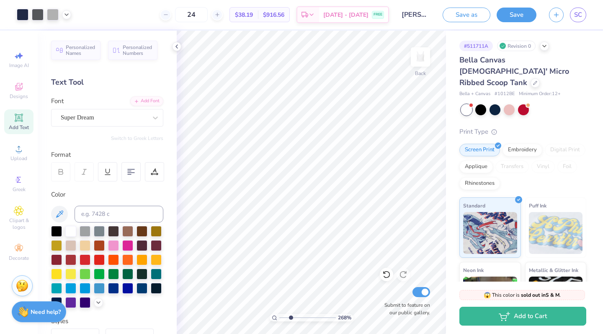
type input "2.68"
click at [291, 316] on input "range" at bounding box center [307, 318] width 57 height 8
type input "4.26"
type input "1.55"
type input "4.37"
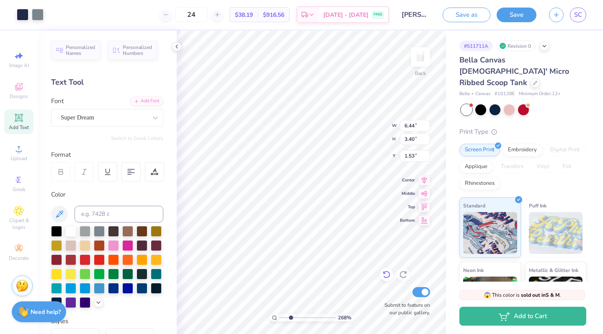
click at [390, 277] on icon at bounding box center [387, 274] width 8 height 8
type input "1.55"
type input "4.42"
type input "4.38"
type input "4.42"
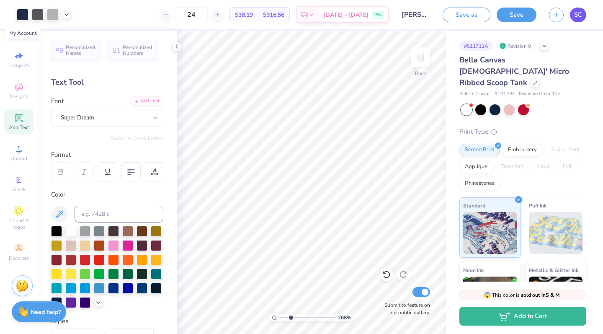
click at [577, 16] on span "SC" at bounding box center [578, 15] width 8 height 10
